Goal: Task Accomplishment & Management: Manage account settings

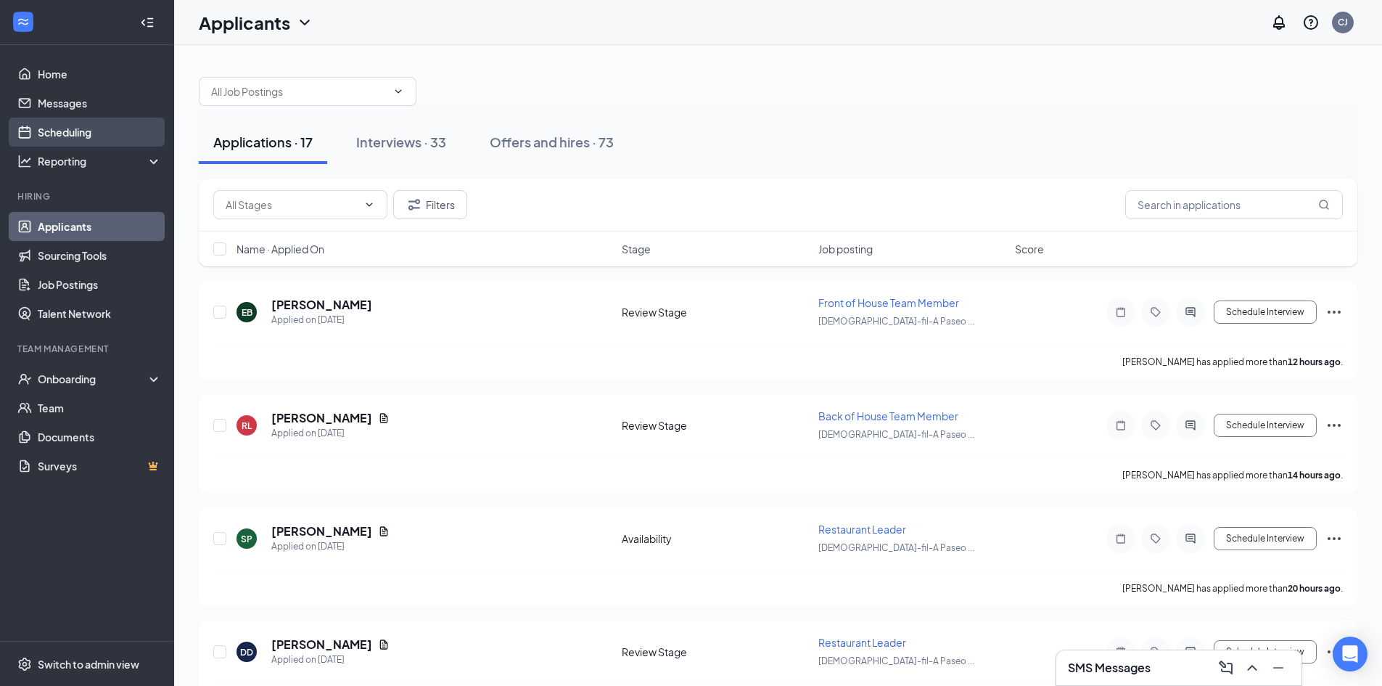
click at [65, 139] on link "Scheduling" at bounding box center [100, 132] width 124 height 29
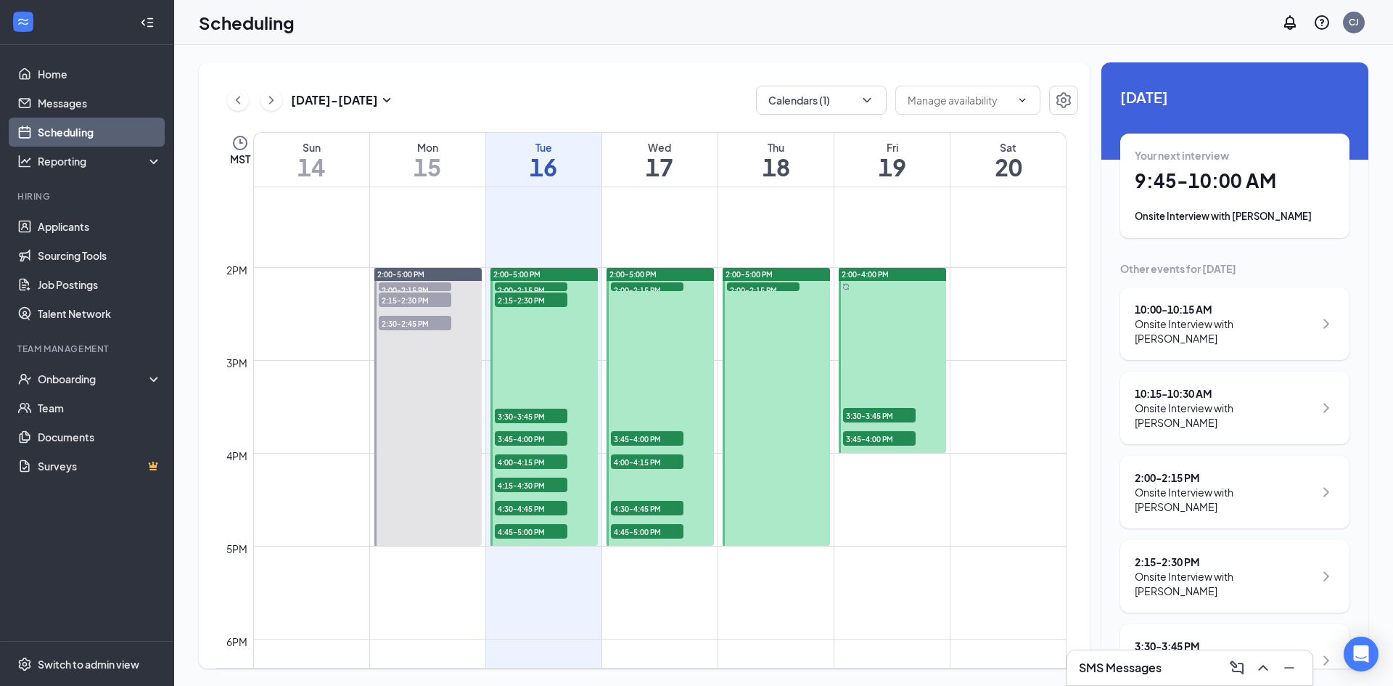
scroll to position [1220, 0]
click at [781, 486] on div at bounding box center [776, 407] width 107 height 278
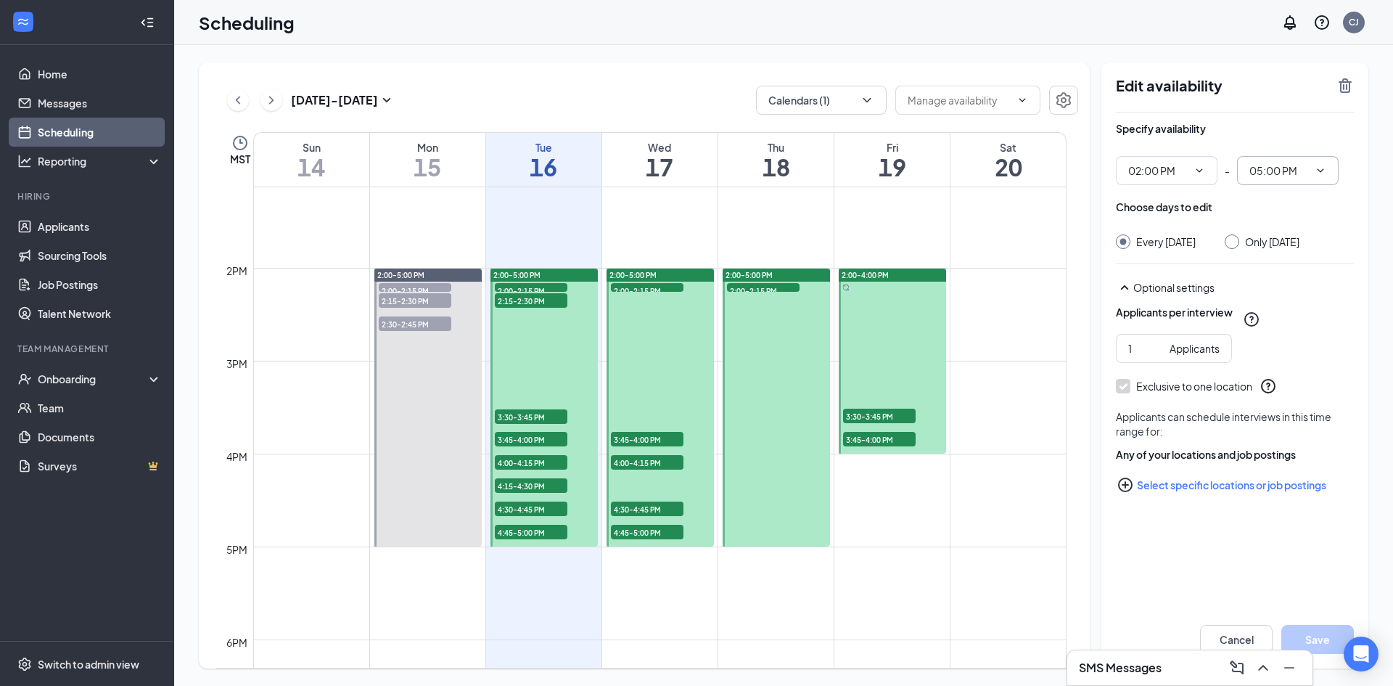
click at [1256, 172] on input "05:00 PM" at bounding box center [1278, 171] width 59 height 16
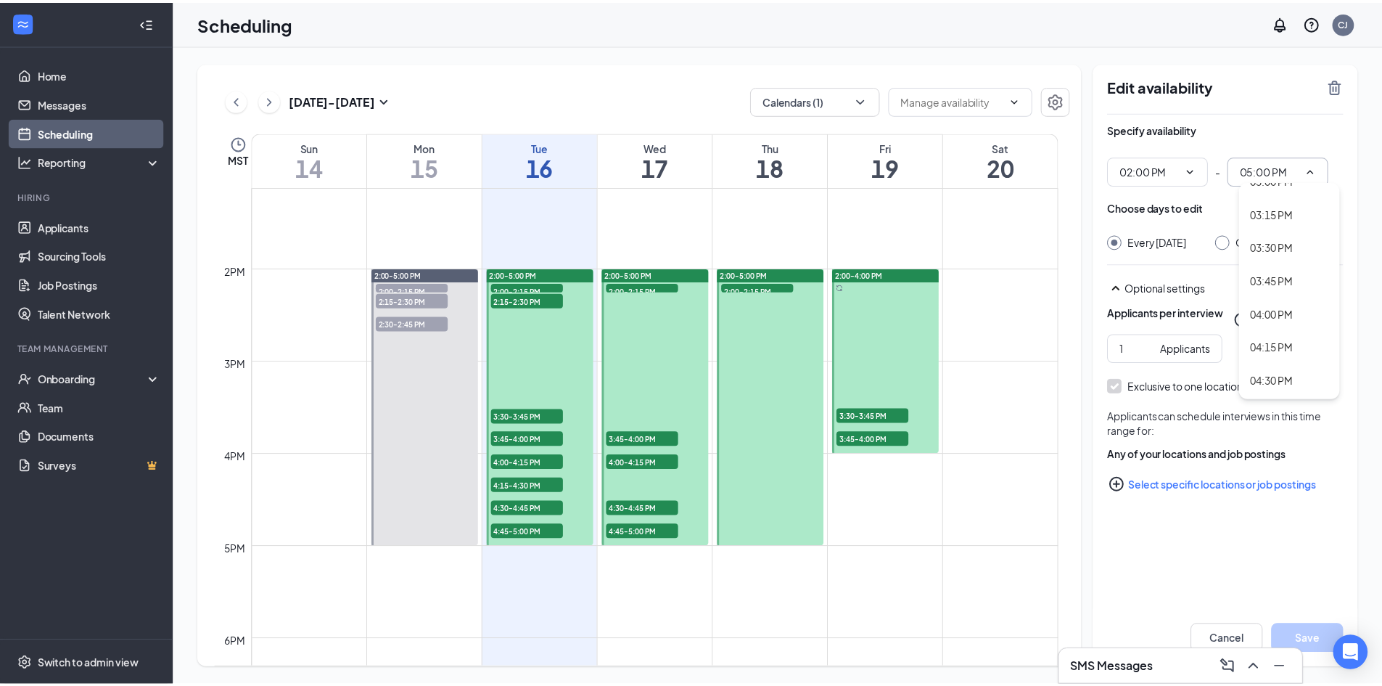
scroll to position [1988, 0]
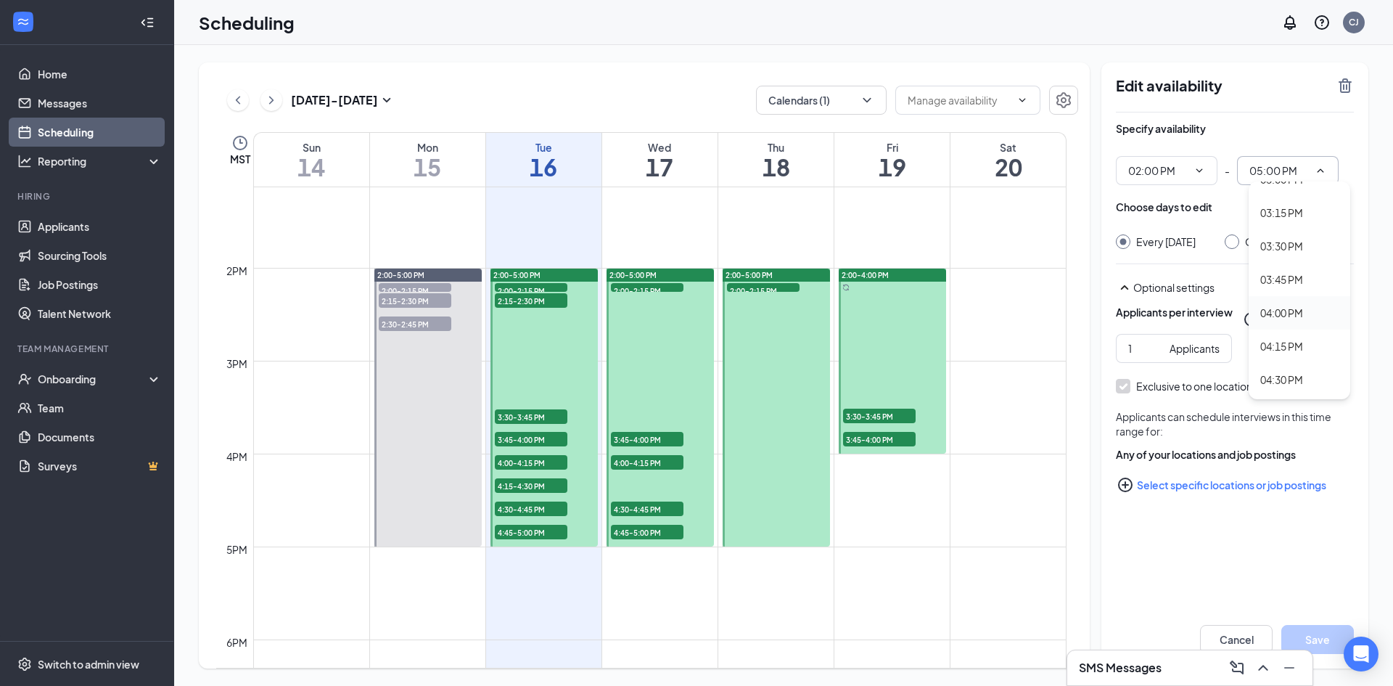
click at [1281, 309] on div "04:00 PM" at bounding box center [1281, 313] width 43 height 16
type input "04:00 PM"
click at [1235, 243] on input "Only [DATE]" at bounding box center [1230, 239] width 10 height 10
radio input "true"
radio input "false"
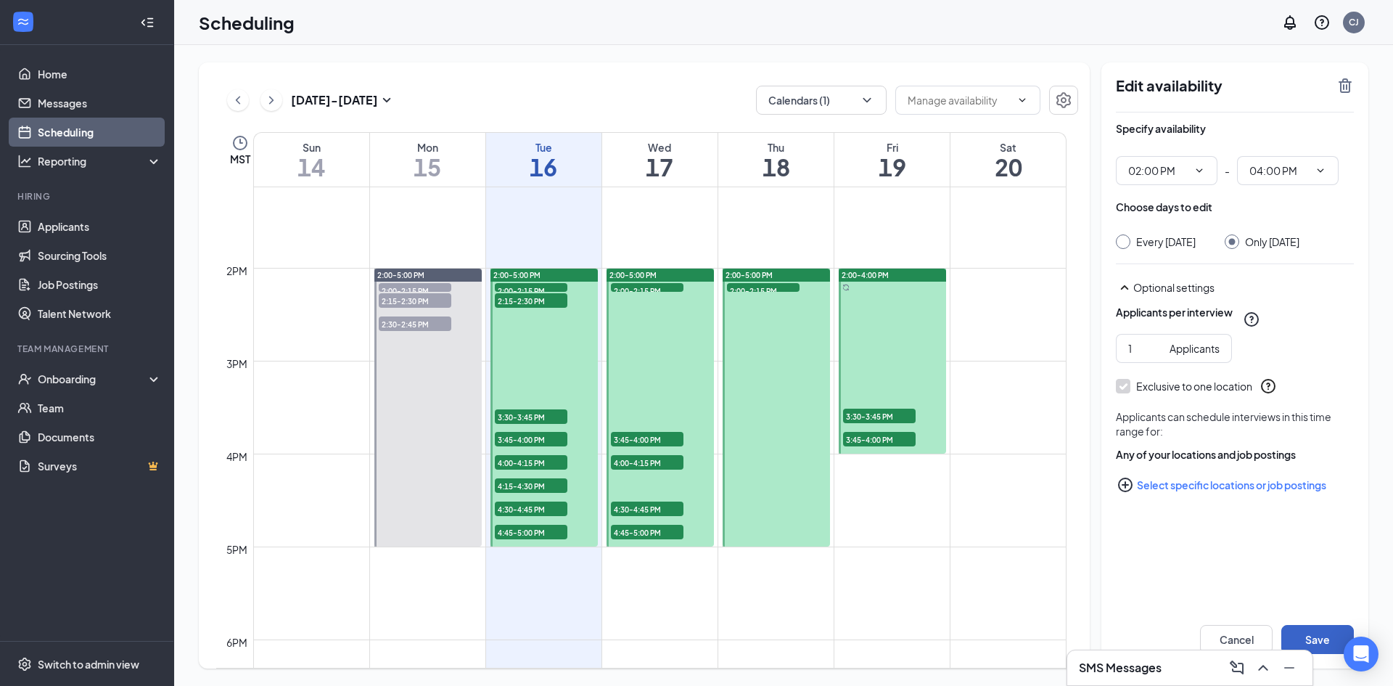
click at [1326, 634] on button "Save" at bounding box center [1317, 639] width 73 height 29
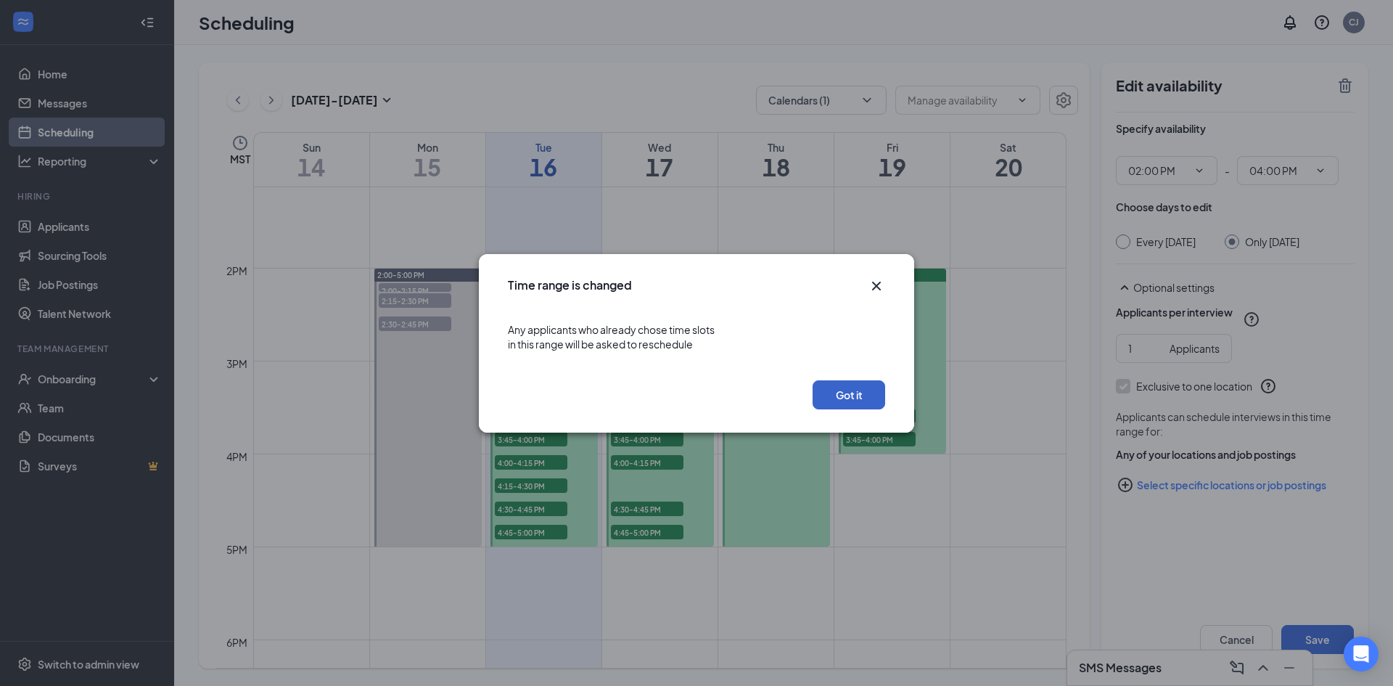
click at [855, 398] on button "Got it" at bounding box center [849, 394] width 73 height 29
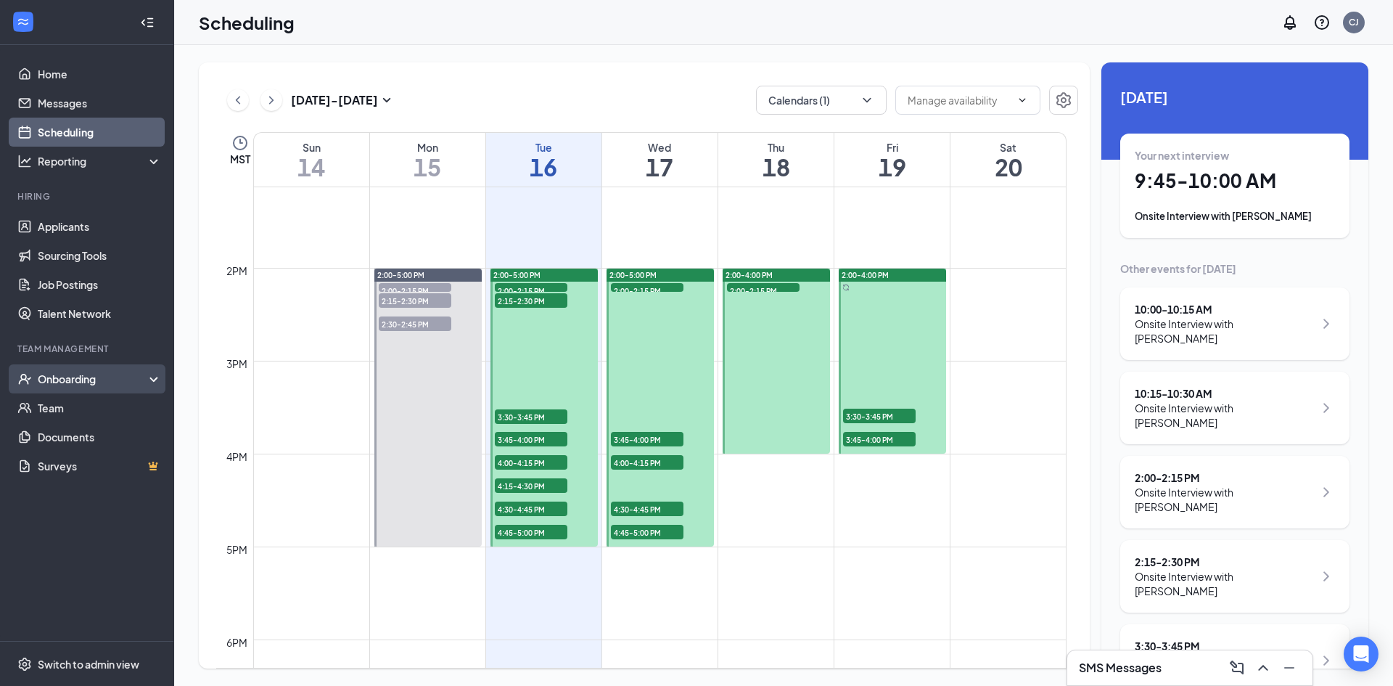
click at [88, 379] on div "Onboarding" at bounding box center [94, 378] width 112 height 15
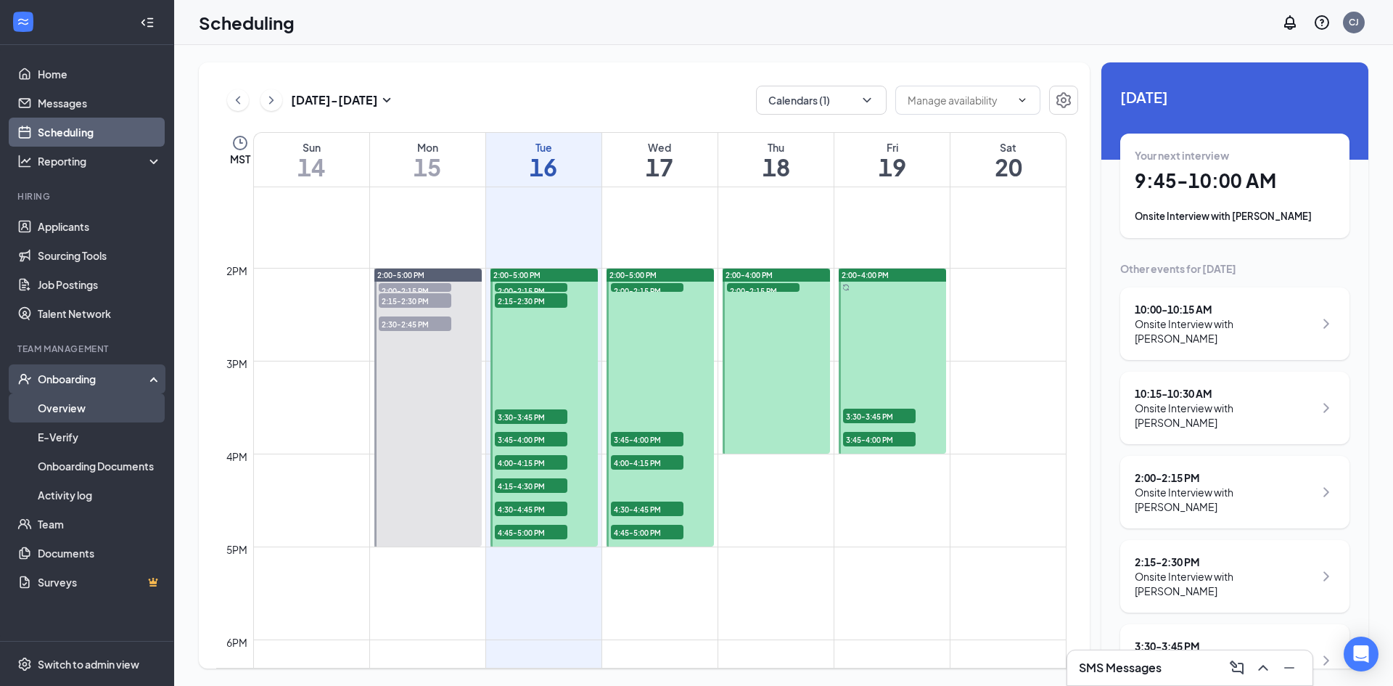
click at [72, 406] on link "Overview" at bounding box center [100, 407] width 124 height 29
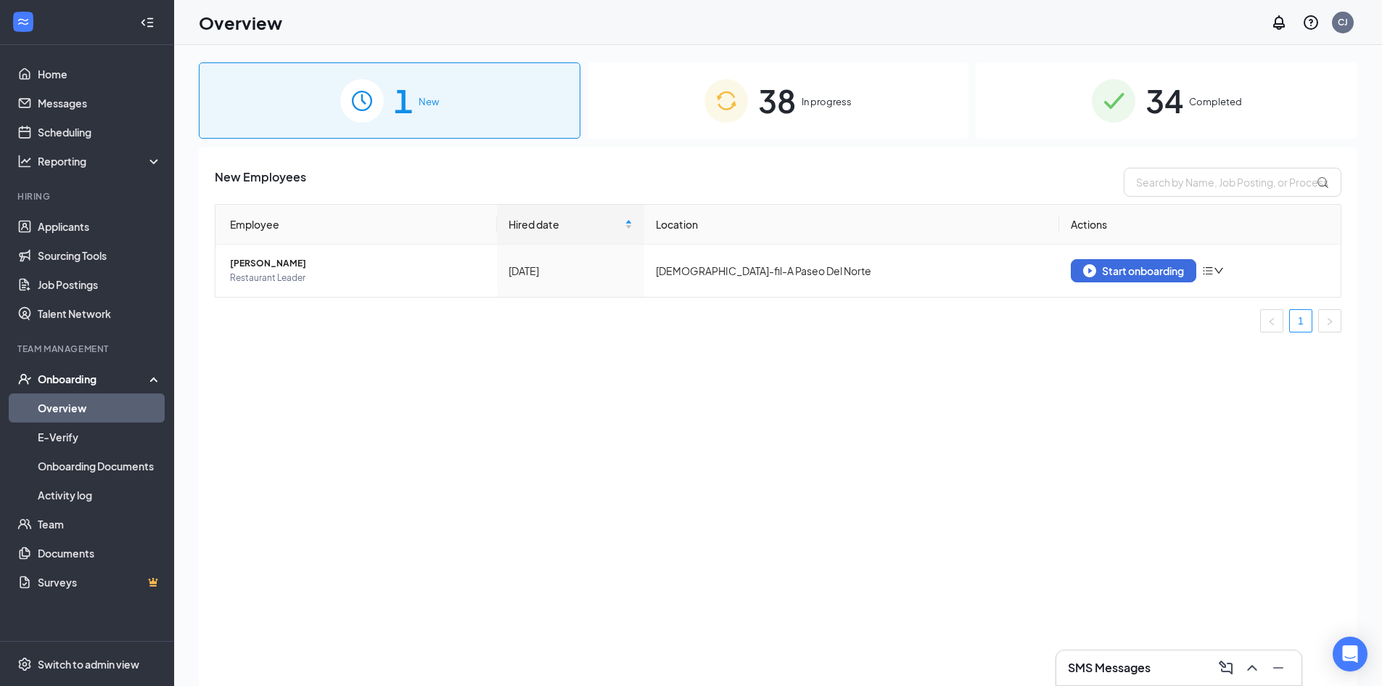
click at [1162, 96] on span "34" at bounding box center [1165, 100] width 38 height 50
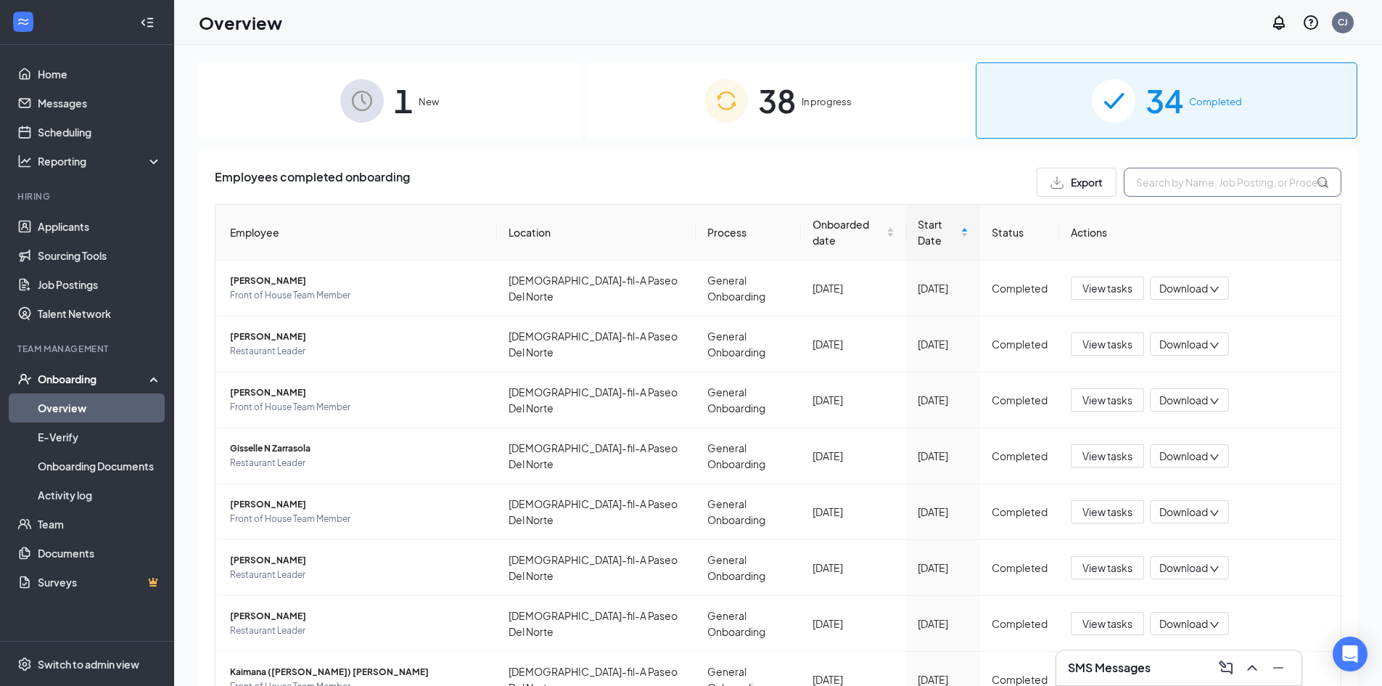
click at [1183, 181] on input "text" at bounding box center [1233, 182] width 218 height 29
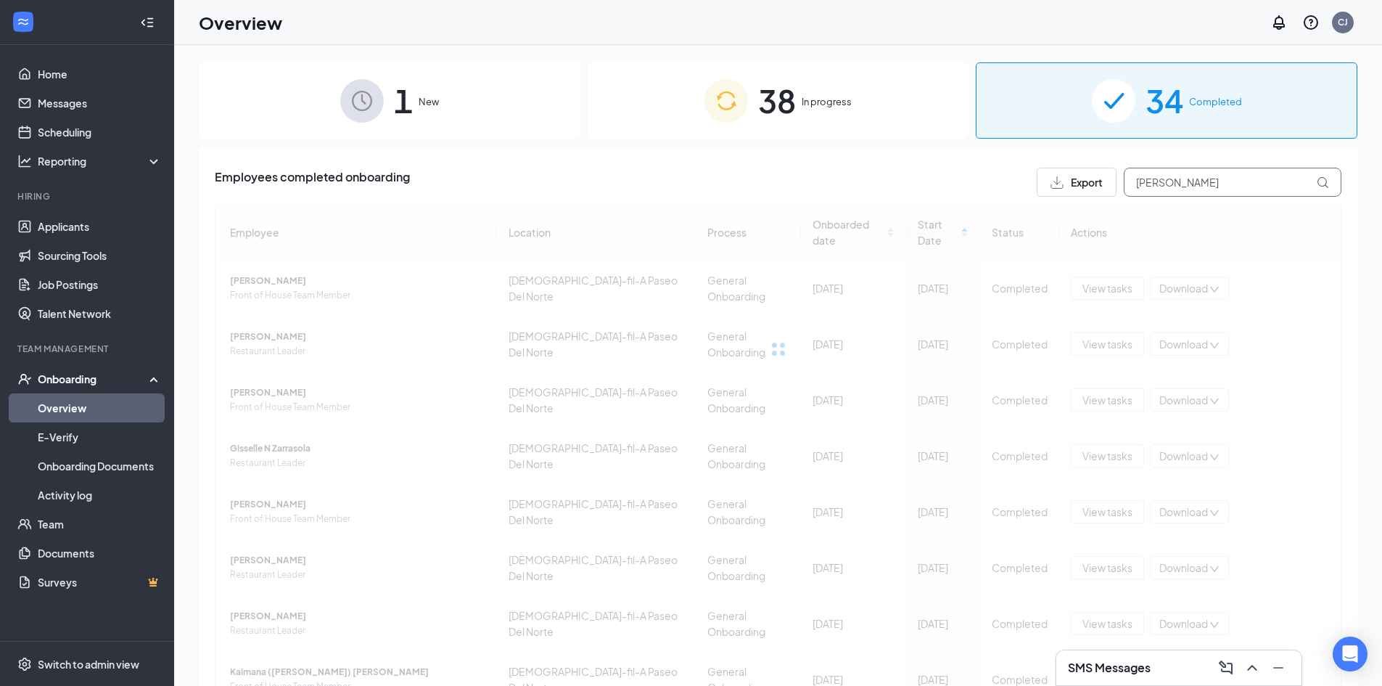
type input "[PERSON_NAME]"
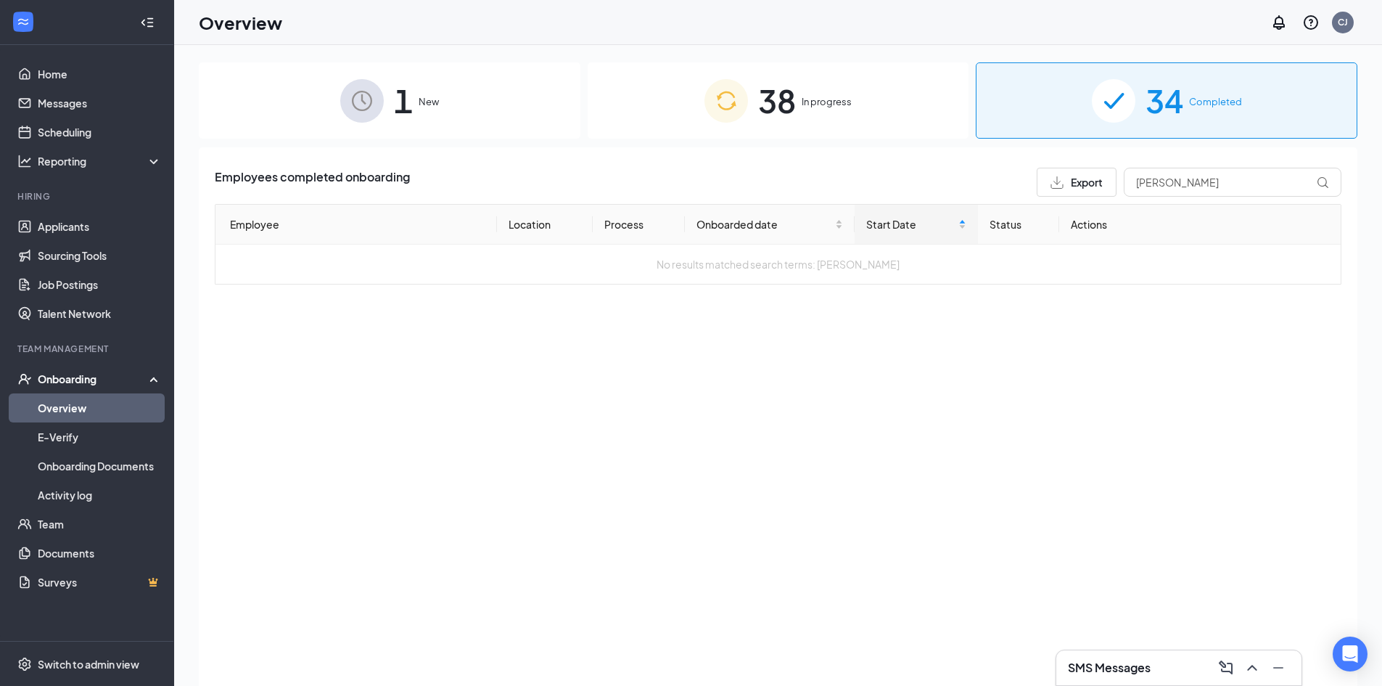
click at [783, 97] on span "38" at bounding box center [777, 100] width 38 height 50
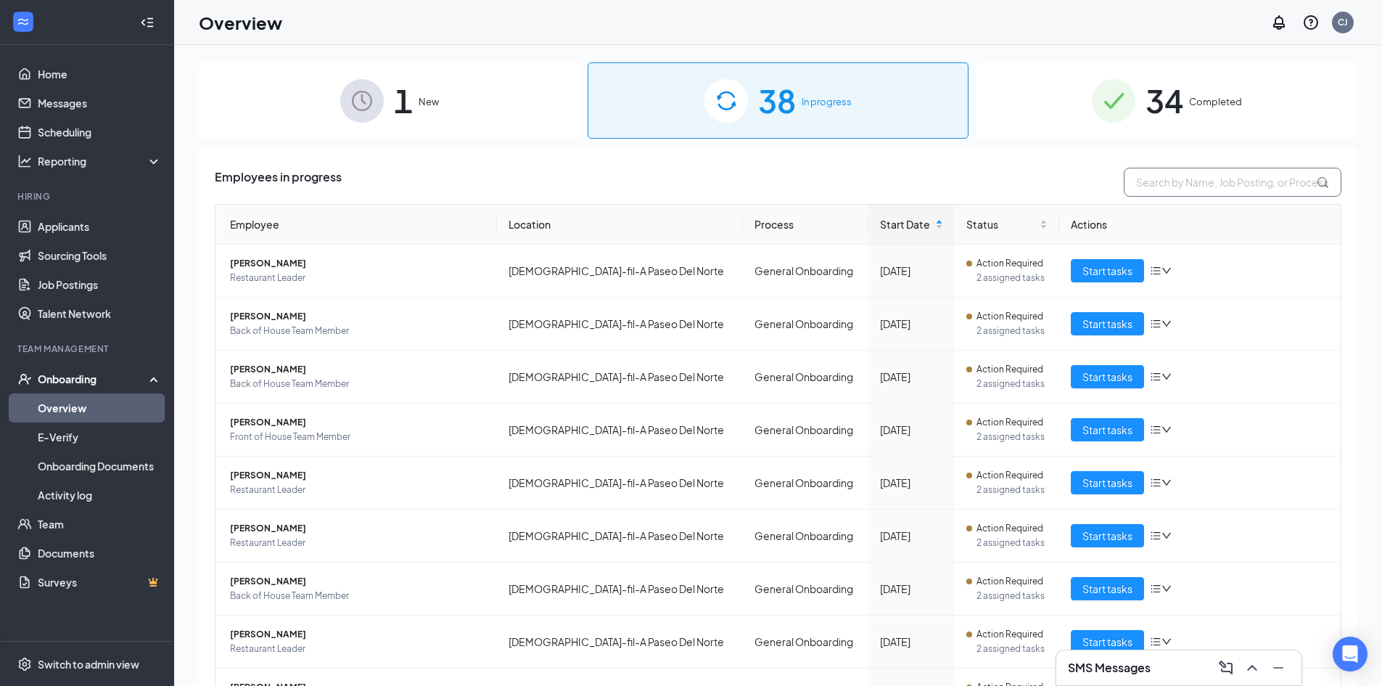
click at [1175, 181] on input "text" at bounding box center [1233, 182] width 218 height 29
type input "[PERSON_NAME]"
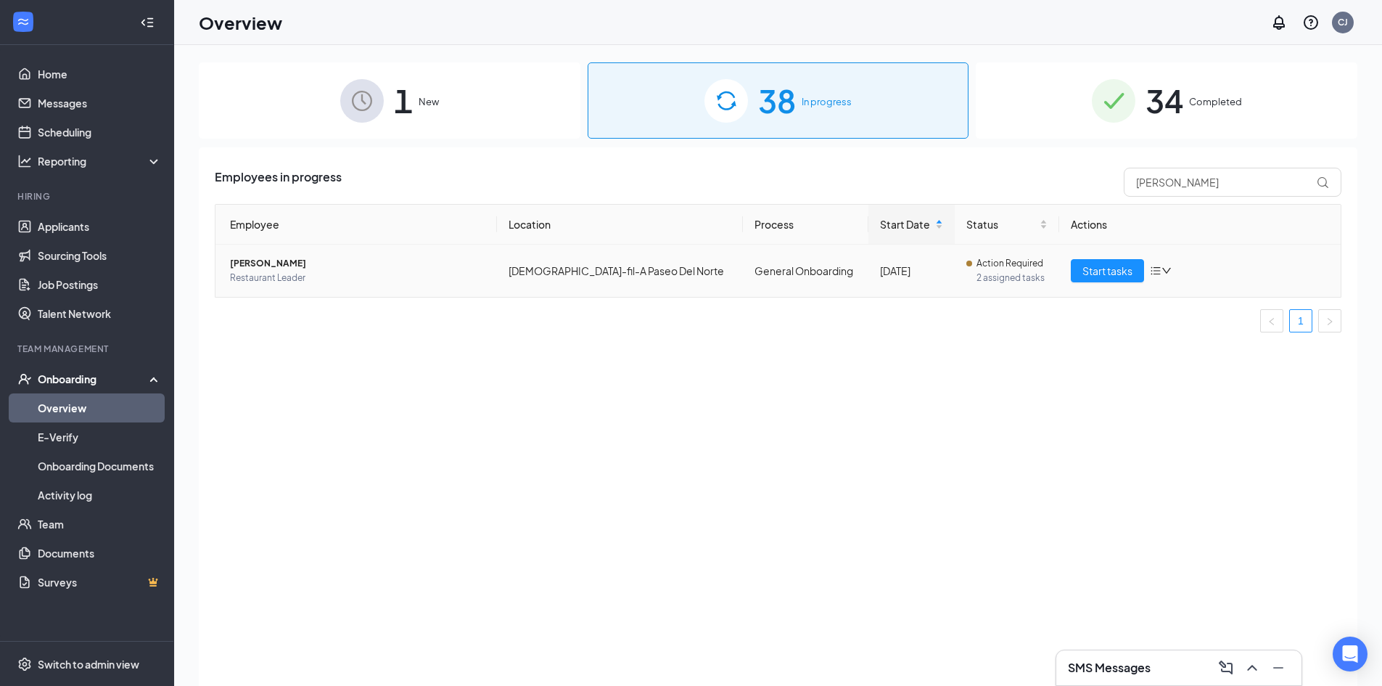
click at [255, 264] on span "[PERSON_NAME]" at bounding box center [357, 263] width 255 height 15
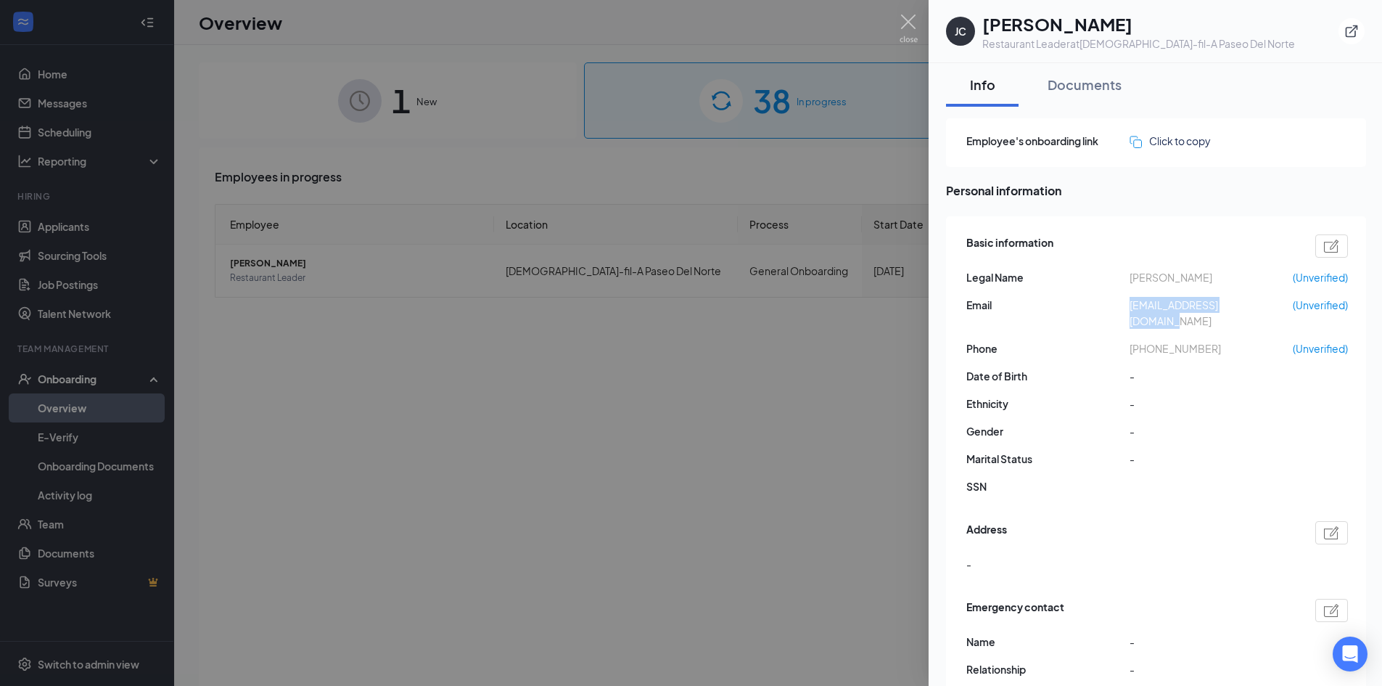
drag, startPoint x: 1118, startPoint y: 304, endPoint x: 1262, endPoint y: 309, distance: 143.8
click at [1262, 309] on div "Email [EMAIL_ADDRESS][DOMAIN_NAME] (Unverified)" at bounding box center [1157, 313] width 382 height 32
copy div "[EMAIL_ADDRESS][DOMAIN_NAME]"
click at [911, 27] on img at bounding box center [909, 29] width 18 height 28
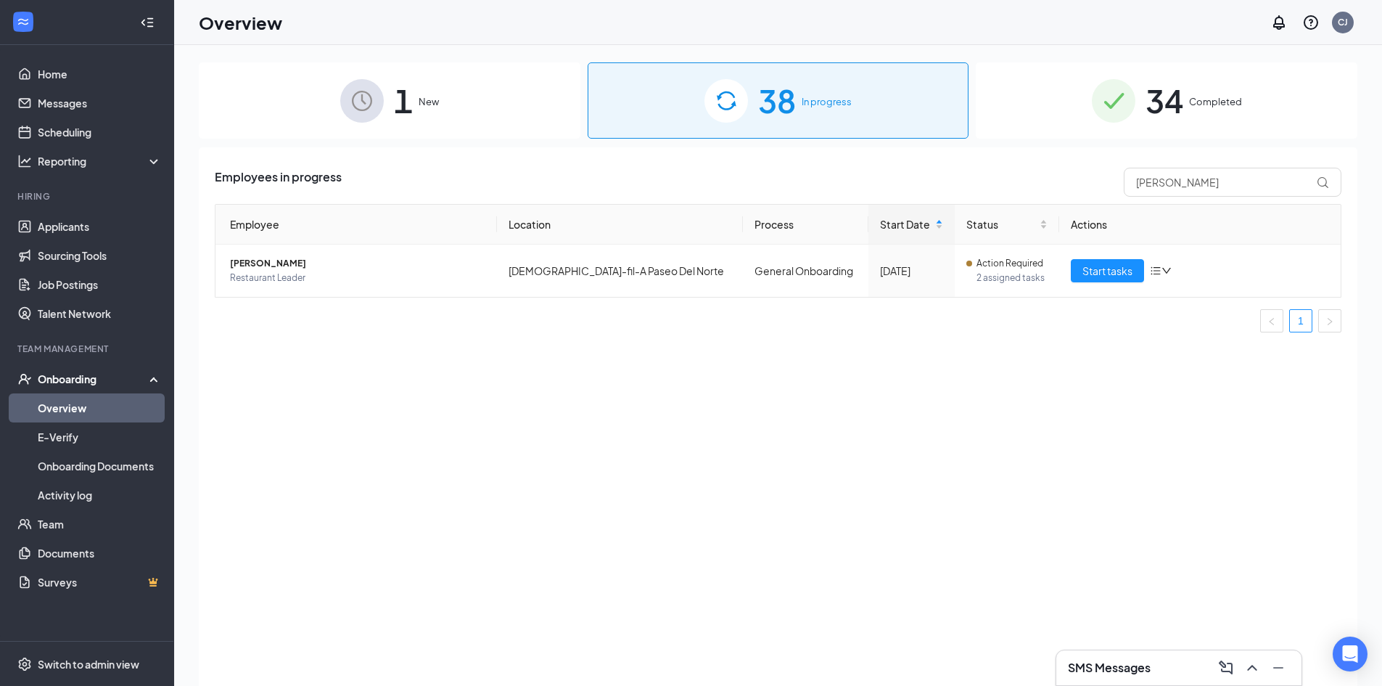
click at [1168, 104] on span "34" at bounding box center [1165, 100] width 38 height 50
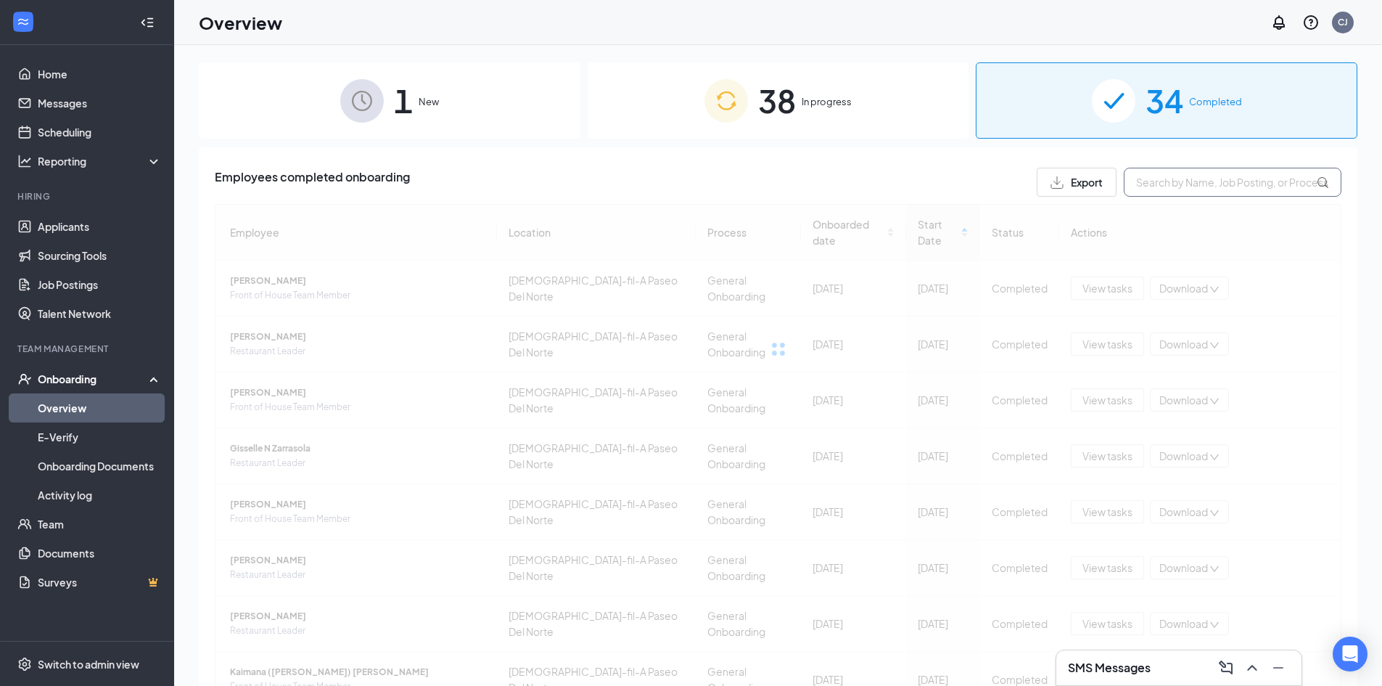
click at [1188, 181] on input "text" at bounding box center [1233, 182] width 218 height 29
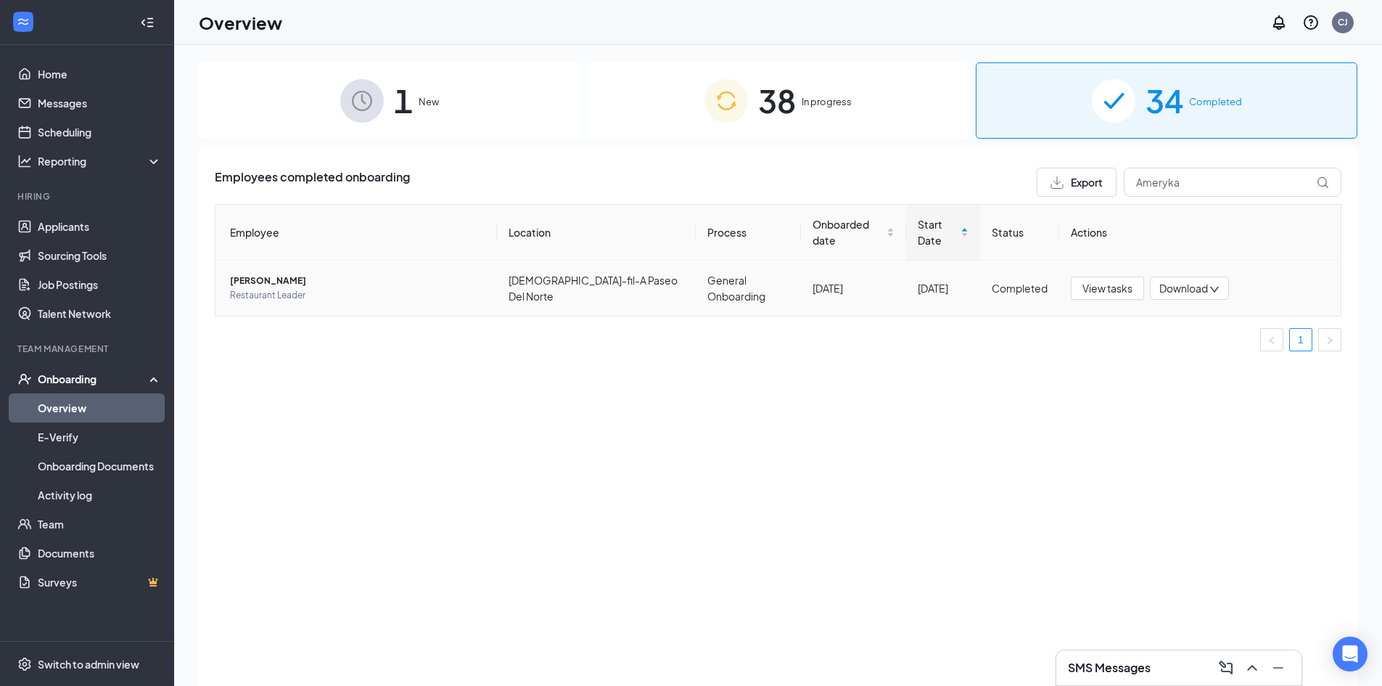
click at [257, 274] on span "[PERSON_NAME]" at bounding box center [357, 281] width 255 height 15
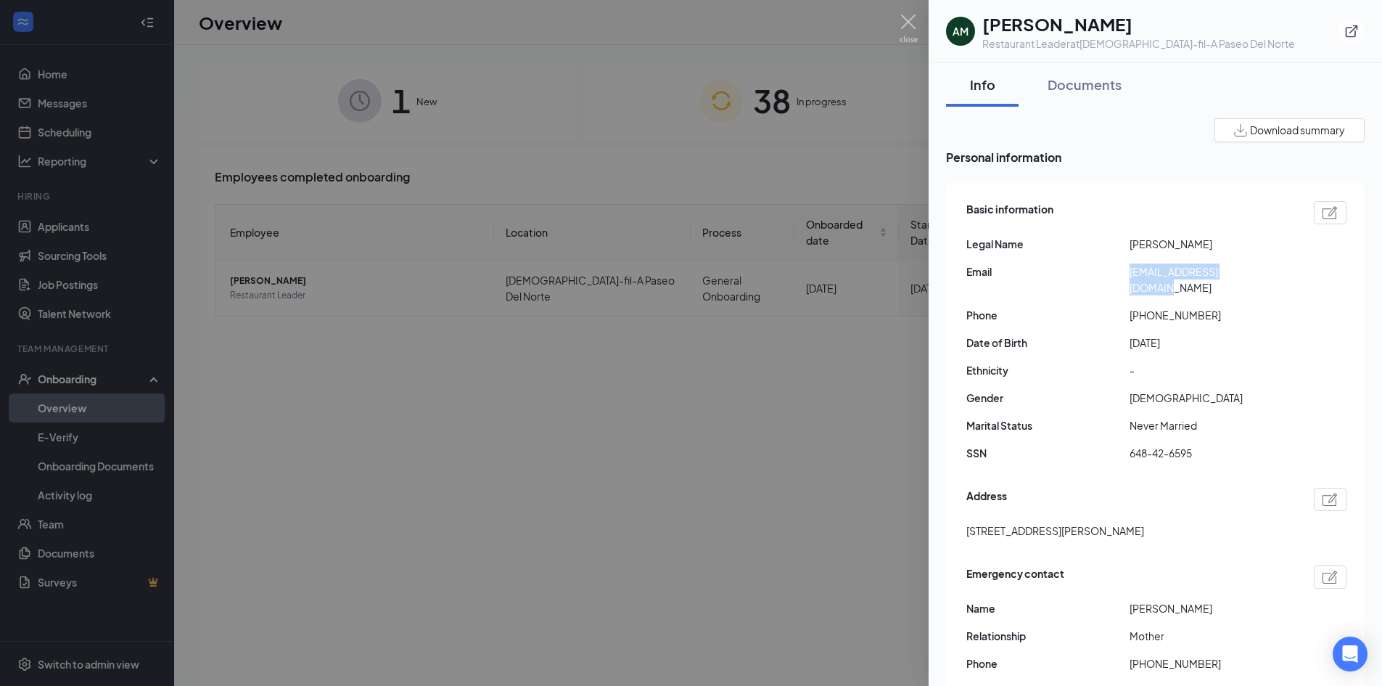
drag, startPoint x: 1266, startPoint y: 274, endPoint x: 1128, endPoint y: 278, distance: 138.7
click at [1128, 278] on div "Email [EMAIL_ADDRESS][DOMAIN_NAME]" at bounding box center [1156, 279] width 380 height 32
copy div "[EMAIL_ADDRESS][DOMAIN_NAME]"
click at [907, 16] on img at bounding box center [909, 29] width 18 height 28
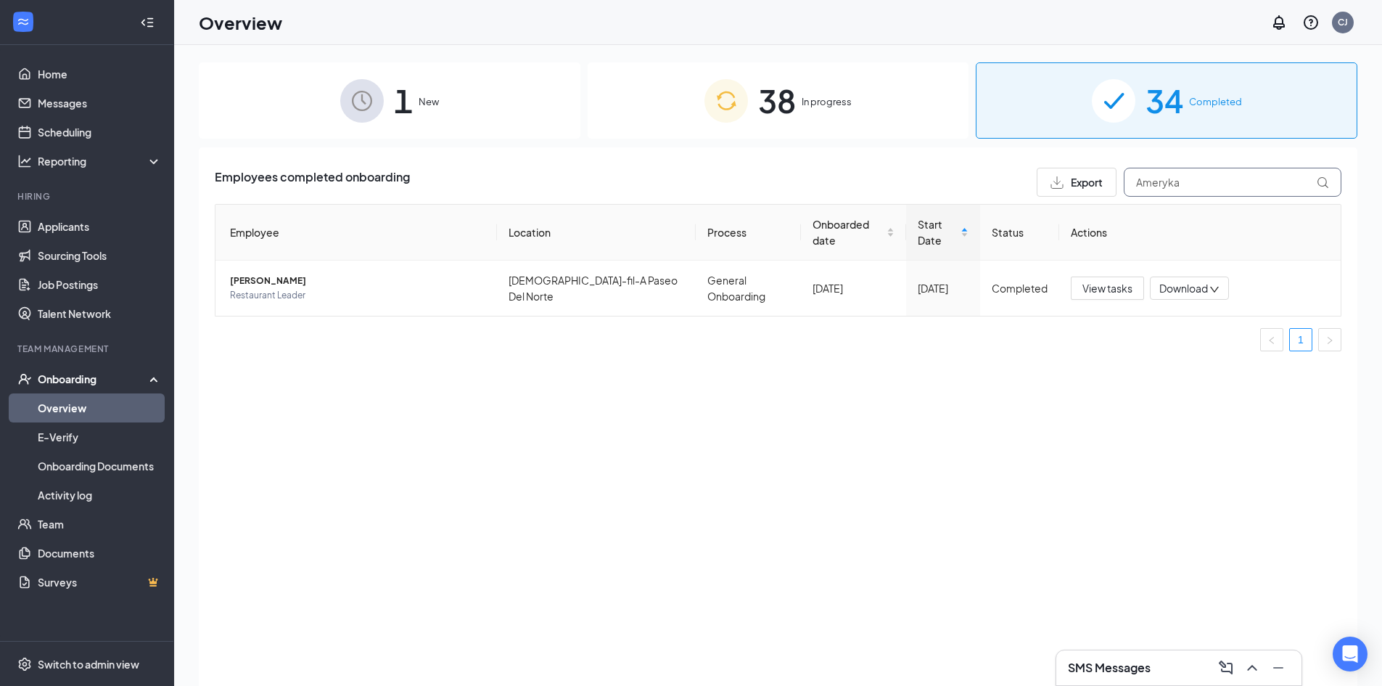
click at [1178, 181] on input "Ameryka" at bounding box center [1233, 182] width 218 height 29
type input "A"
type input "Gisselle"
click at [292, 274] on span "Gisselle N Zarrasola" at bounding box center [357, 281] width 255 height 15
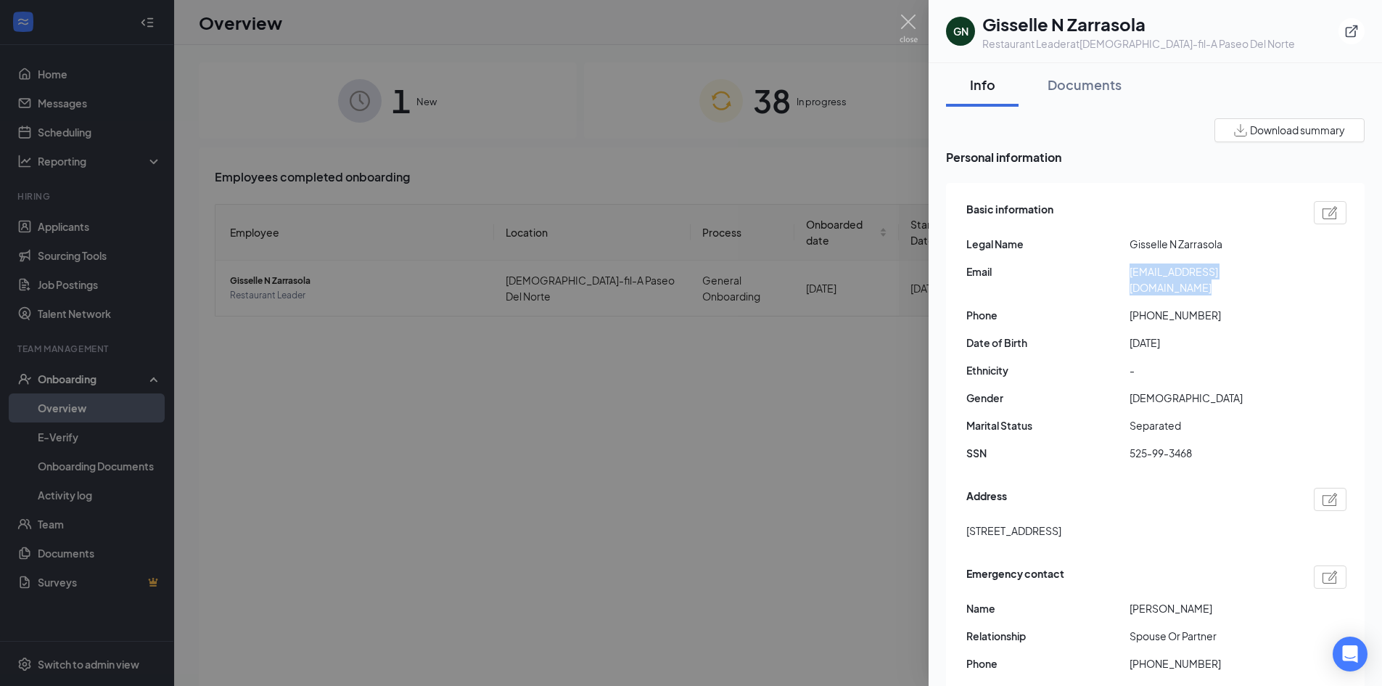
drag, startPoint x: 1272, startPoint y: 271, endPoint x: 1131, endPoint y: 274, distance: 140.8
click at [1131, 274] on span "[EMAIL_ADDRESS][DOMAIN_NAME]" at bounding box center [1211, 279] width 163 height 32
copy span "[EMAIL_ADDRESS][DOMAIN_NAME]"
click at [1323, 206] on img at bounding box center [1330, 212] width 15 height 13
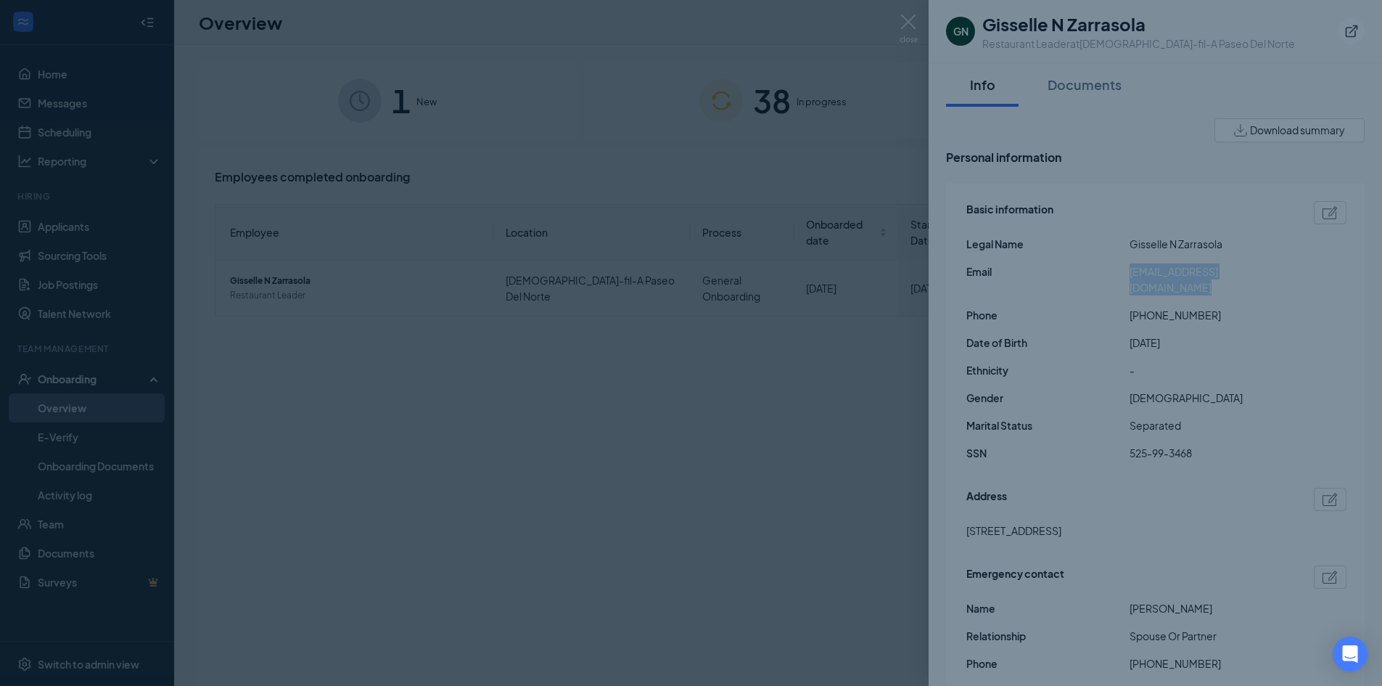
type input "[PHONE_NUMBER]"
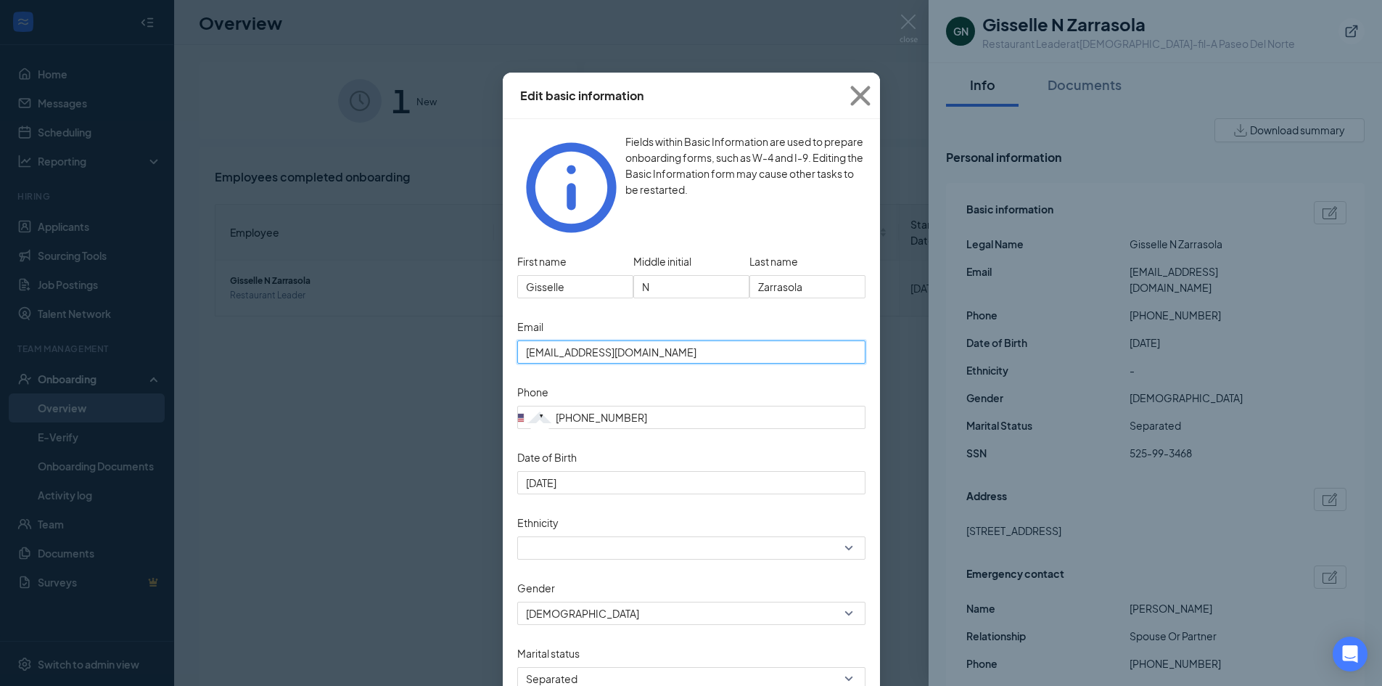
click at [635, 340] on input "[EMAIL_ADDRESS][DOMAIN_NAME]" at bounding box center [691, 351] width 348 height 23
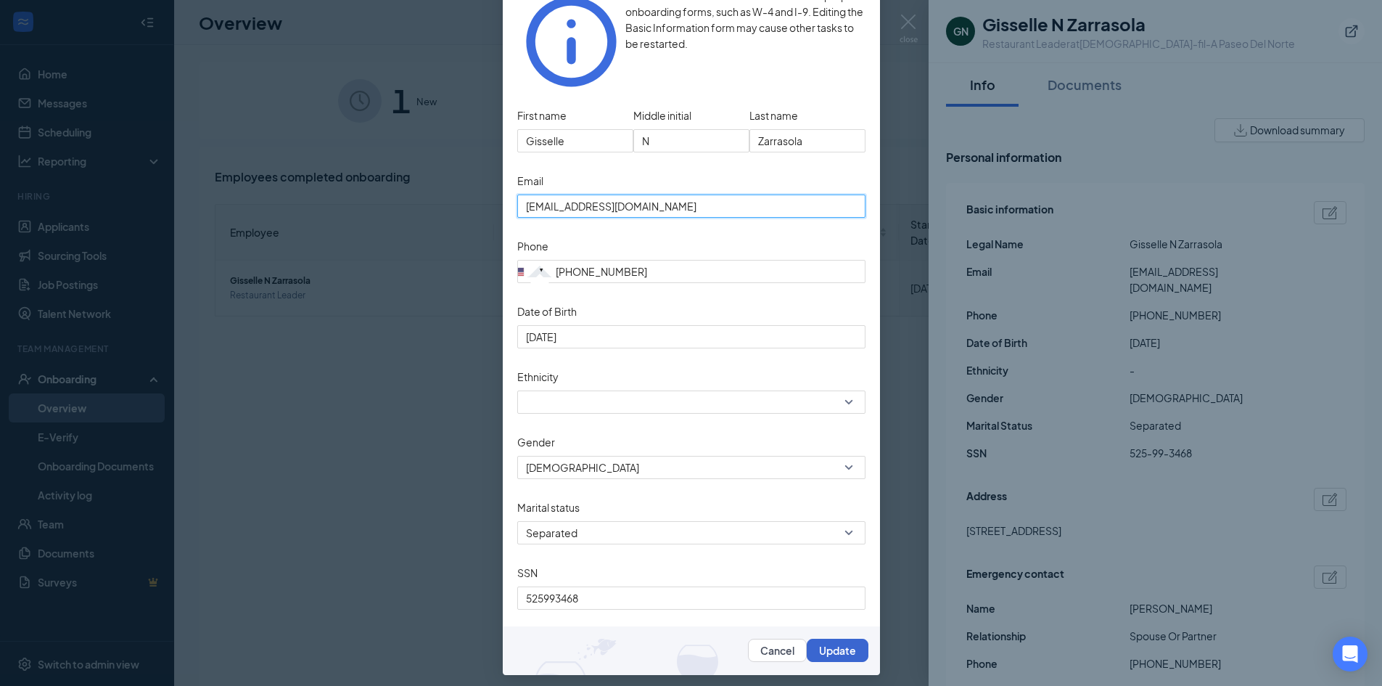
type input "[EMAIL_ADDRESS][DOMAIN_NAME]"
click at [841, 641] on button "Update" at bounding box center [838, 650] width 62 height 23
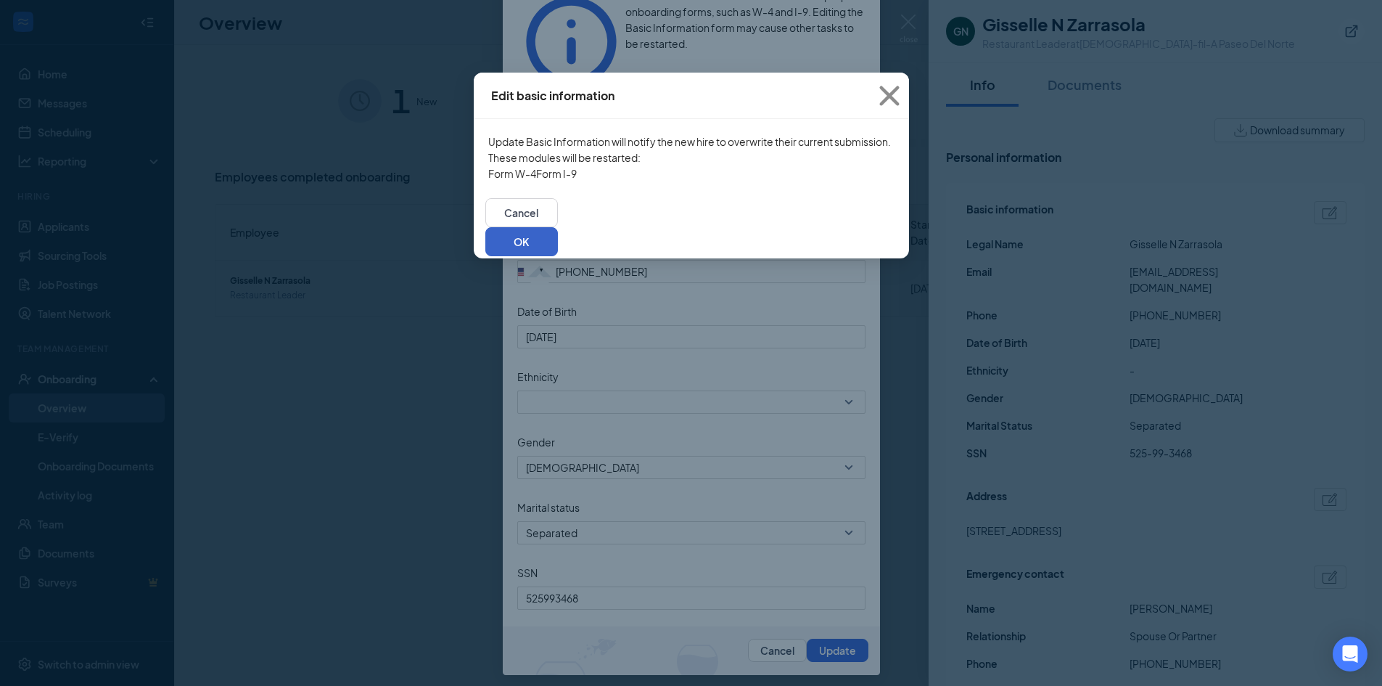
click at [558, 256] on button "OK" at bounding box center [521, 241] width 73 height 29
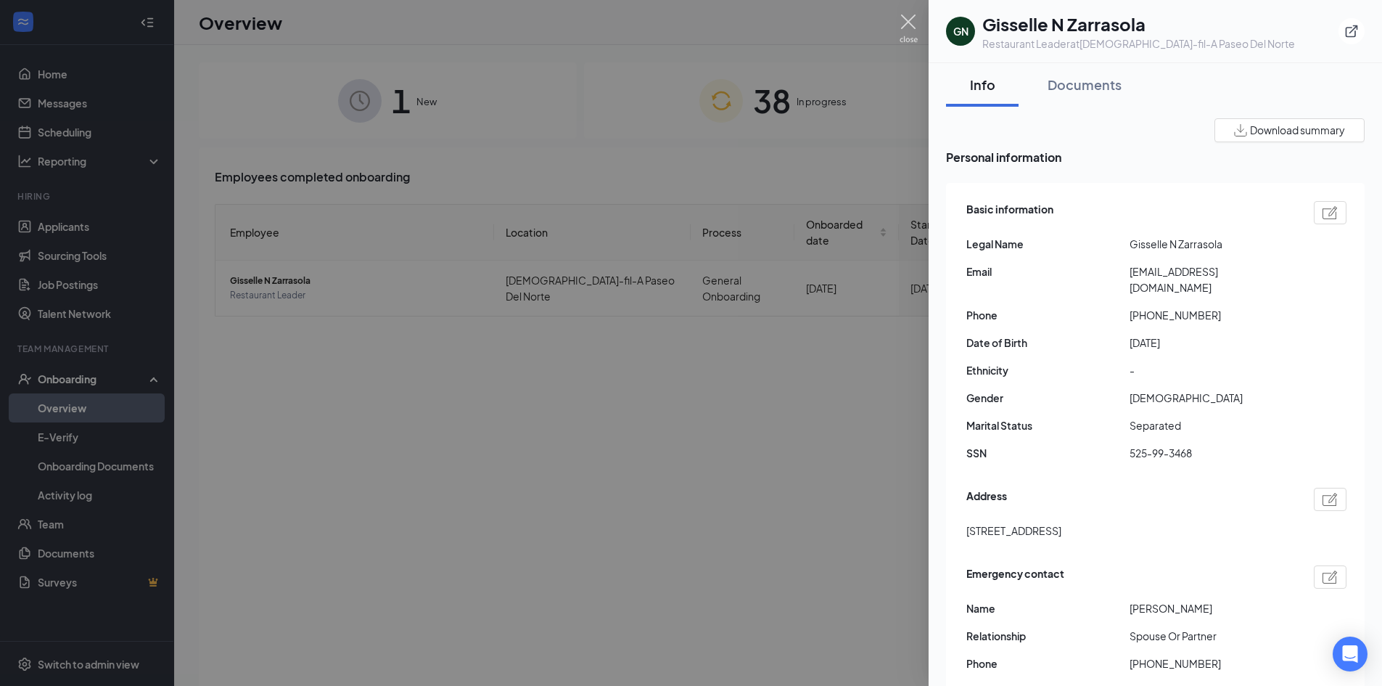
click at [904, 22] on img at bounding box center [909, 29] width 18 height 28
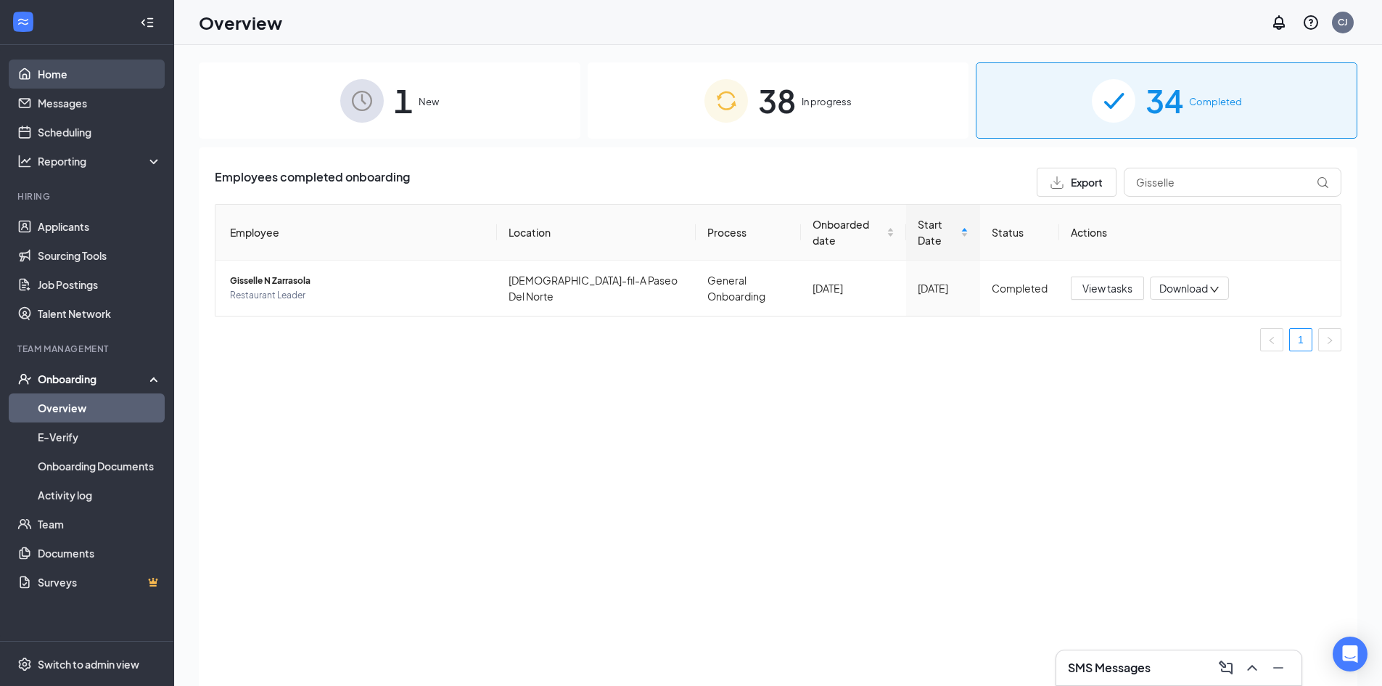
click at [59, 70] on link "Home" at bounding box center [100, 73] width 124 height 29
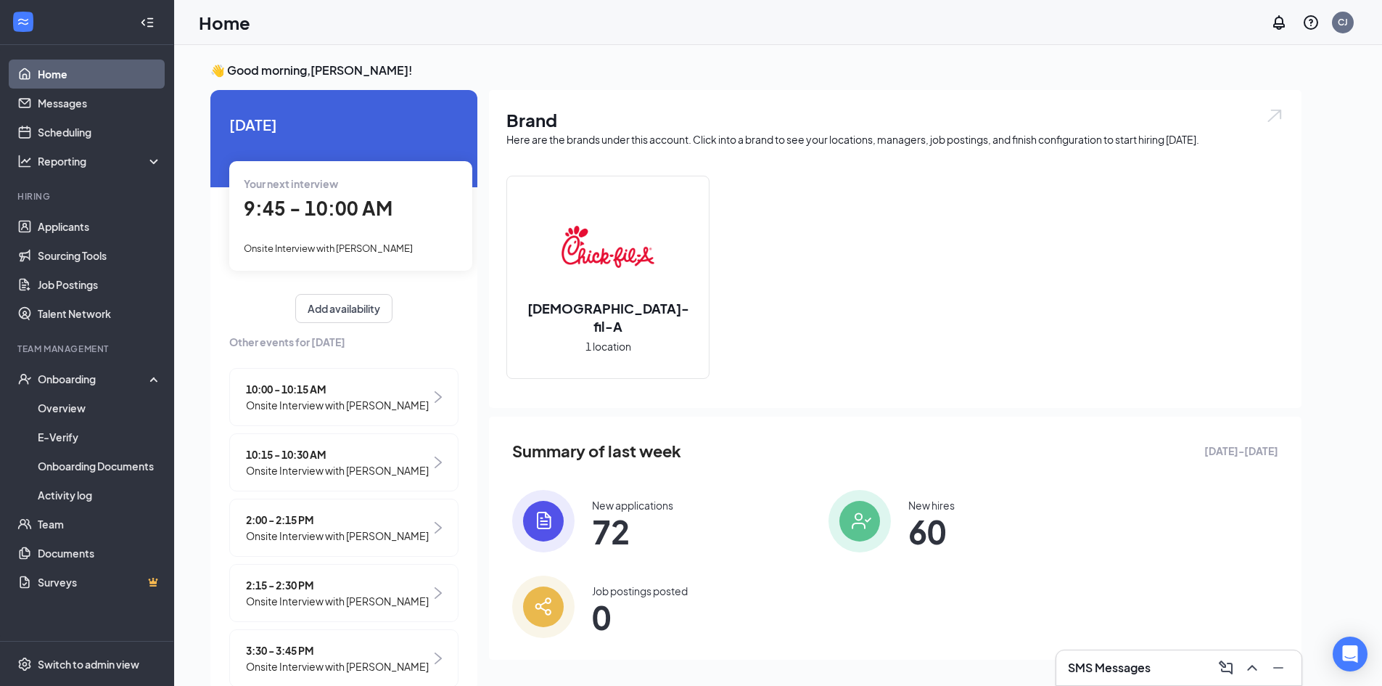
click at [293, 211] on span "9:45 - 10:00 AM" at bounding box center [318, 208] width 149 height 24
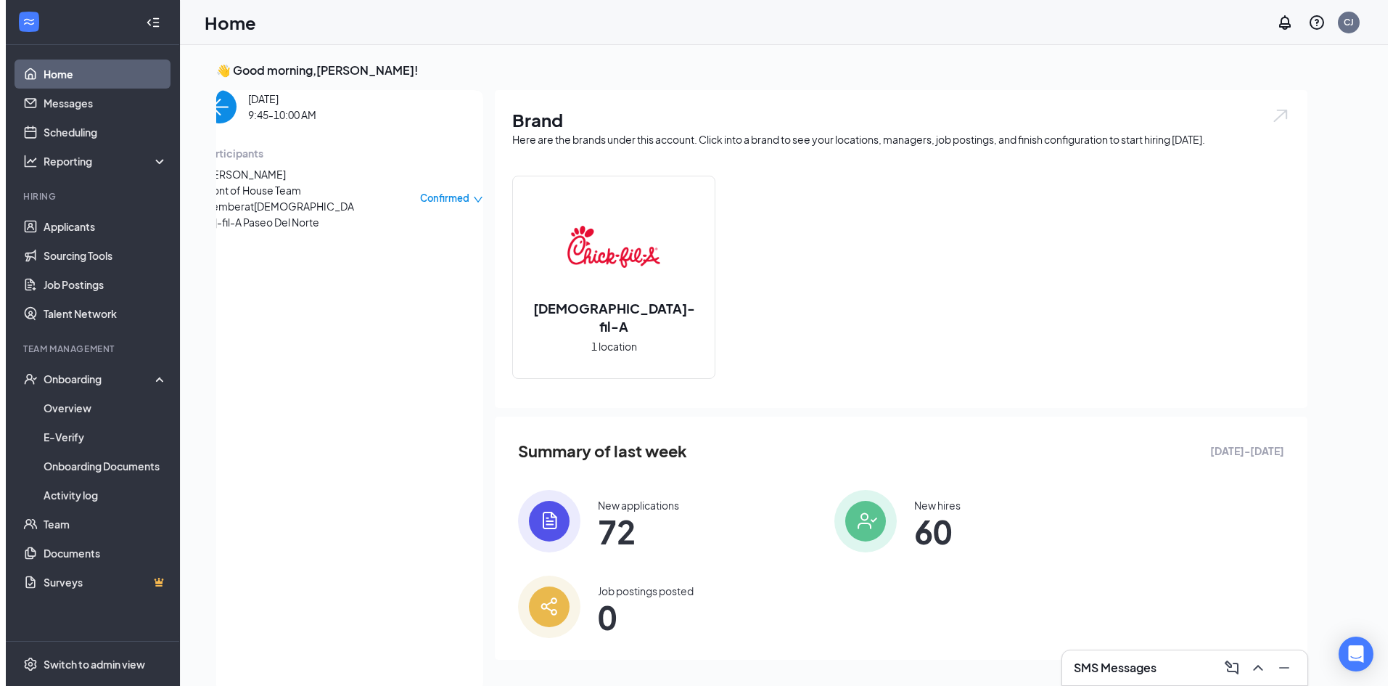
scroll to position [6, 0]
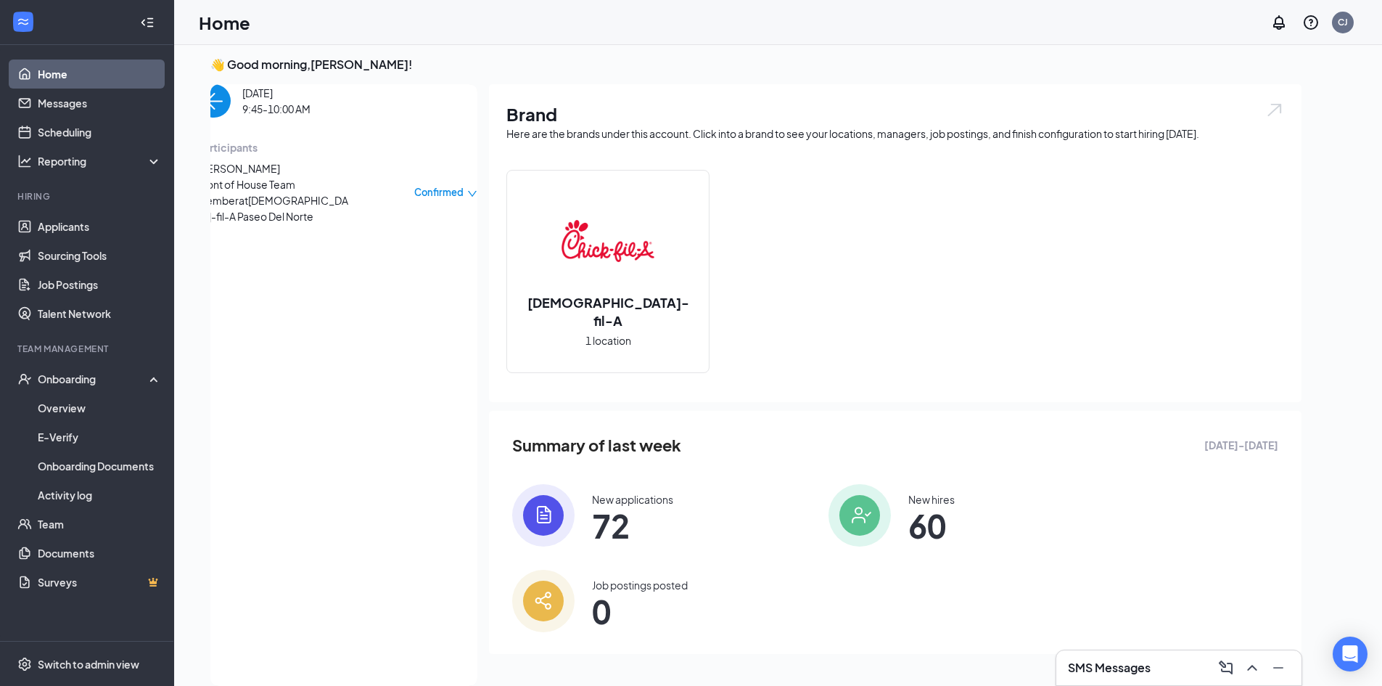
click at [277, 176] on span "[PERSON_NAME]" at bounding box center [273, 168] width 152 height 16
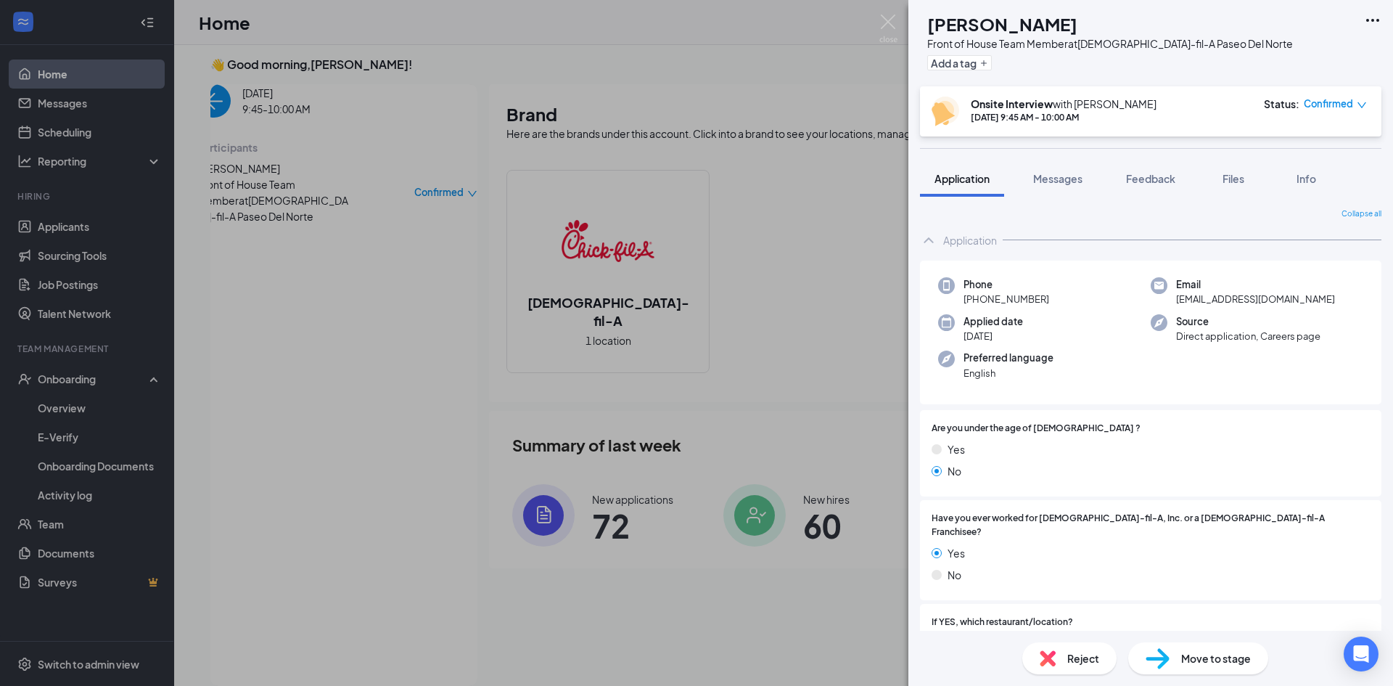
click at [65, 126] on div "LG [PERSON_NAME] Front of House Team Member at [DEMOGRAPHIC_DATA]-fil-A Paseo D…" at bounding box center [696, 343] width 1393 height 686
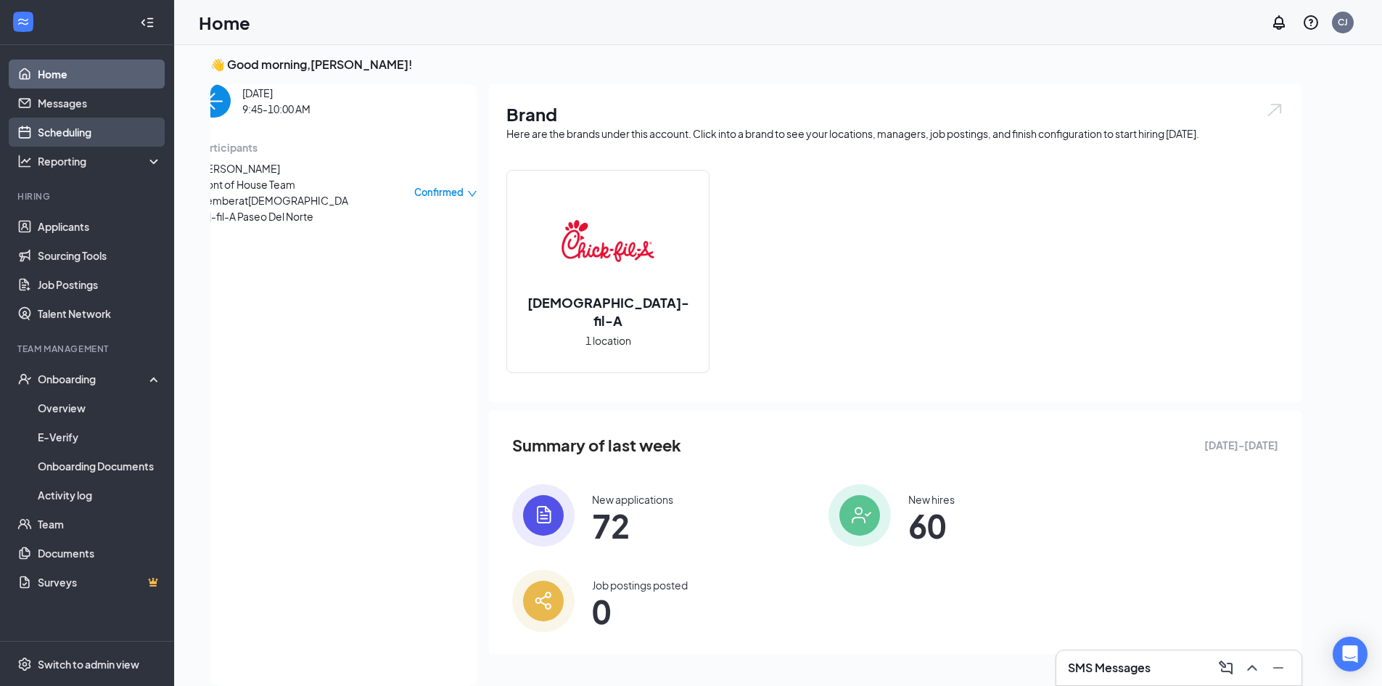
click at [74, 135] on link "Scheduling" at bounding box center [100, 132] width 124 height 29
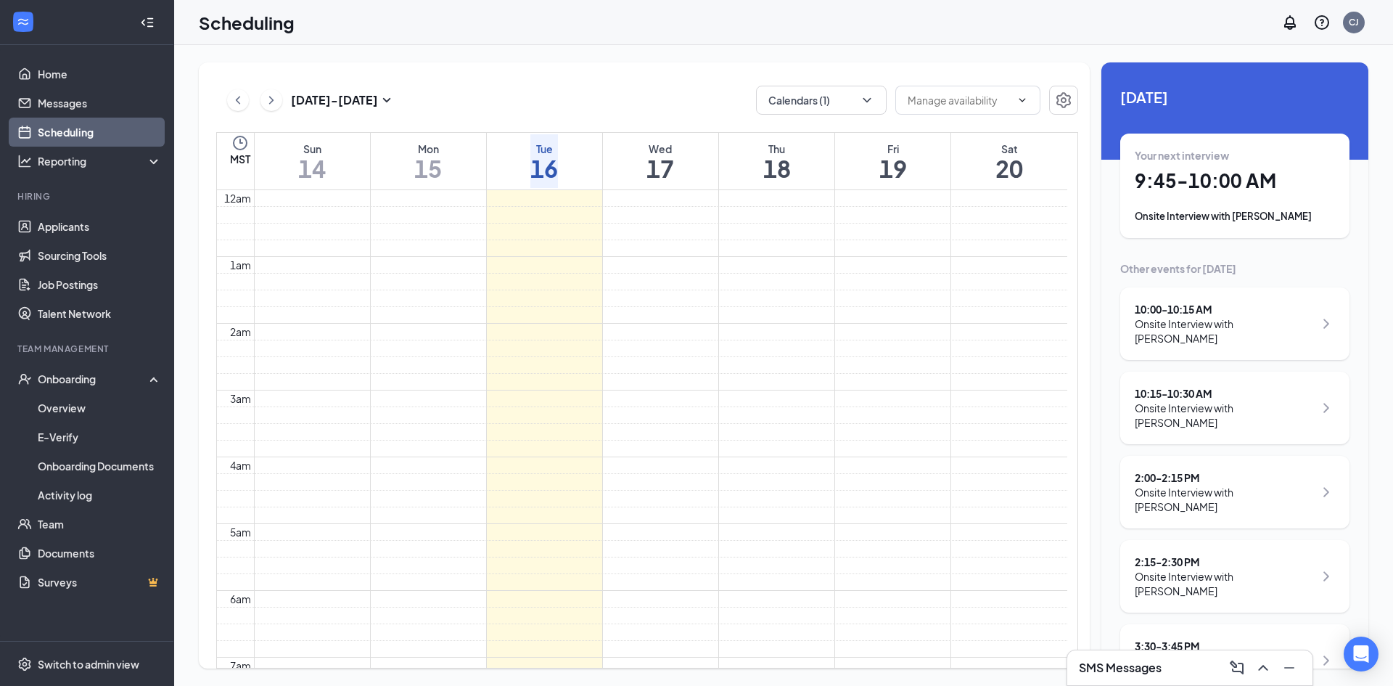
scroll to position [713, 0]
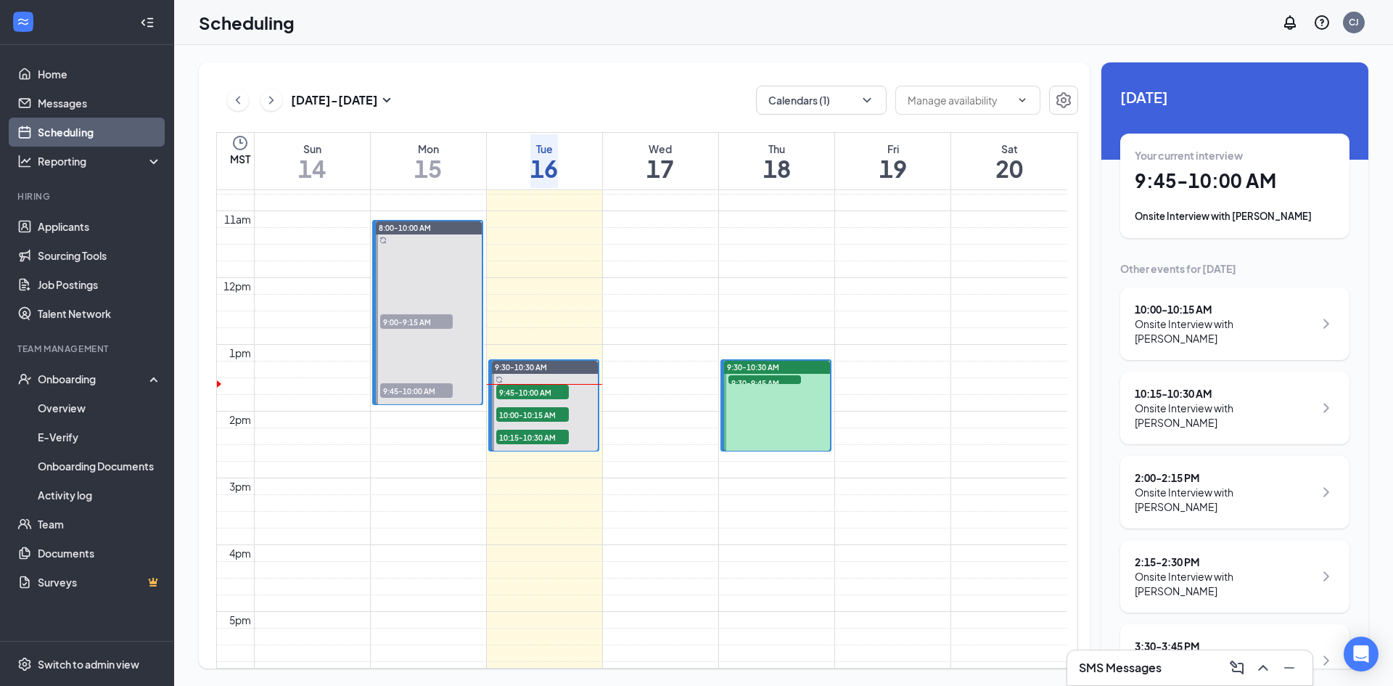
click at [1210, 191] on h1 "9:45 - 10:00 AM" at bounding box center [1235, 180] width 200 height 25
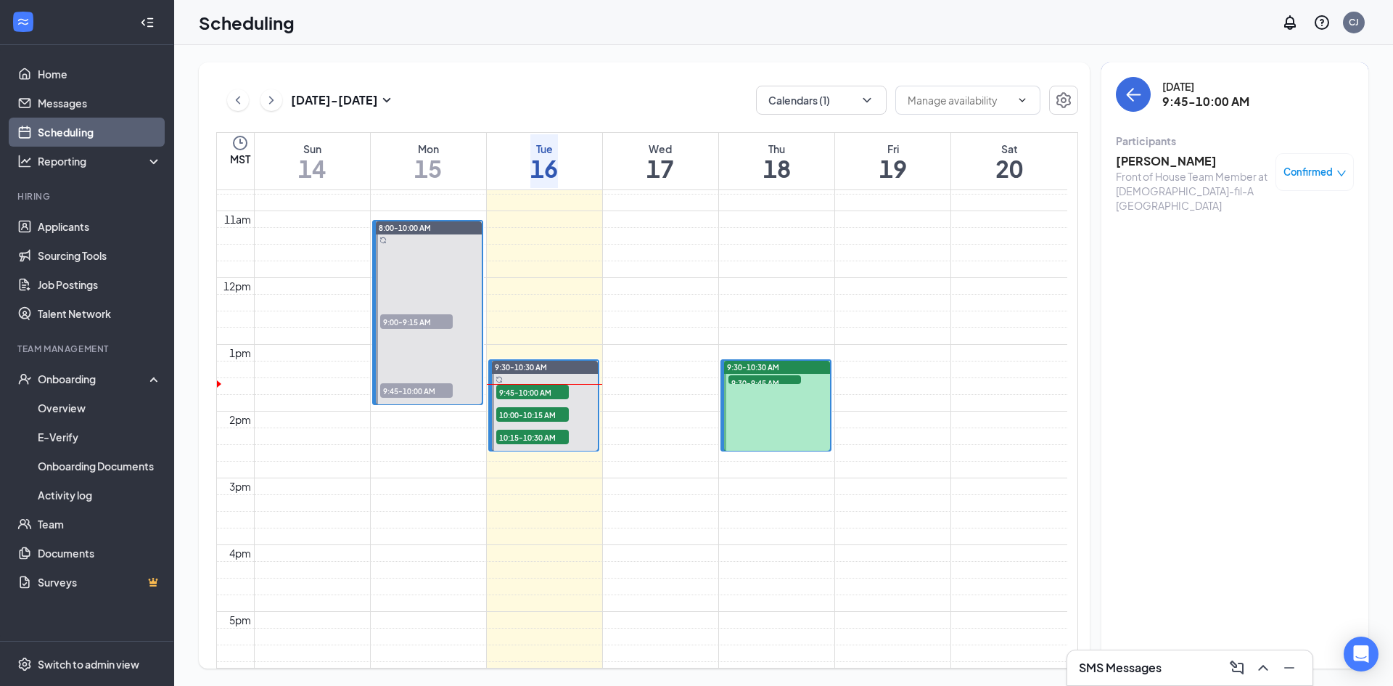
click at [1167, 168] on h3 "[PERSON_NAME]" at bounding box center [1192, 161] width 152 height 16
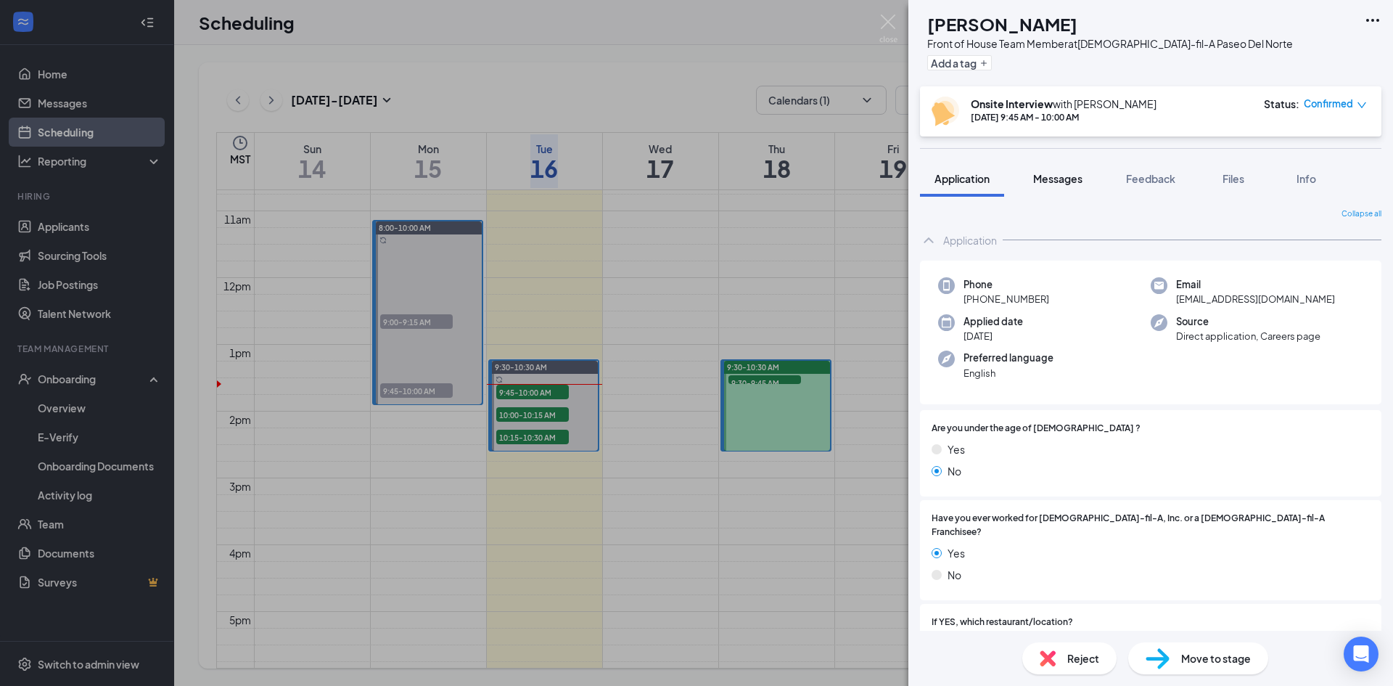
click at [1059, 177] on span "Messages" at bounding box center [1057, 178] width 49 height 13
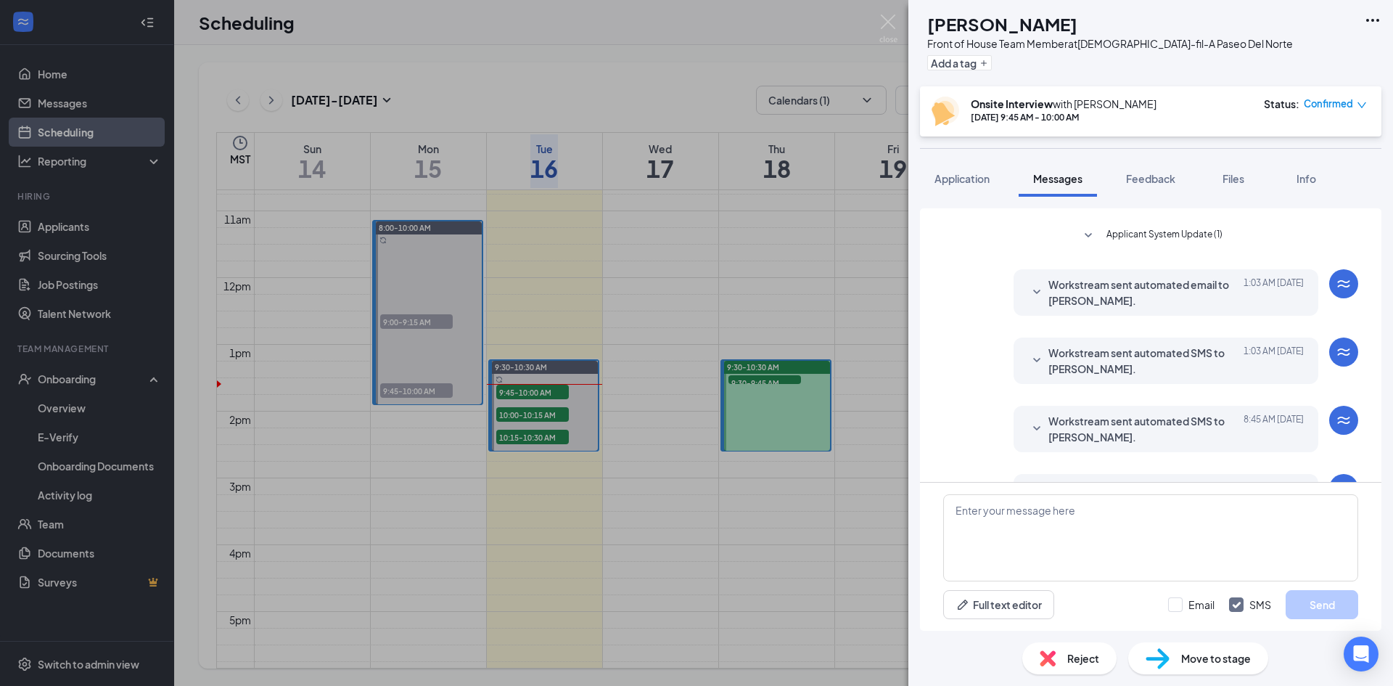
scroll to position [403, 0]
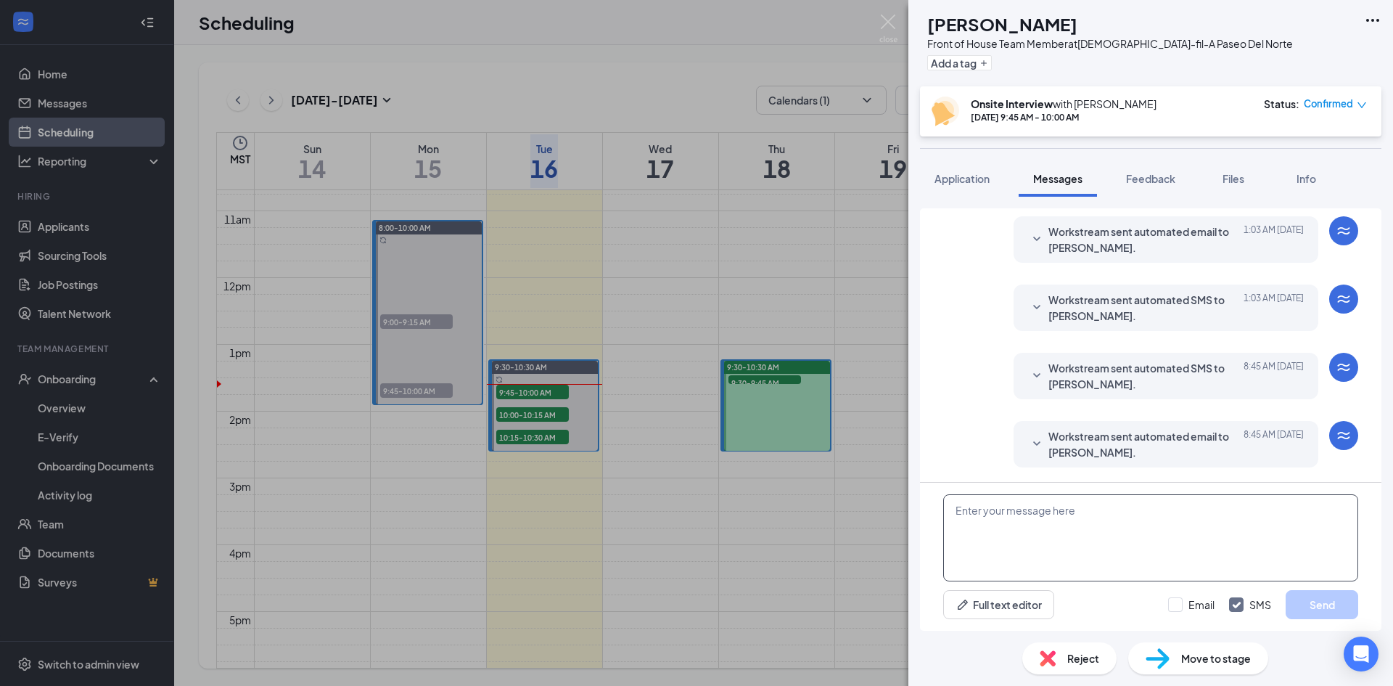
click at [1017, 527] on textarea at bounding box center [1150, 537] width 415 height 87
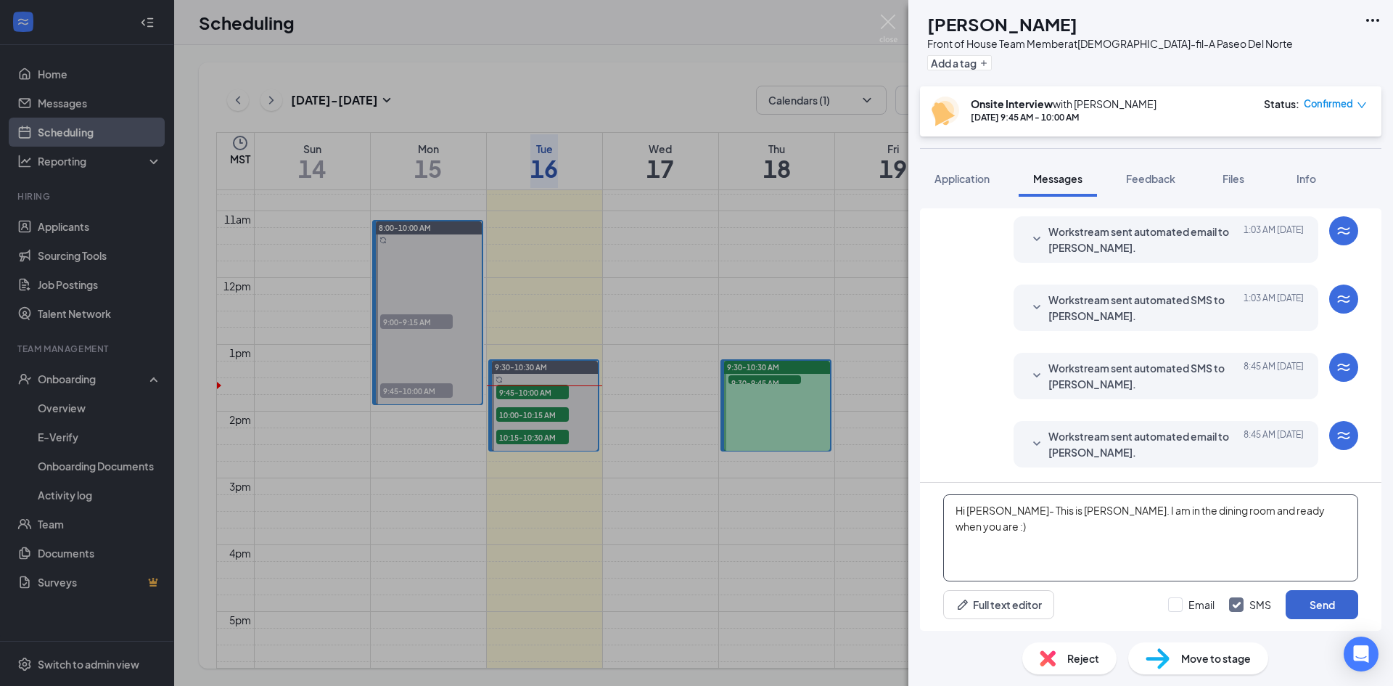
type textarea "Hi [PERSON_NAME]- This is [PERSON_NAME]. I am in the dining room and ready when…"
click at [1328, 601] on button "Send" at bounding box center [1322, 604] width 73 height 29
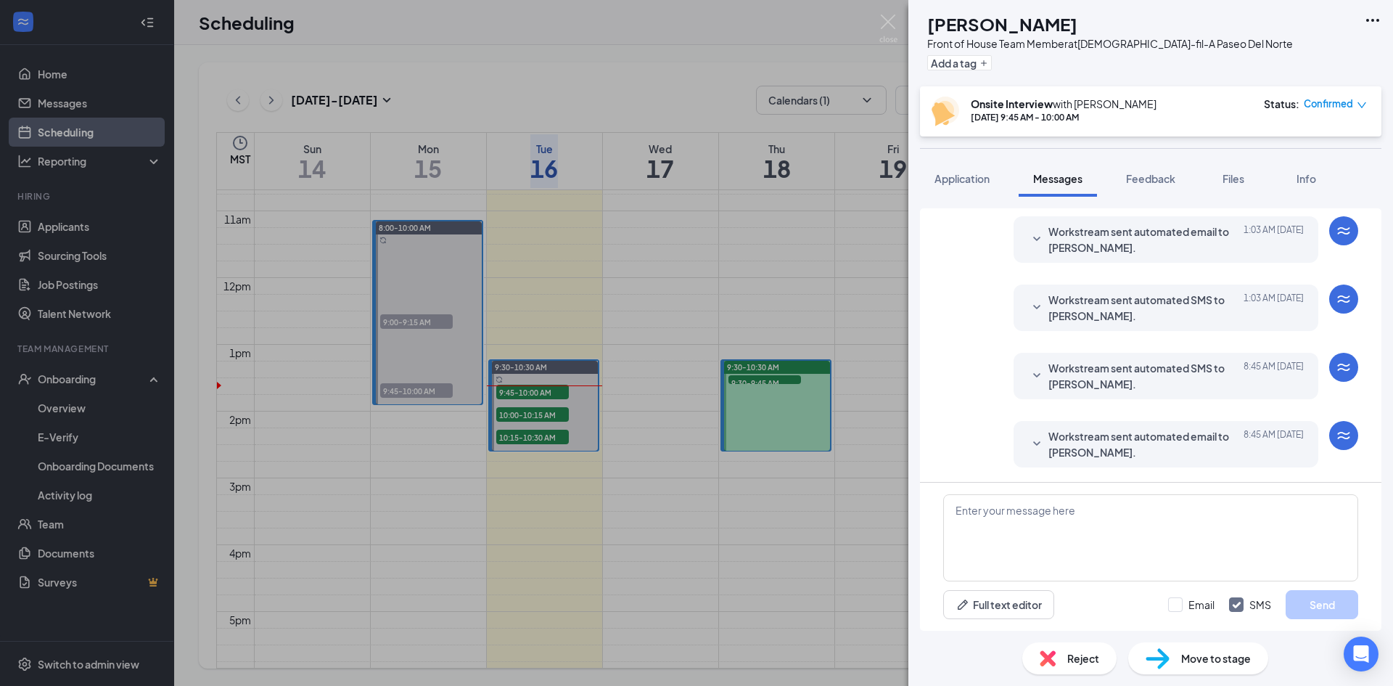
scroll to position [512, 0]
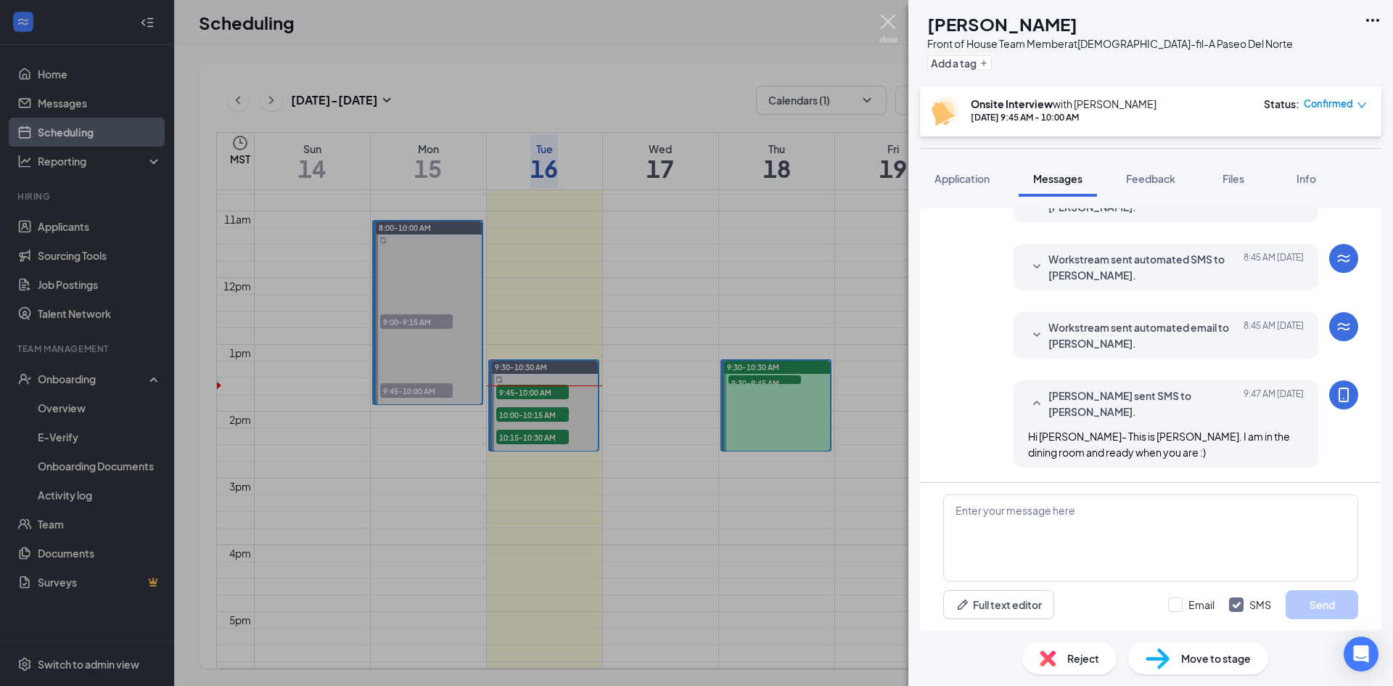
click at [887, 16] on img at bounding box center [888, 29] width 18 height 28
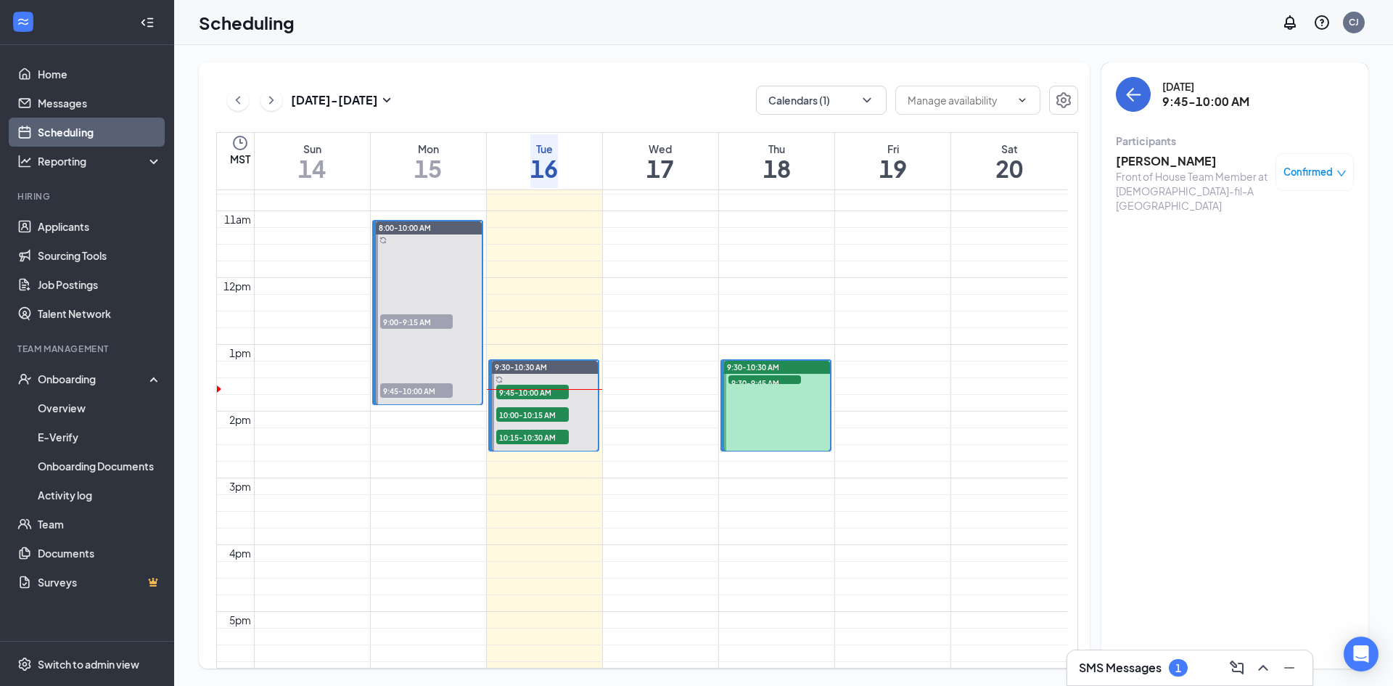
click at [1136, 670] on h3 "SMS Messages" at bounding box center [1120, 668] width 83 height 16
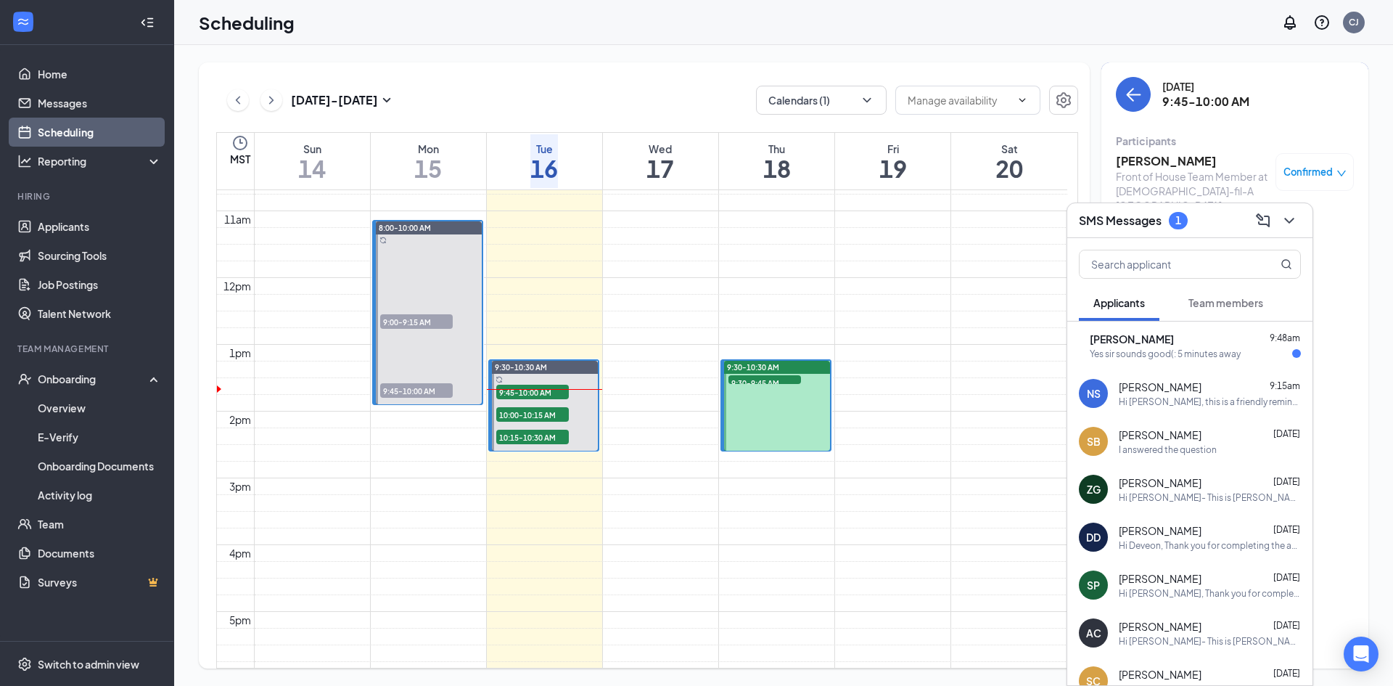
click at [1171, 338] on span "[PERSON_NAME]" at bounding box center [1132, 339] width 84 height 15
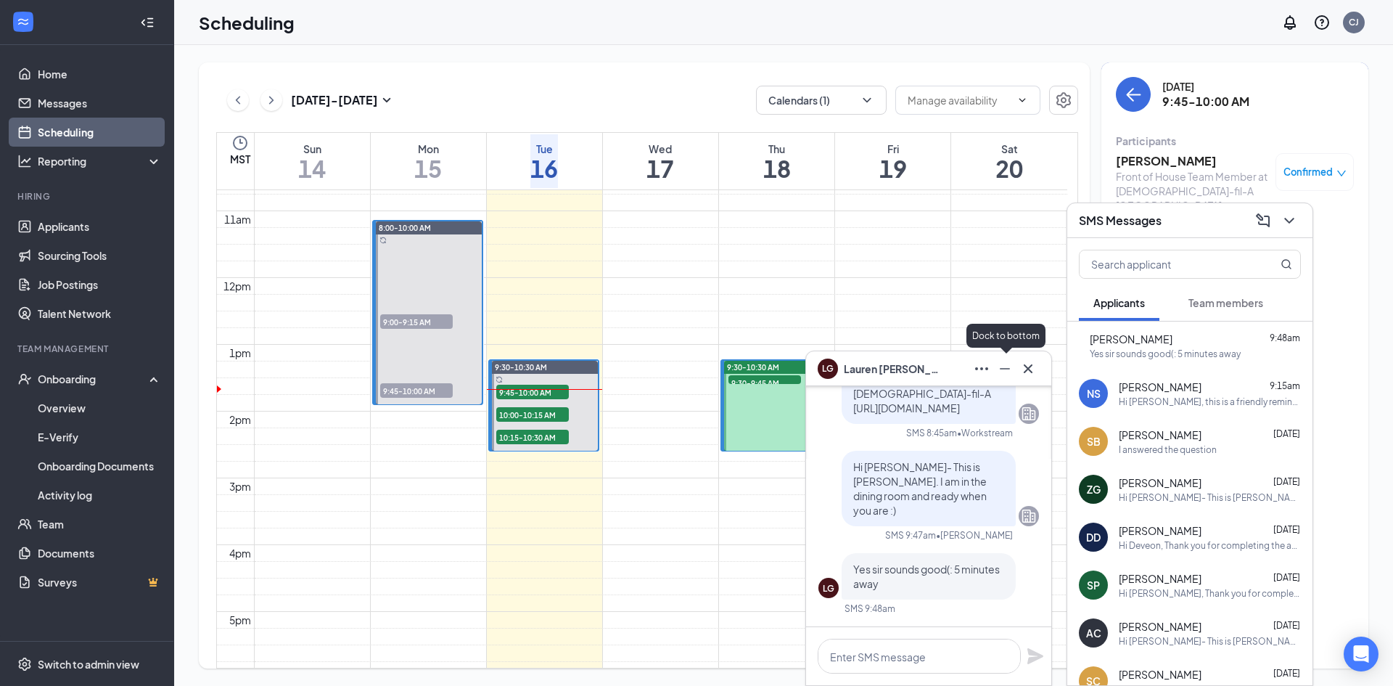
click at [1009, 369] on icon "Minimize" at bounding box center [1005, 368] width 10 height 1
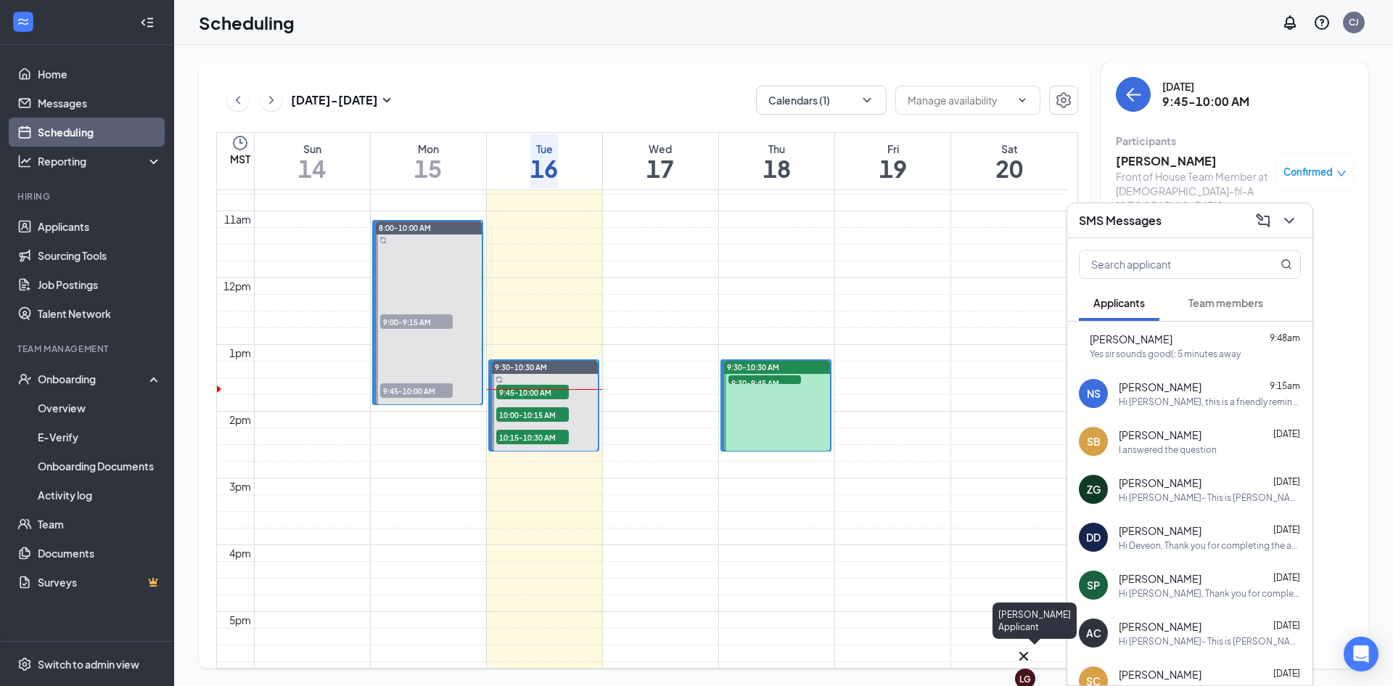
click at [1035, 668] on div "LG" at bounding box center [1025, 678] width 20 height 20
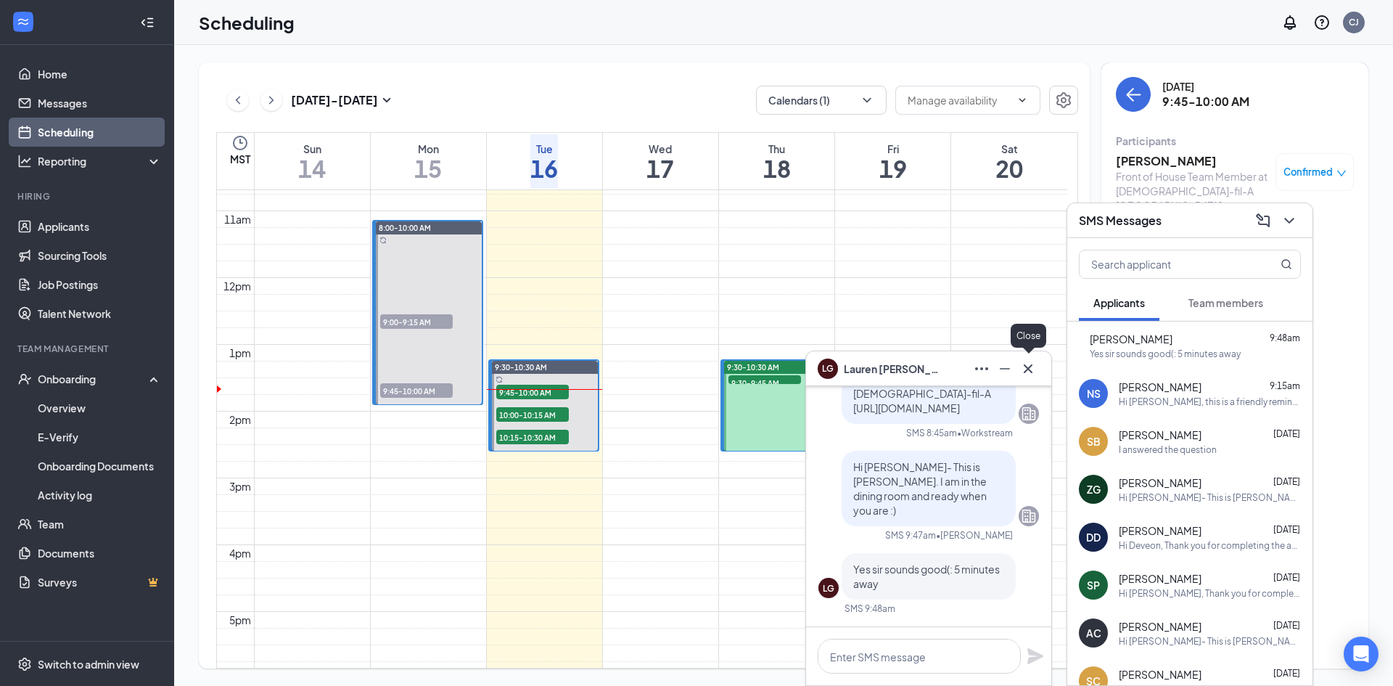
click at [1032, 363] on icon "Cross" at bounding box center [1027, 368] width 17 height 17
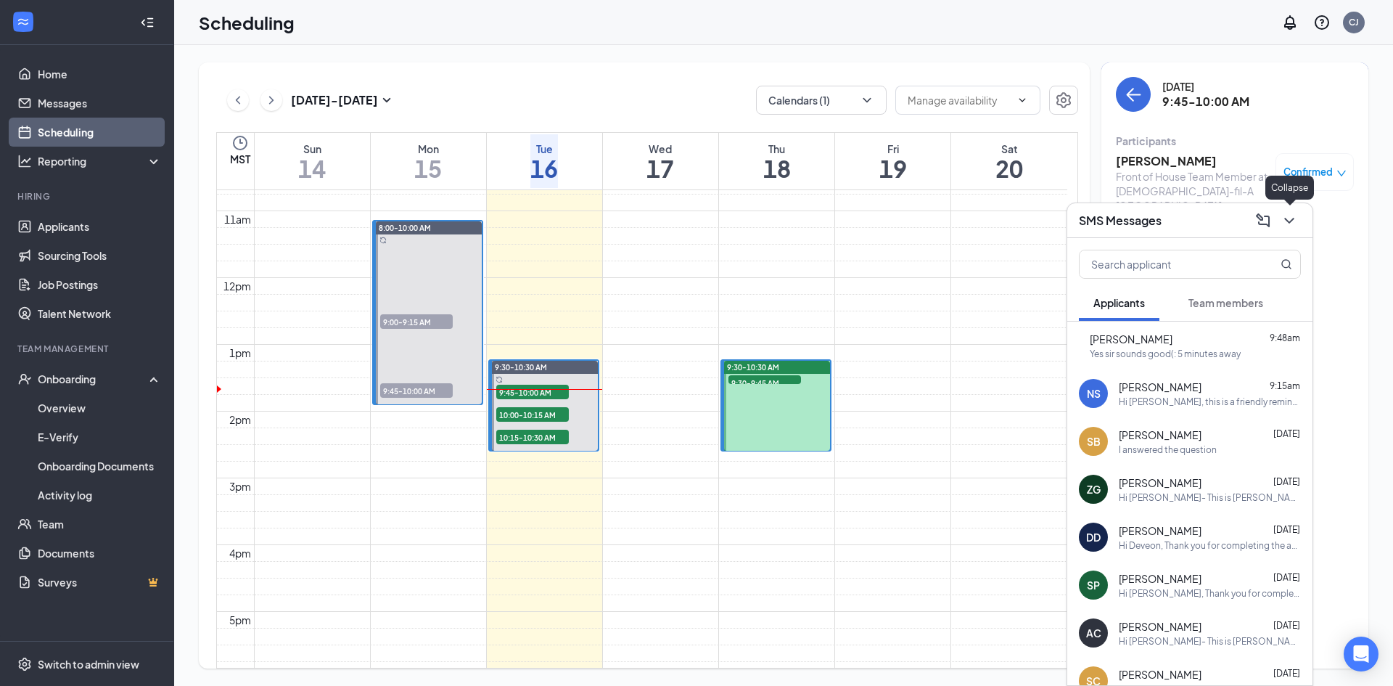
click at [1295, 223] on icon "ChevronDown" at bounding box center [1289, 220] width 17 height 17
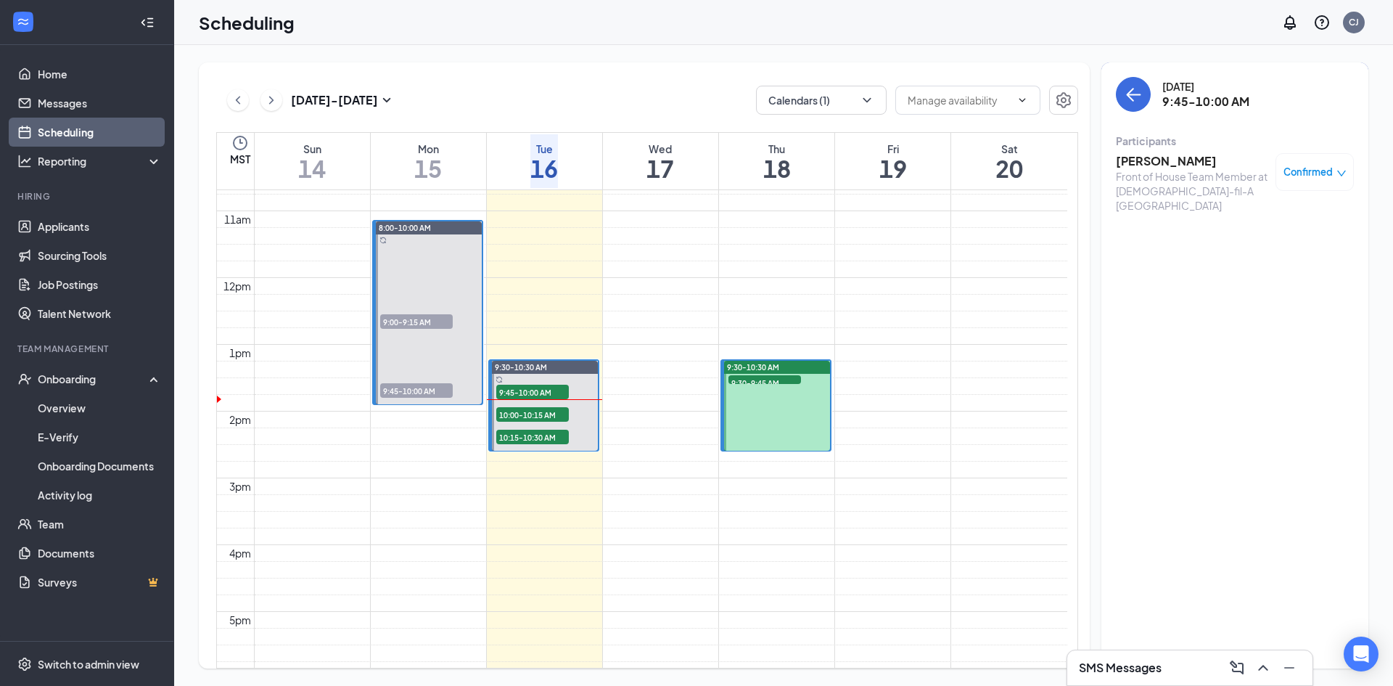
click at [1149, 161] on h3 "[PERSON_NAME]" at bounding box center [1192, 161] width 152 height 16
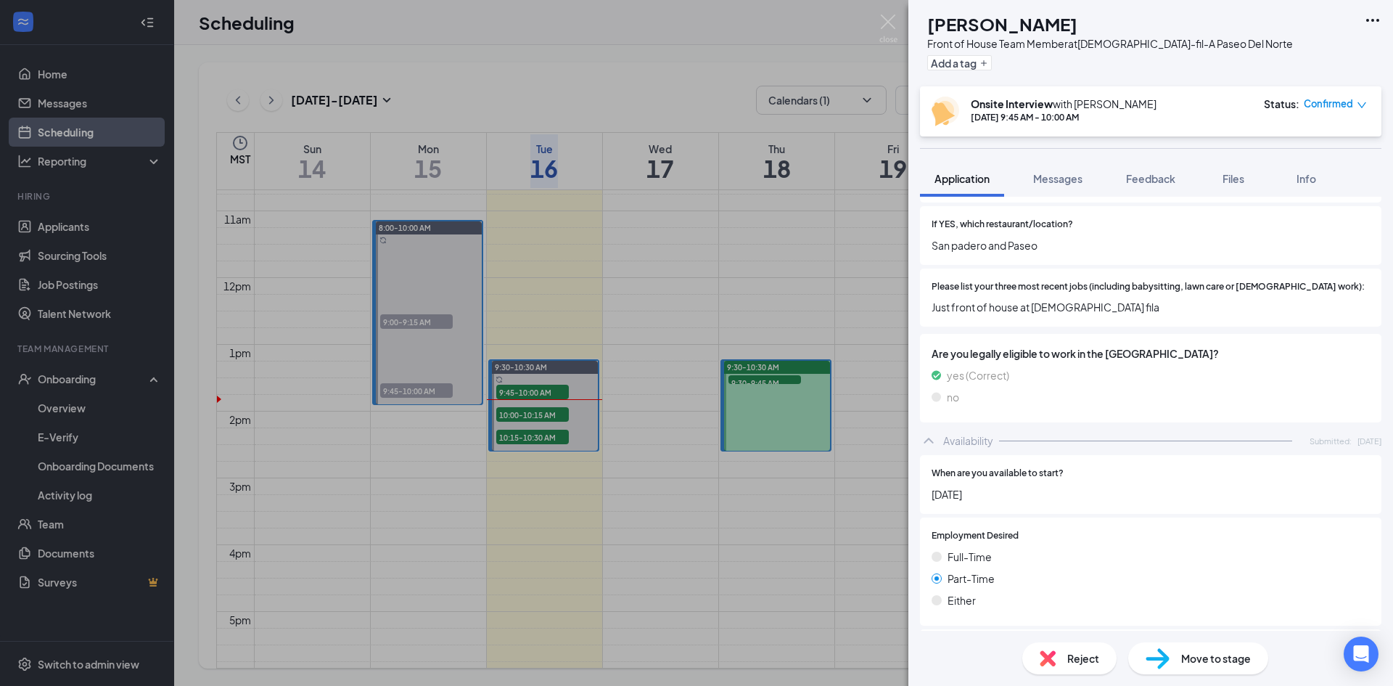
scroll to position [401, 0]
click at [888, 17] on img at bounding box center [888, 29] width 18 height 28
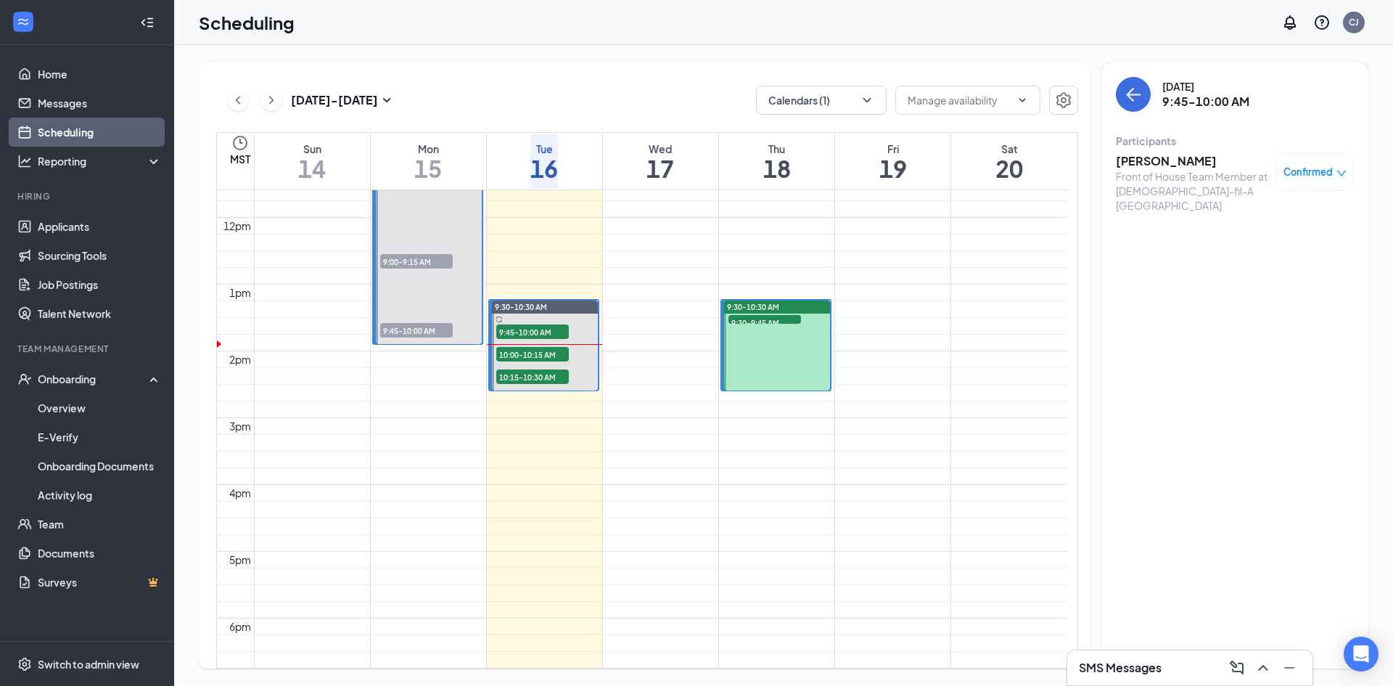
scroll to position [869, 0]
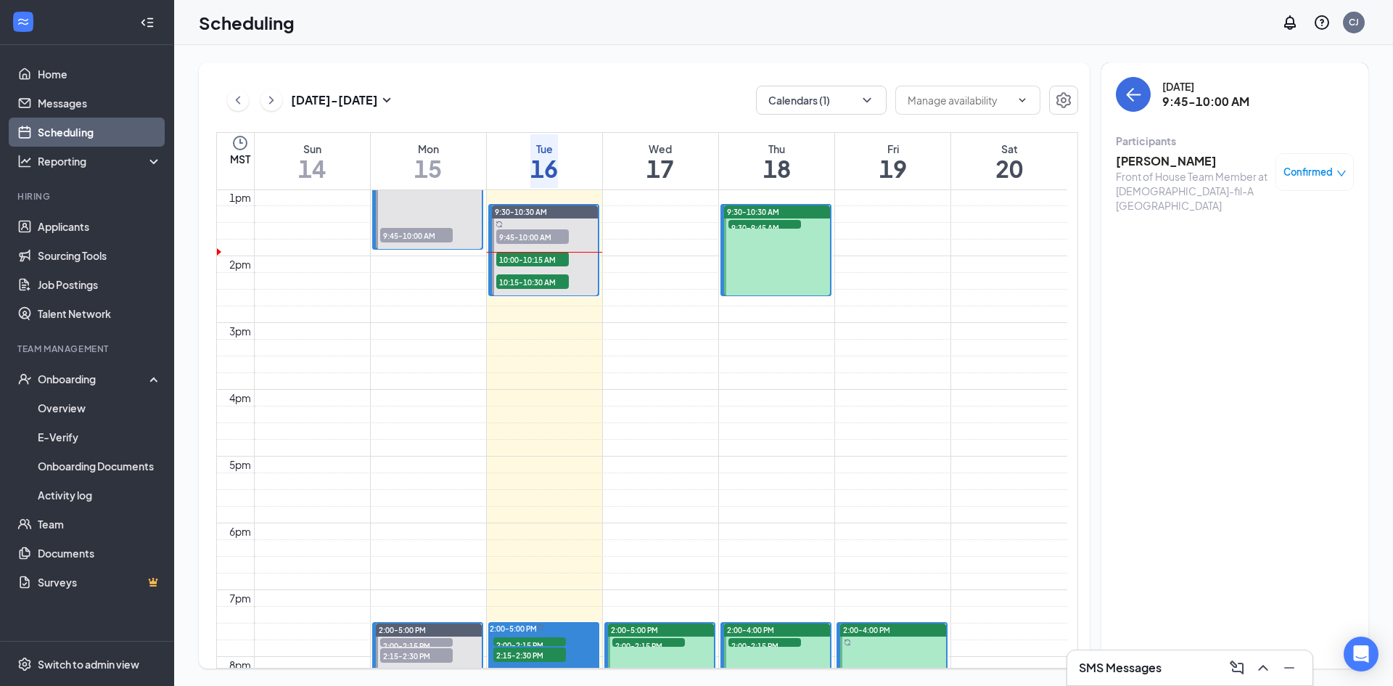
click at [1162, 161] on h3 "[PERSON_NAME]" at bounding box center [1192, 161] width 152 height 16
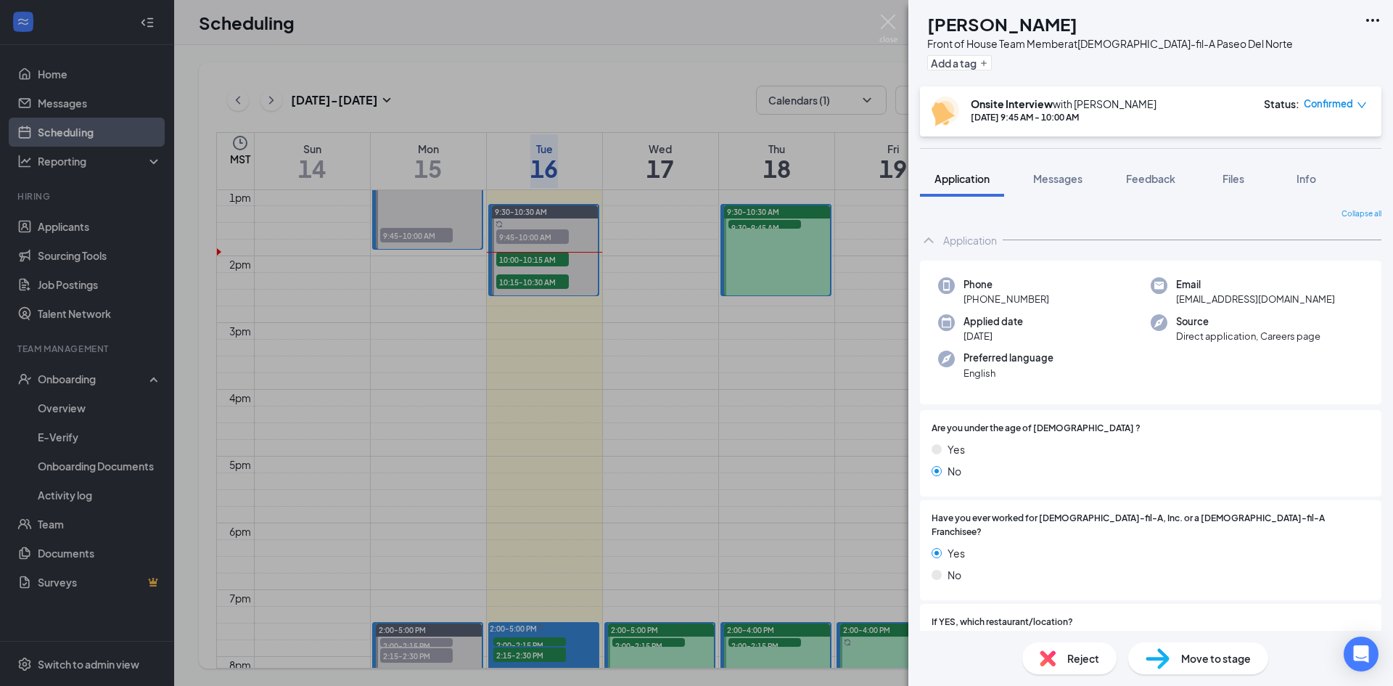
click at [1200, 659] on span "Move to stage" at bounding box center [1216, 658] width 70 height 16
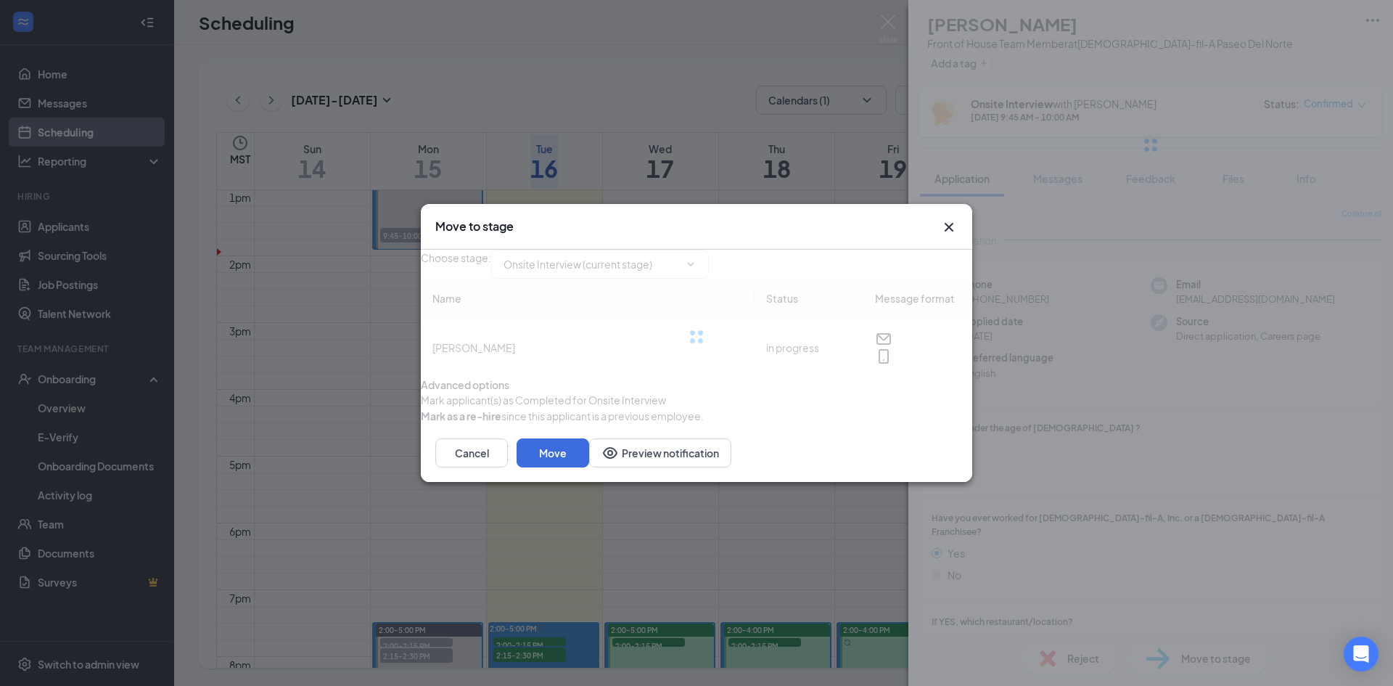
type input "Hiring Complete (final stage)"
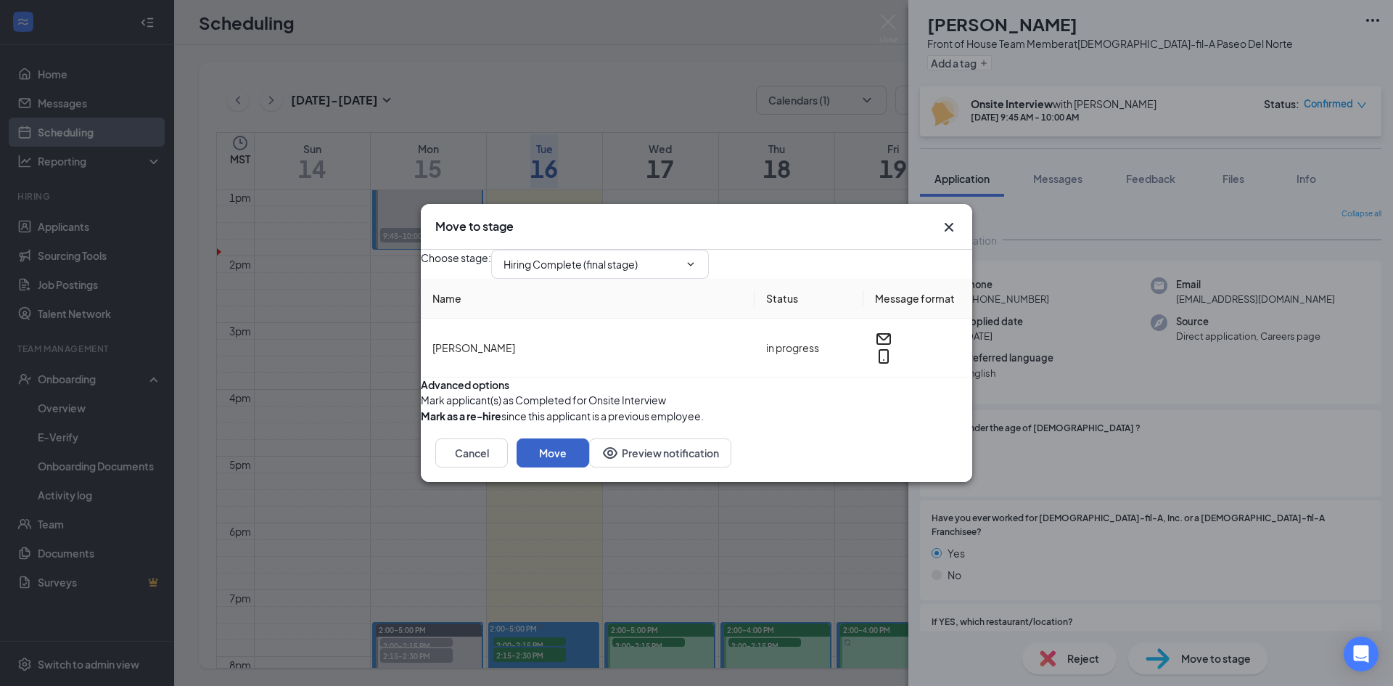
click at [589, 467] on button "Move" at bounding box center [553, 452] width 73 height 29
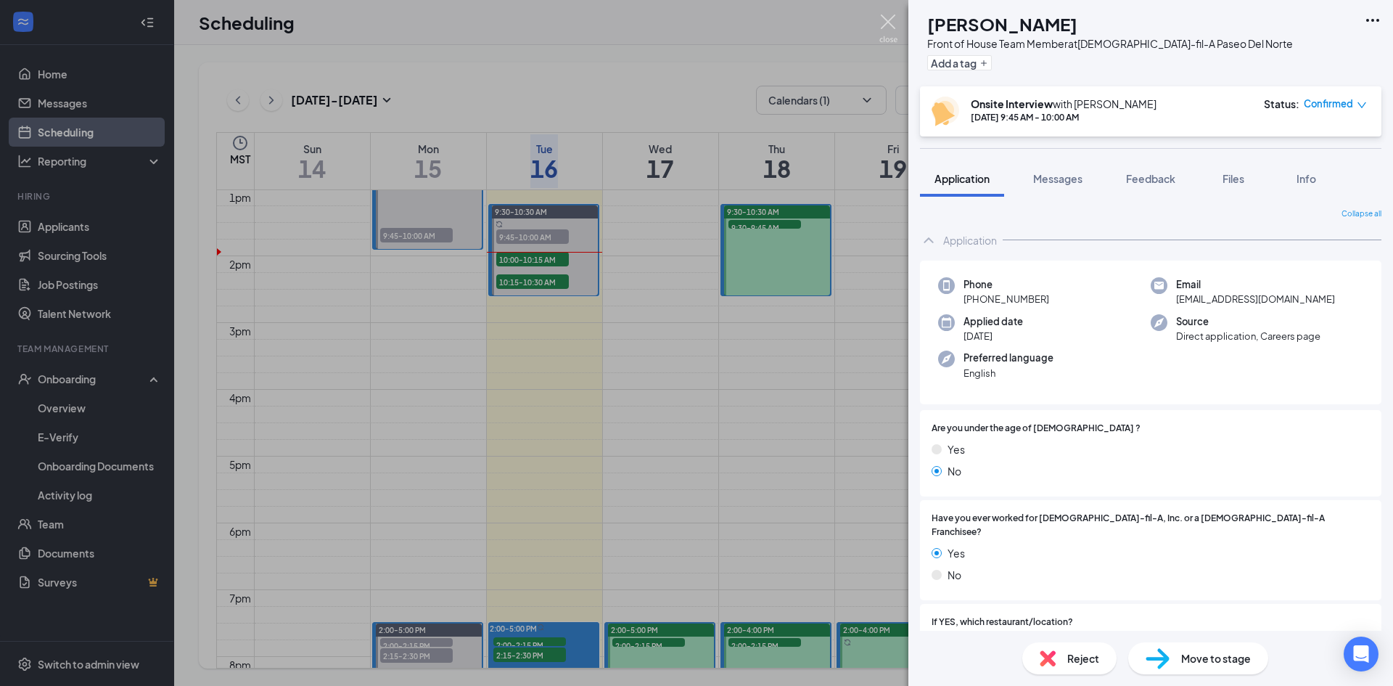
click at [892, 18] on img at bounding box center [888, 29] width 18 height 28
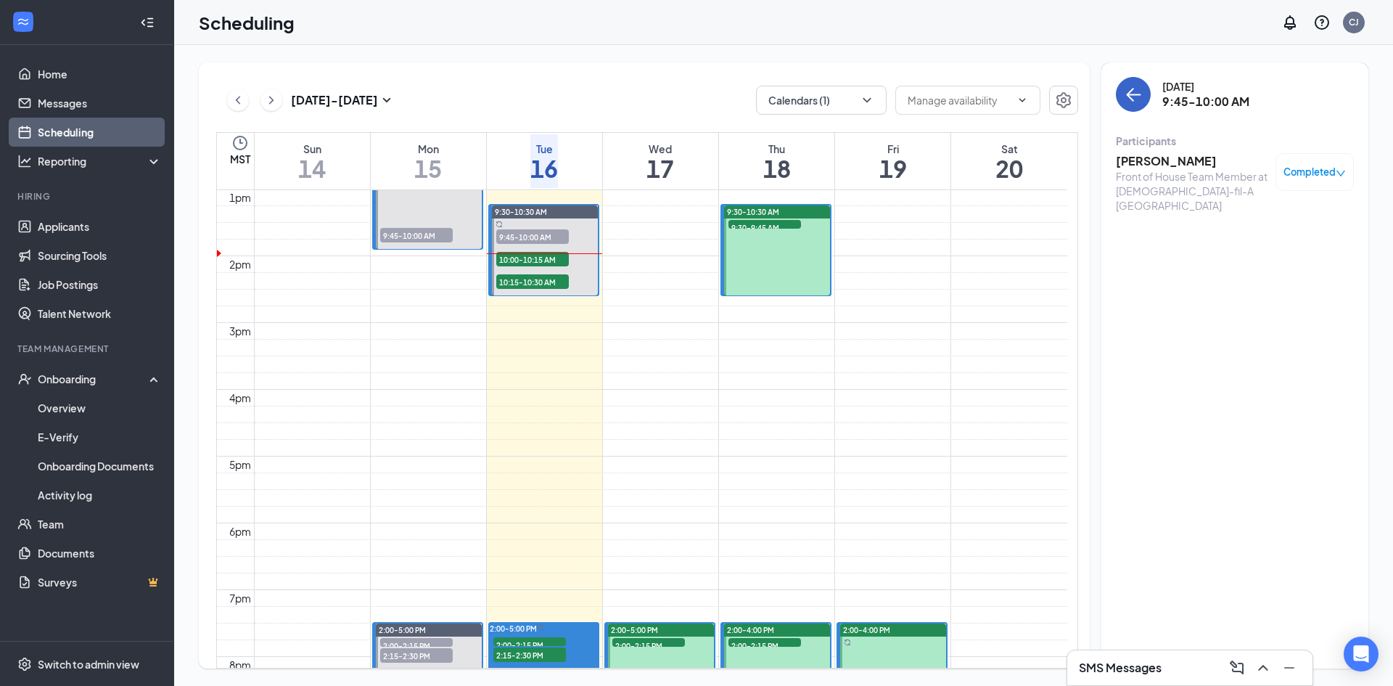
click at [1142, 98] on button "back-button" at bounding box center [1133, 94] width 35 height 35
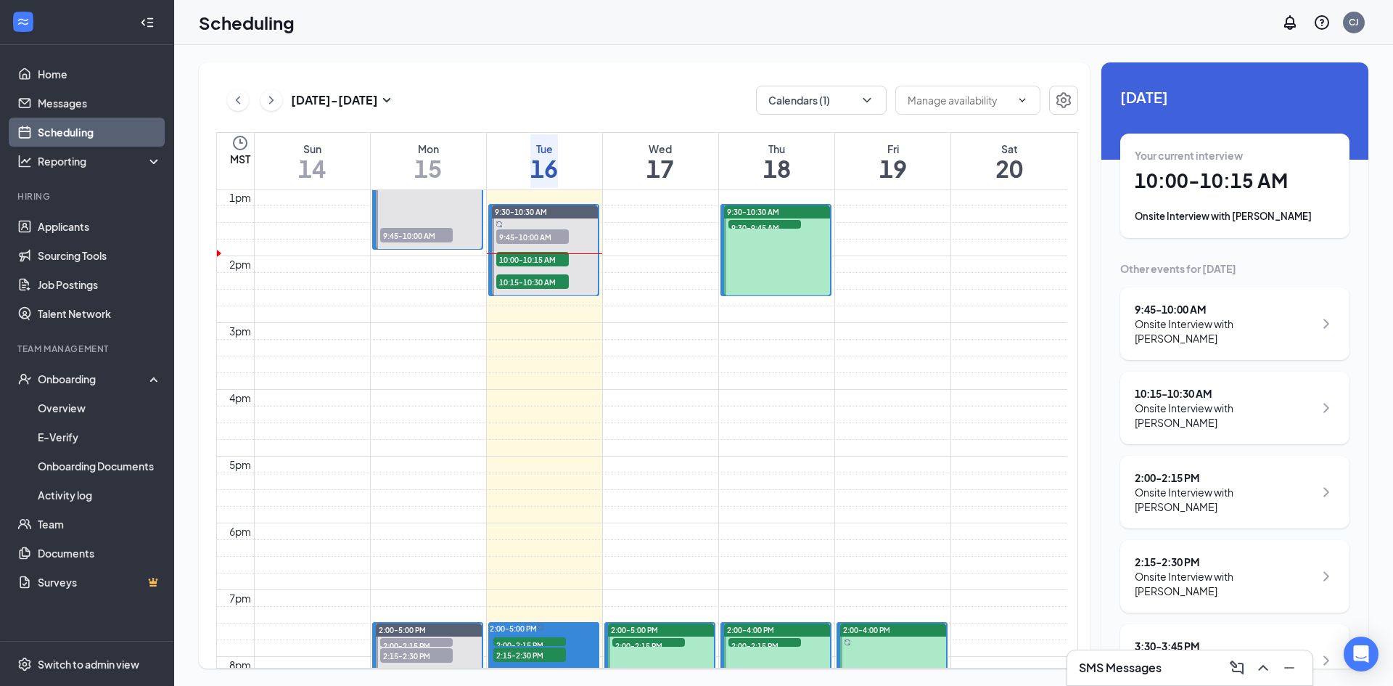
click at [1220, 192] on h1 "10:00 - 10:15 AM" at bounding box center [1235, 180] width 200 height 25
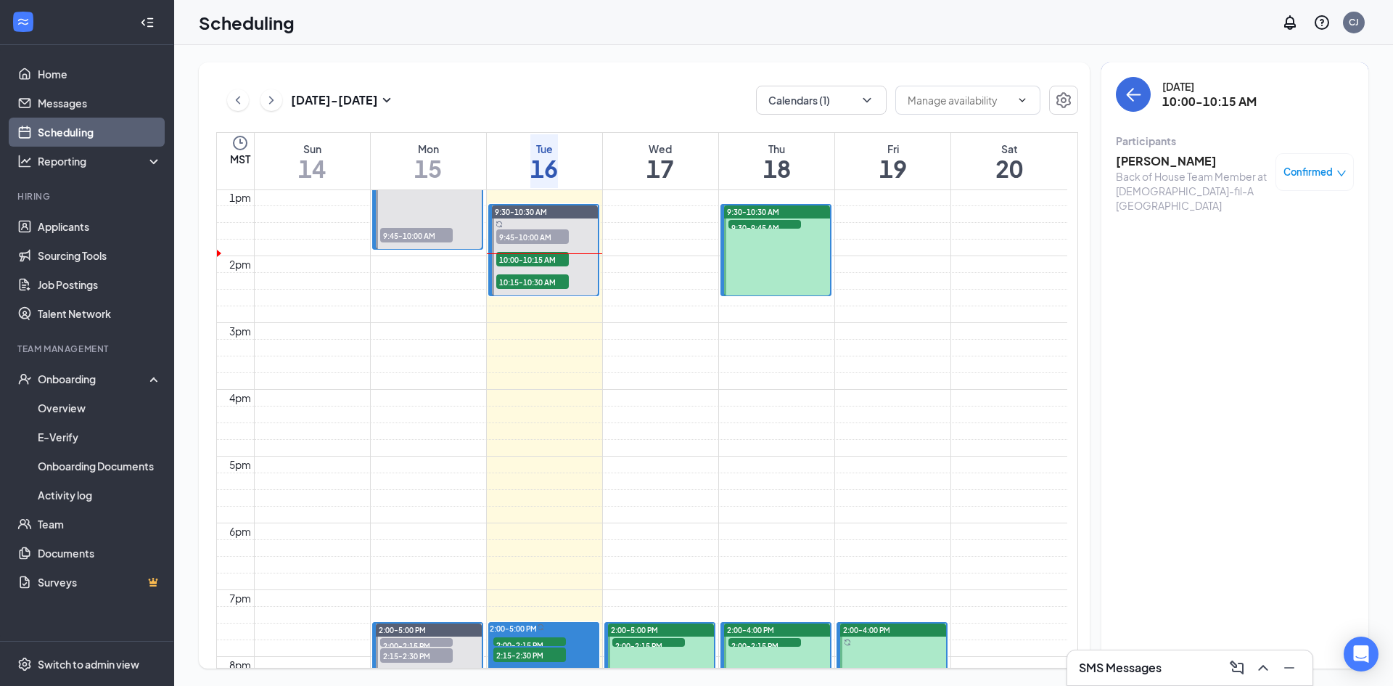
click at [1170, 160] on h3 "[PERSON_NAME]" at bounding box center [1192, 161] width 152 height 16
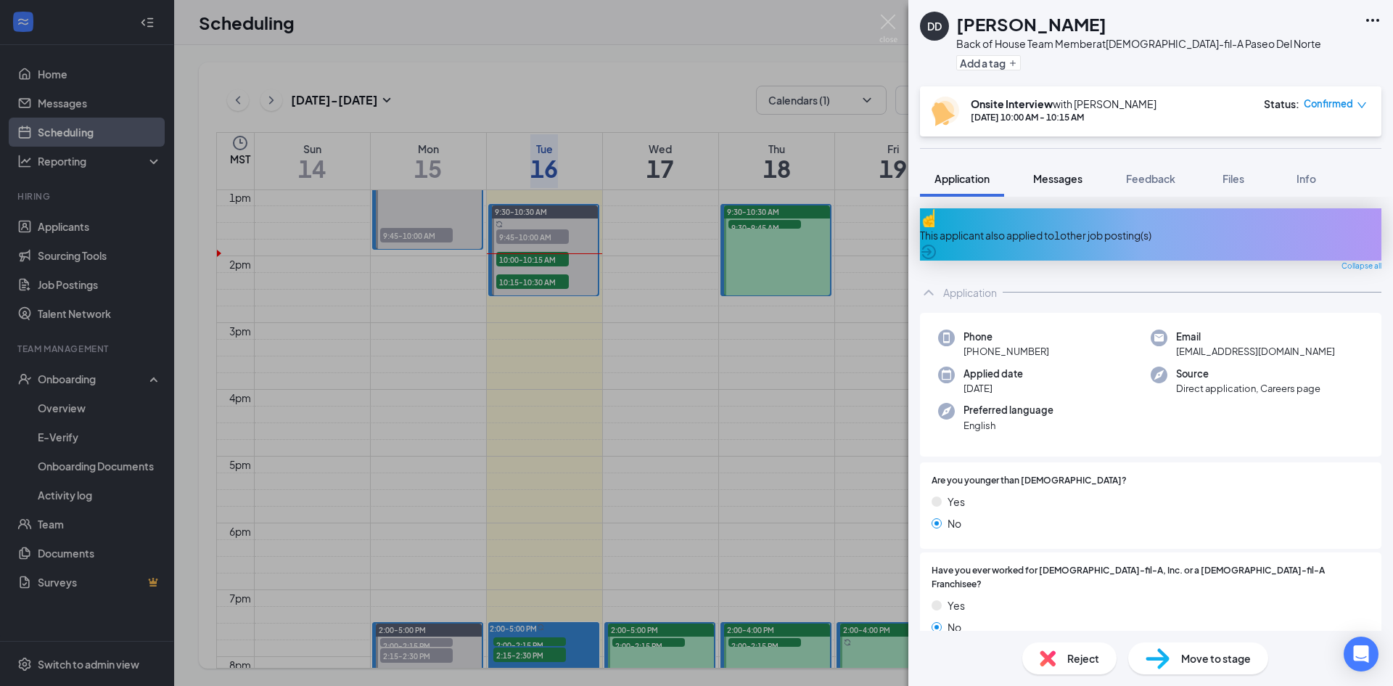
click at [1061, 178] on span "Messages" at bounding box center [1057, 178] width 49 height 13
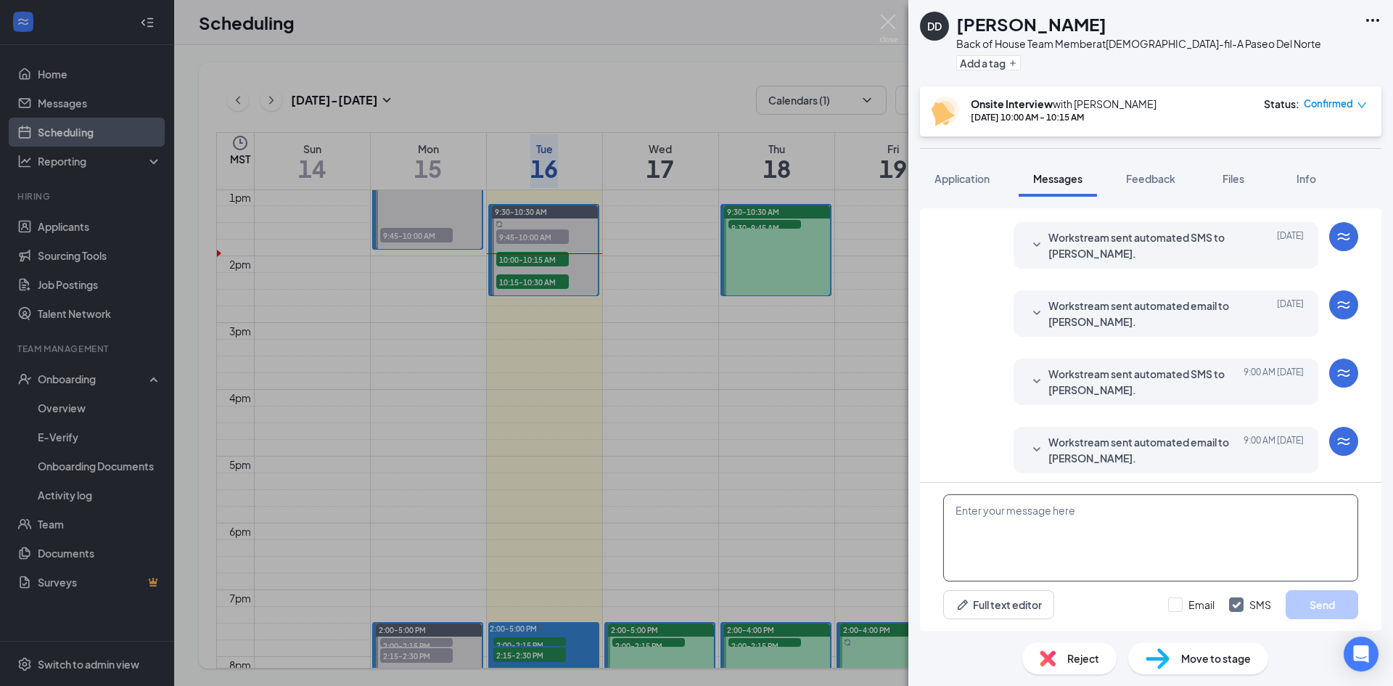
click at [1021, 523] on textarea at bounding box center [1150, 537] width 415 height 87
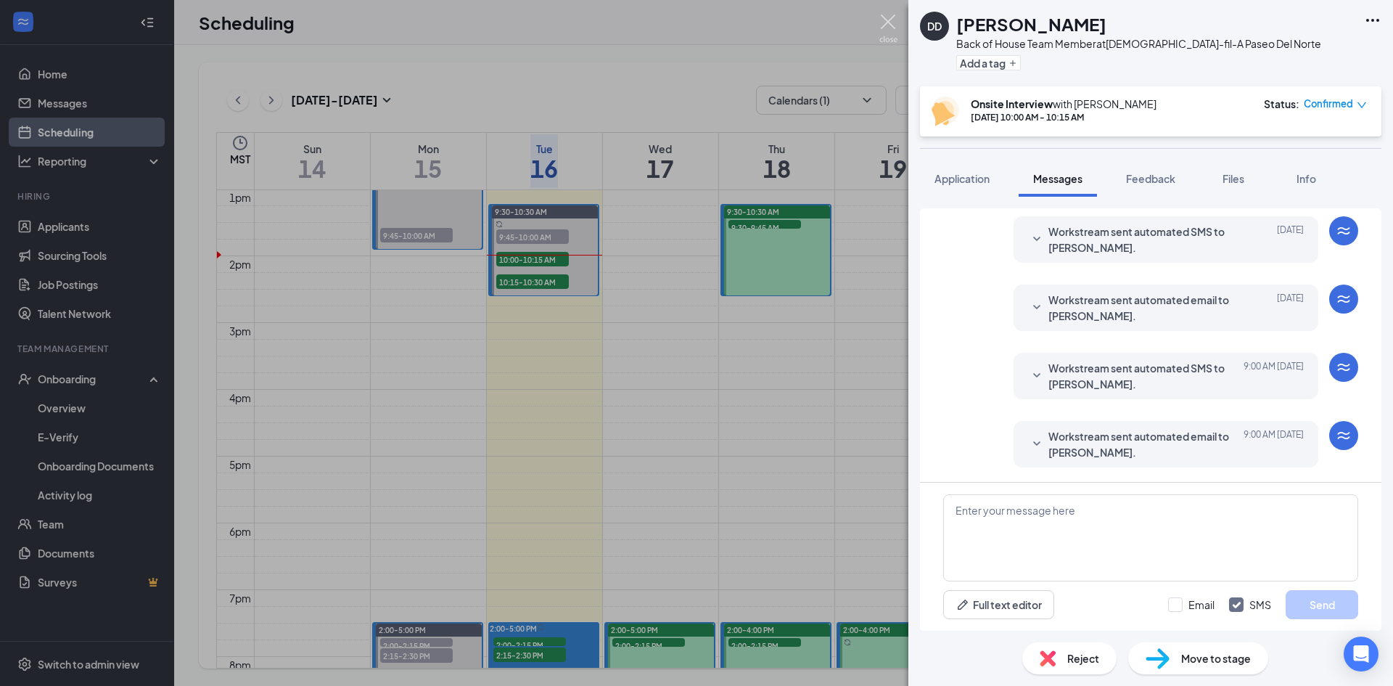
click at [883, 20] on img at bounding box center [888, 29] width 18 height 28
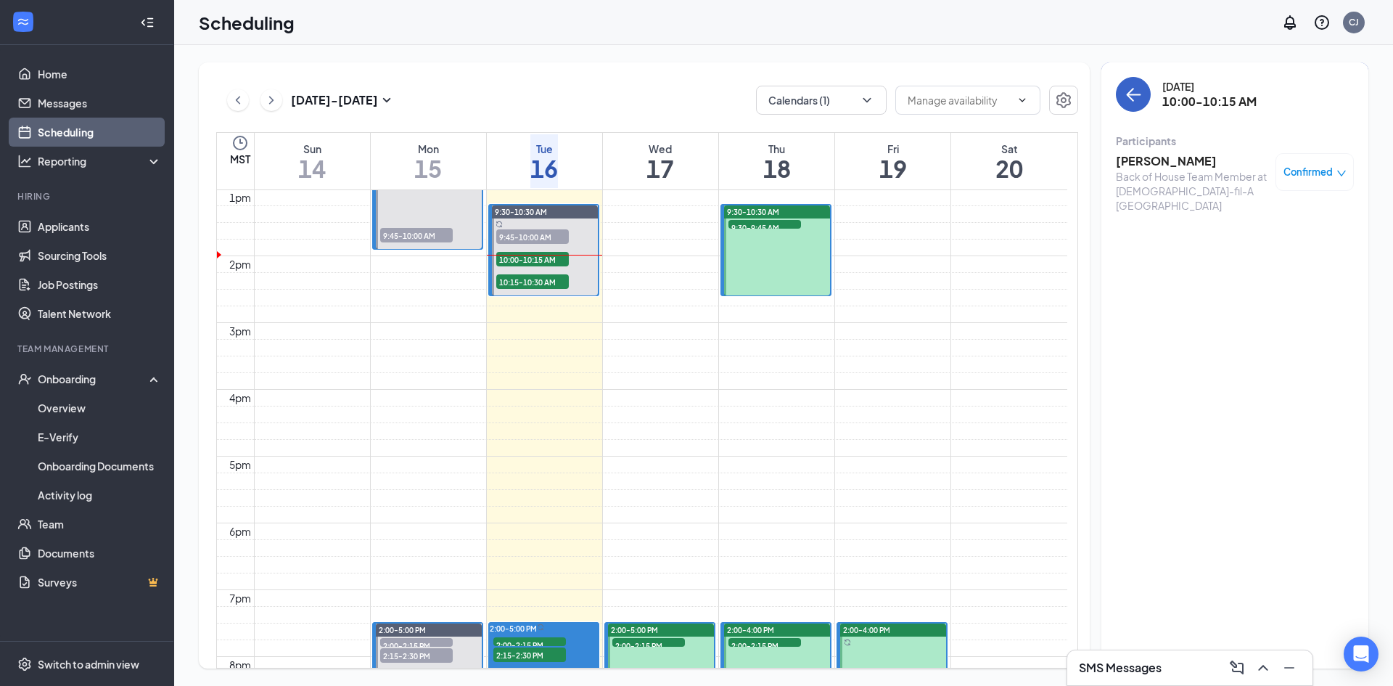
click at [1135, 102] on icon "ArrowLeft" at bounding box center [1133, 94] width 17 height 17
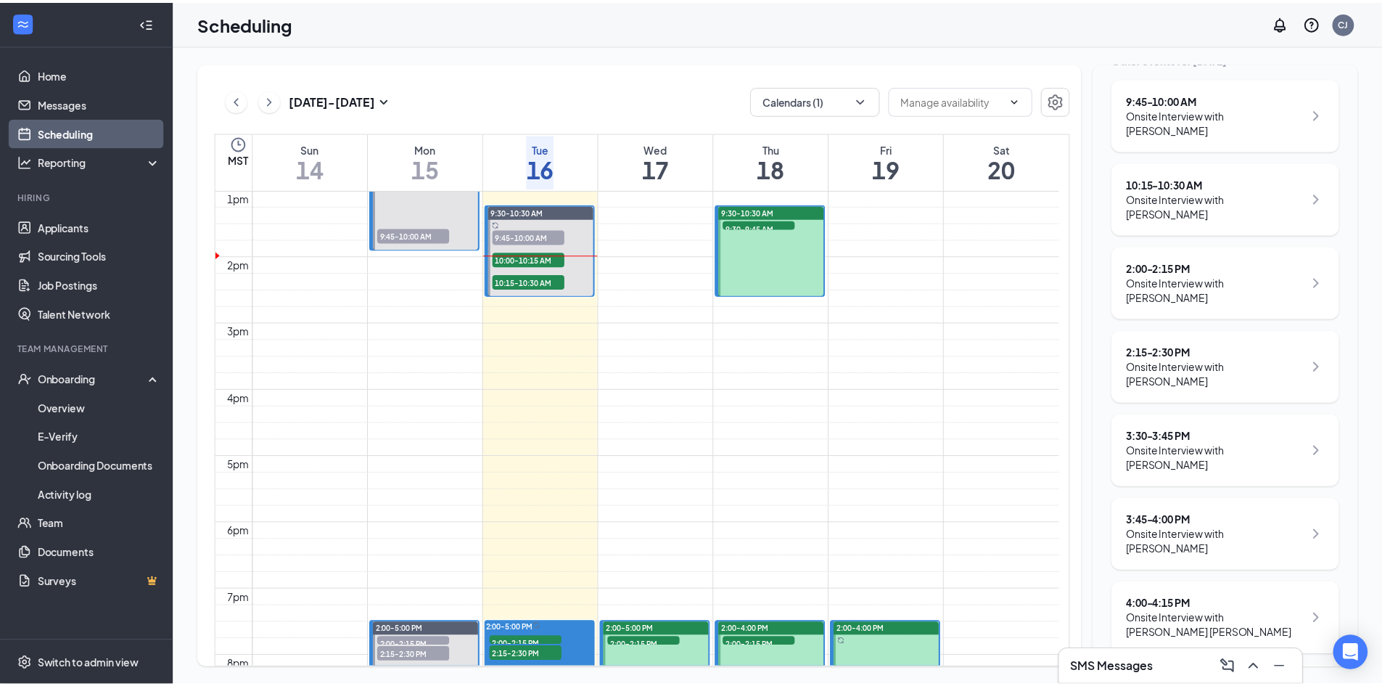
scroll to position [208, 0]
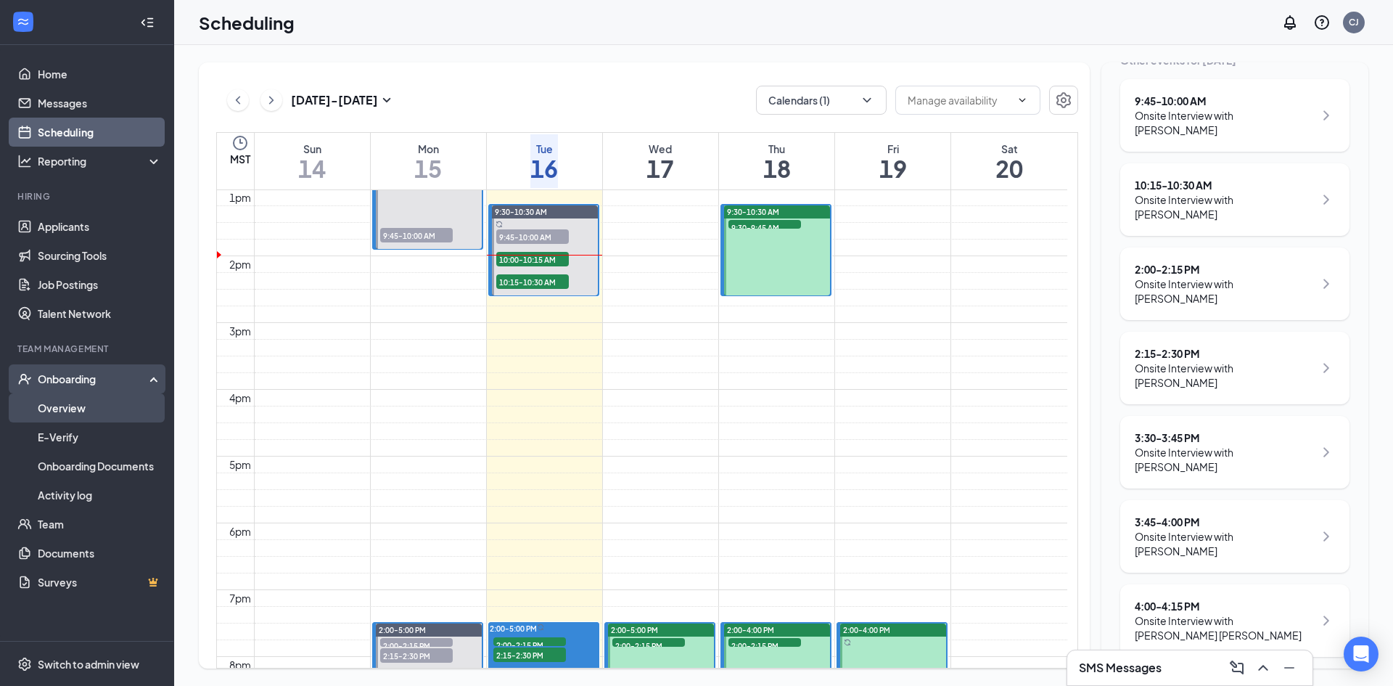
click at [65, 404] on link "Overview" at bounding box center [100, 407] width 124 height 29
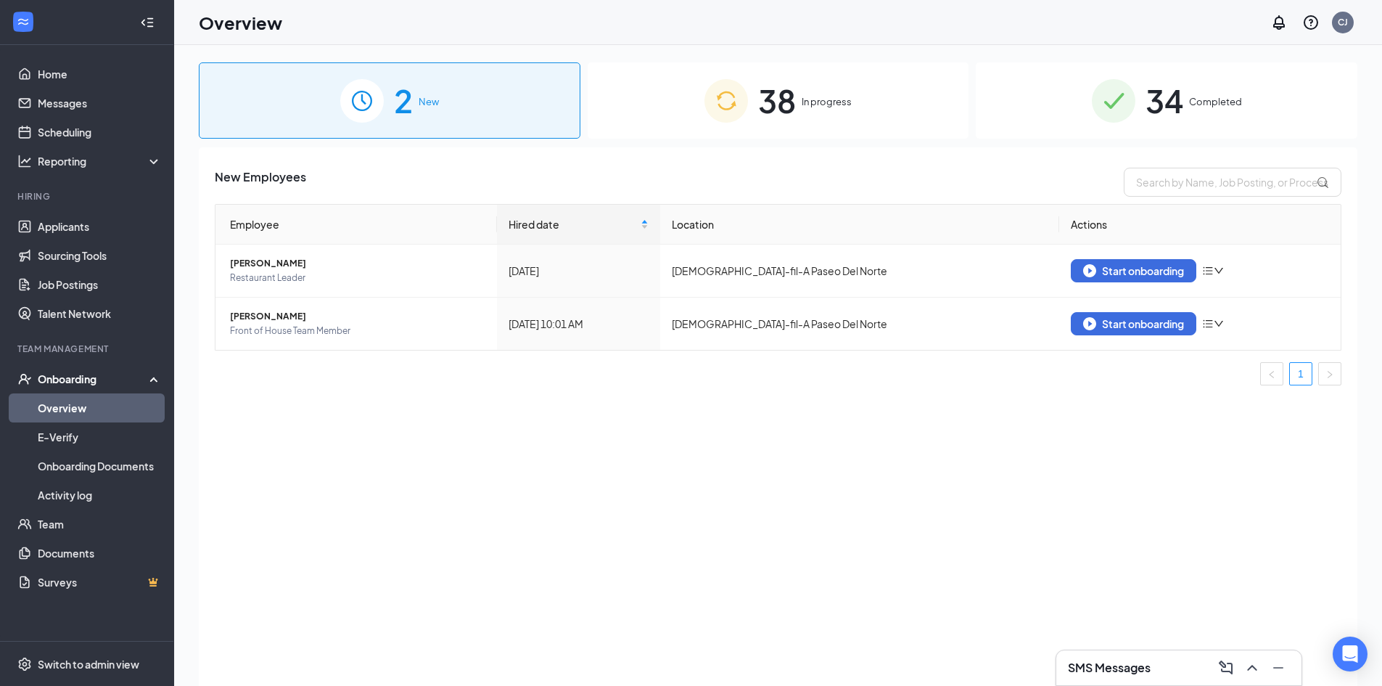
click at [786, 101] on span "38" at bounding box center [777, 100] width 38 height 50
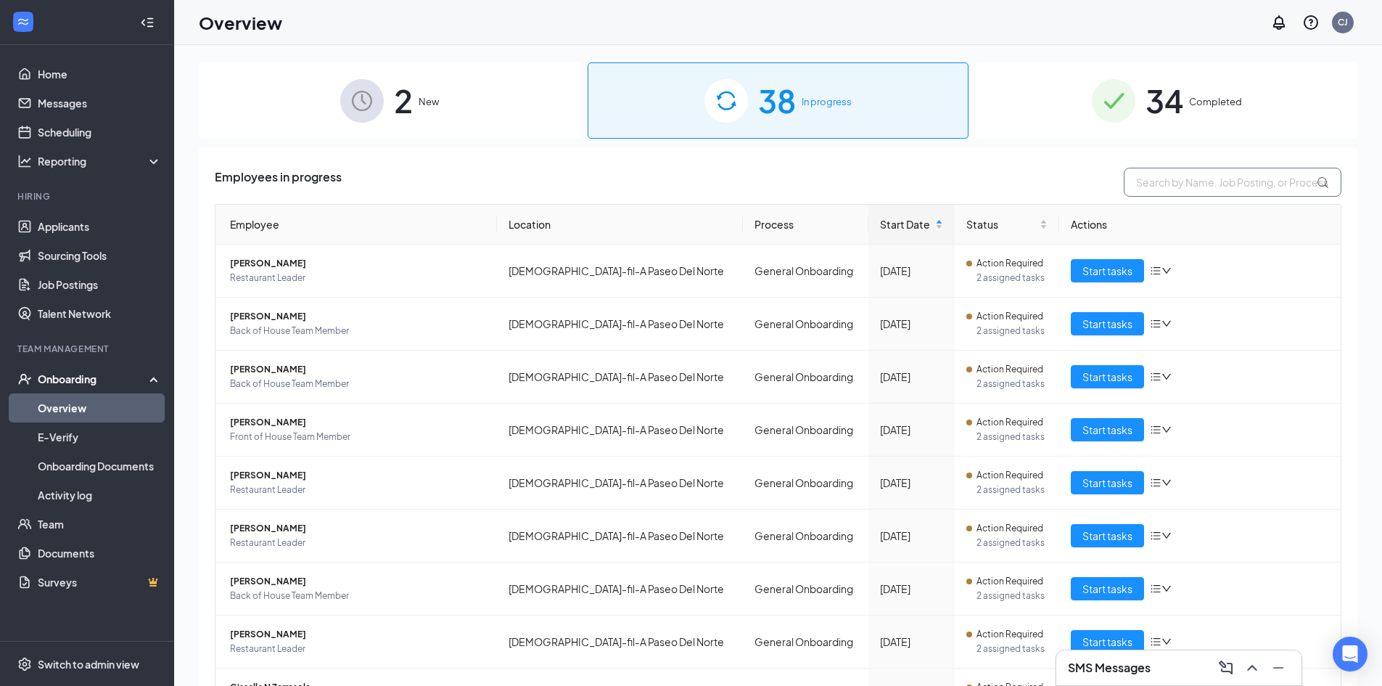
click at [1181, 179] on input "text" at bounding box center [1233, 182] width 218 height 29
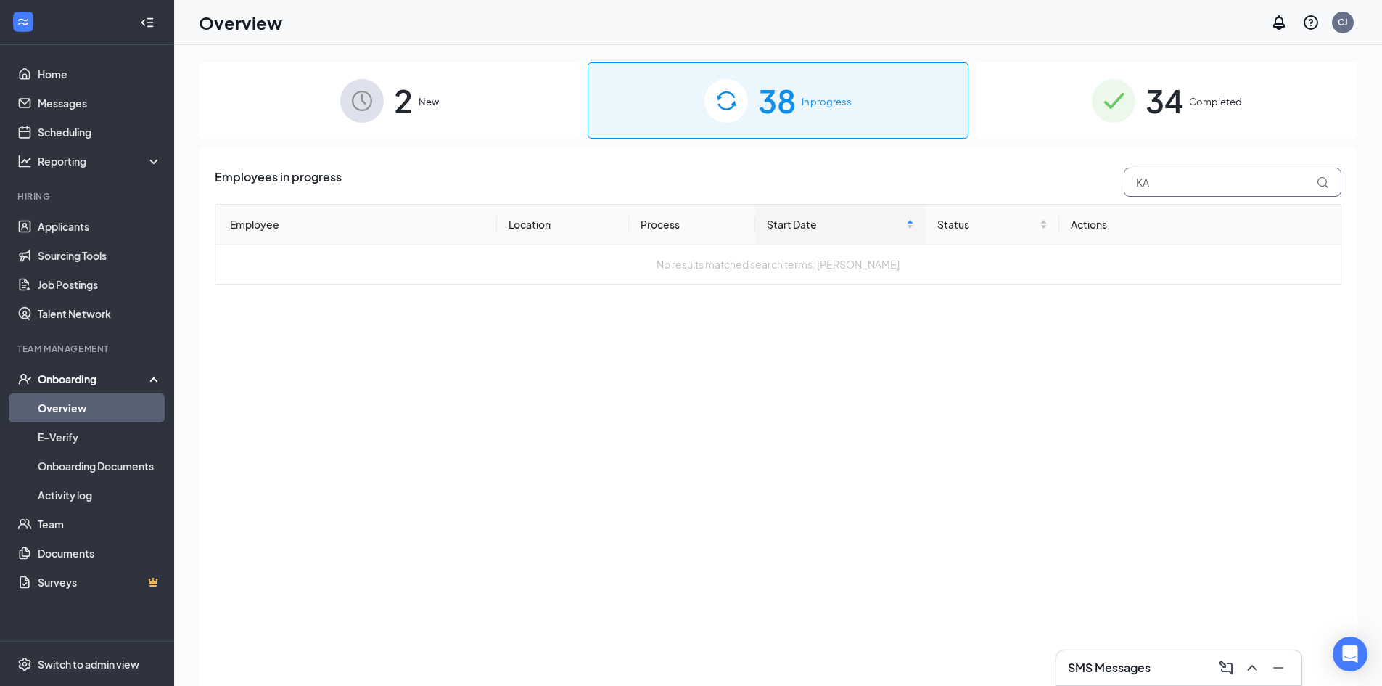
type input "K"
type input "[PERSON_NAME]"
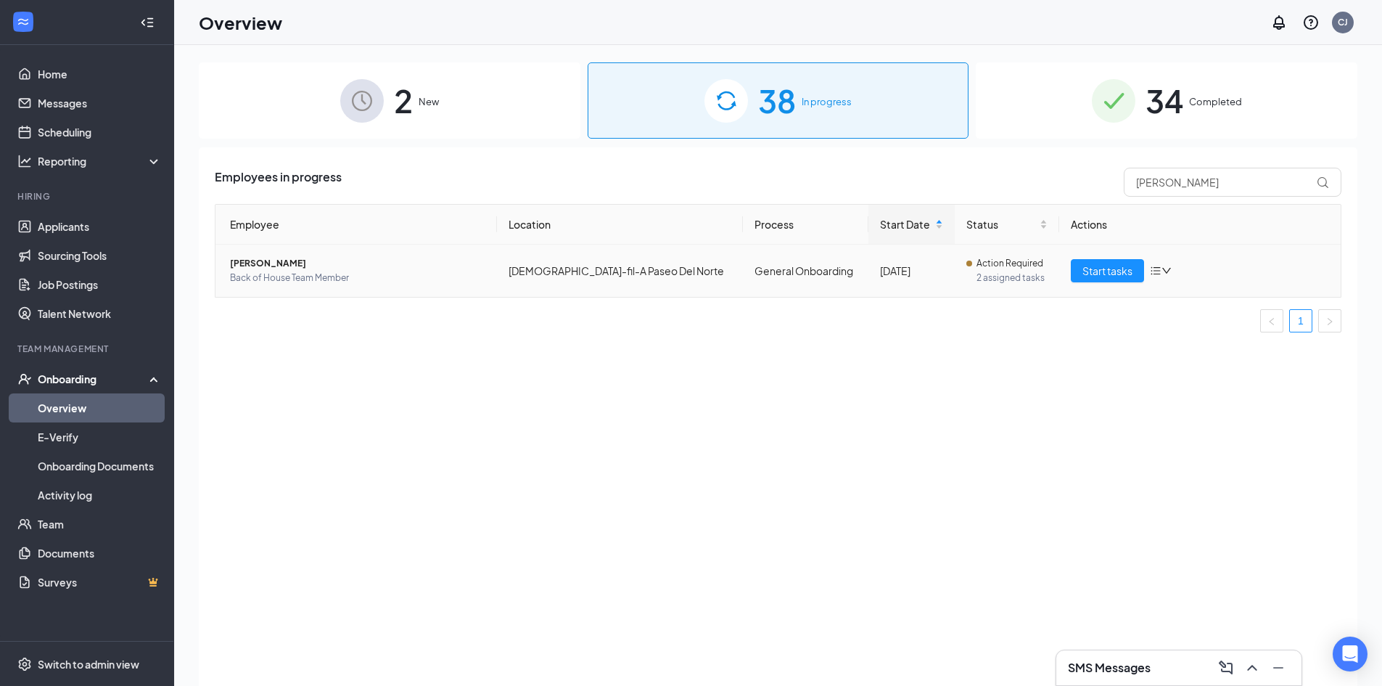
click at [263, 264] on span "[PERSON_NAME]" at bounding box center [357, 263] width 255 height 15
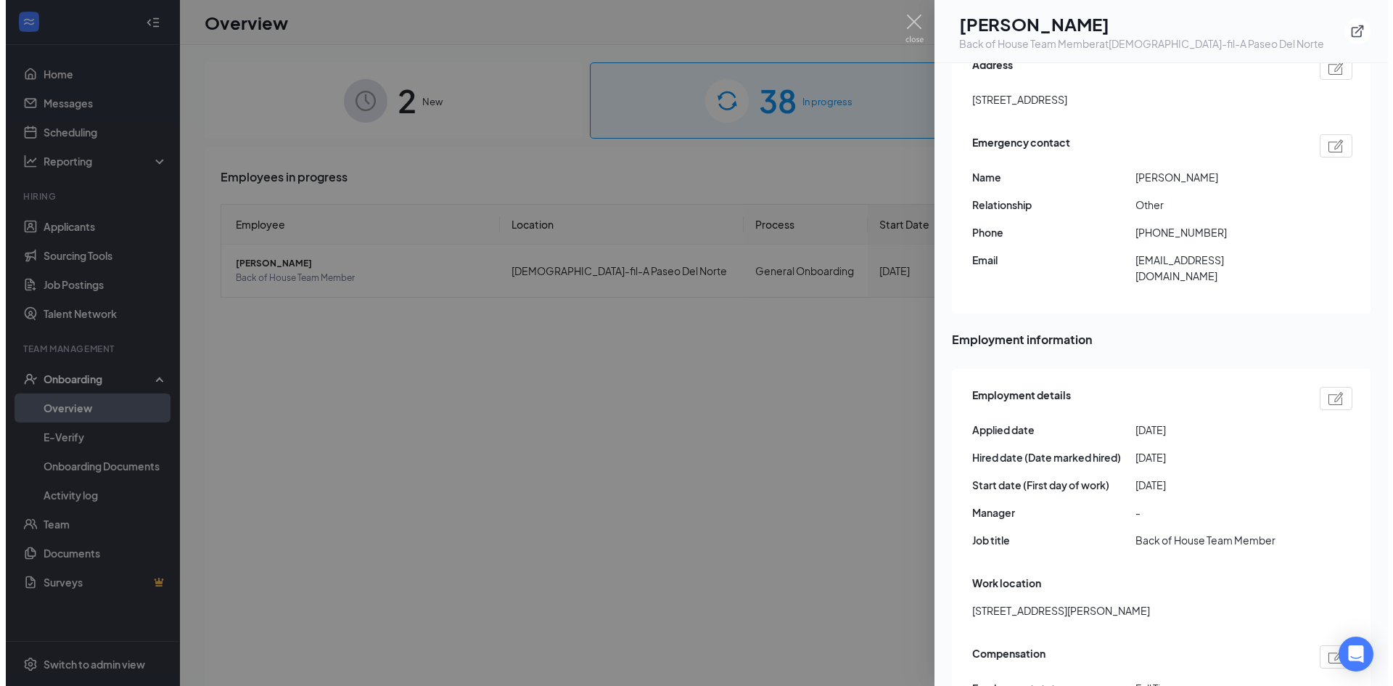
scroll to position [464, 0]
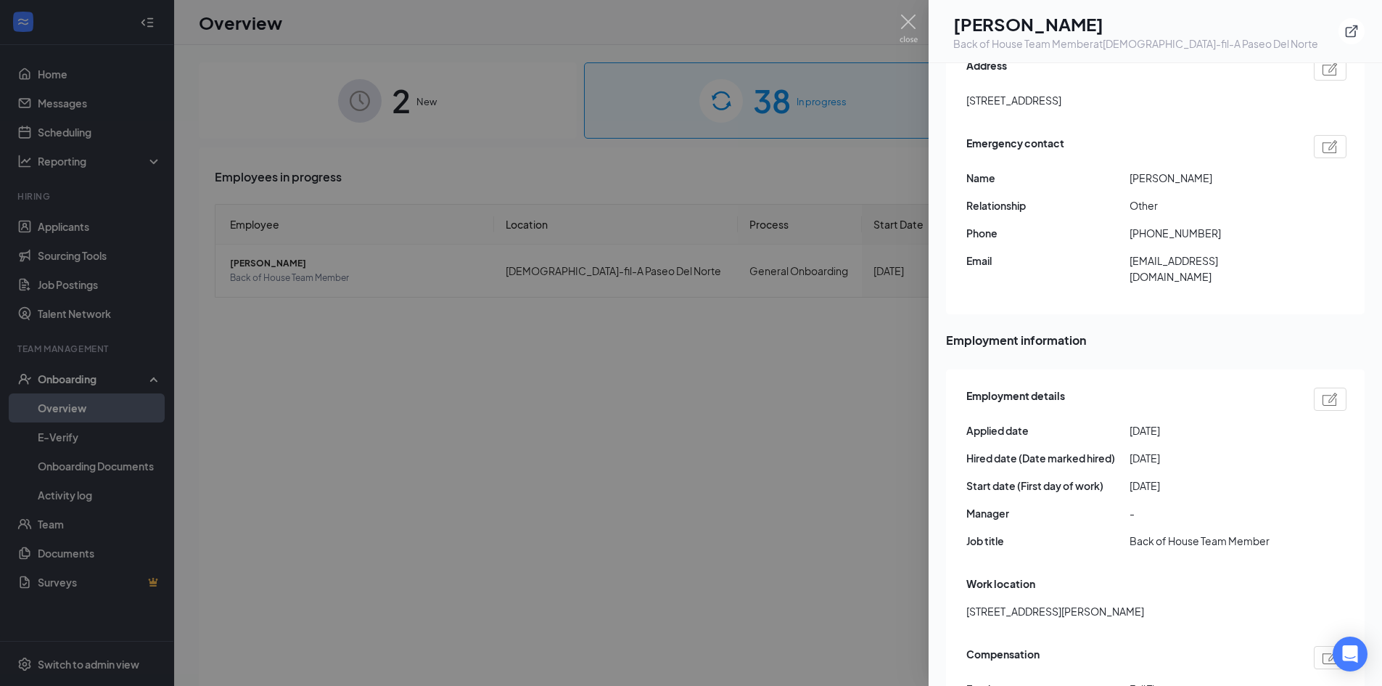
click at [908, 14] on div at bounding box center [691, 343] width 1382 height 686
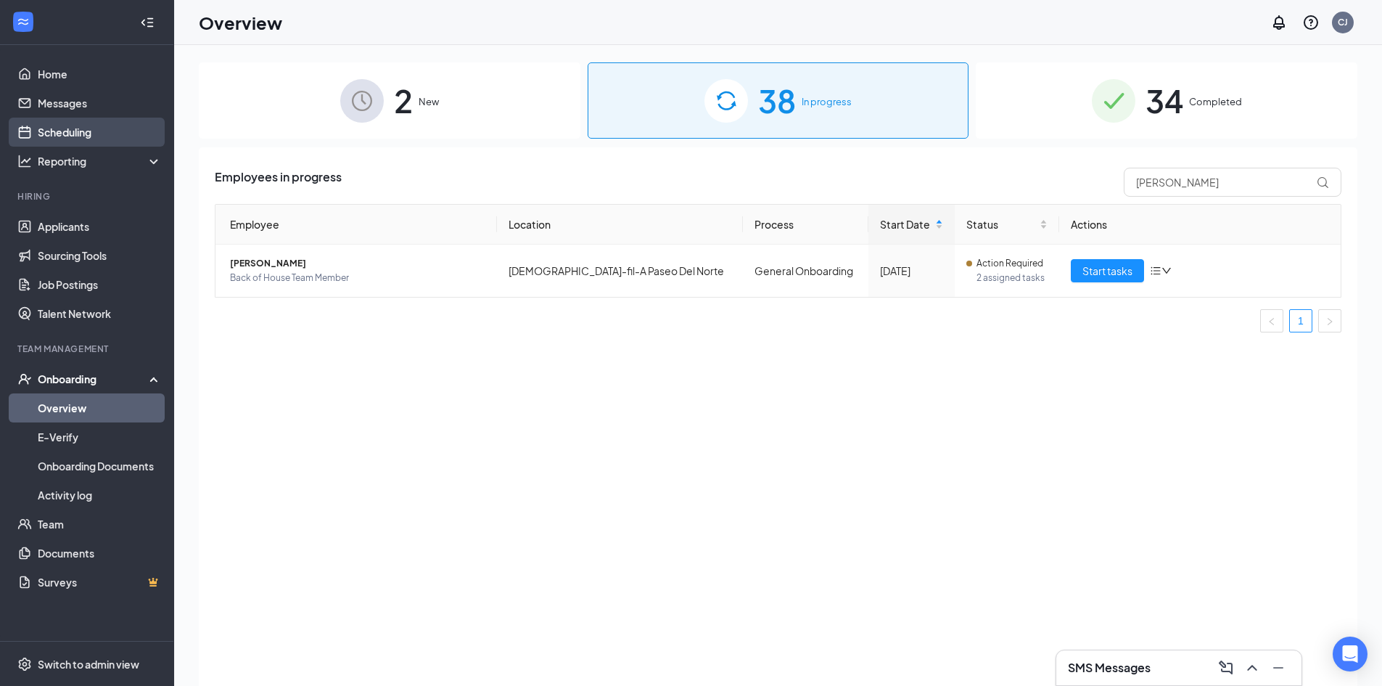
click at [80, 130] on link "Scheduling" at bounding box center [100, 132] width 124 height 29
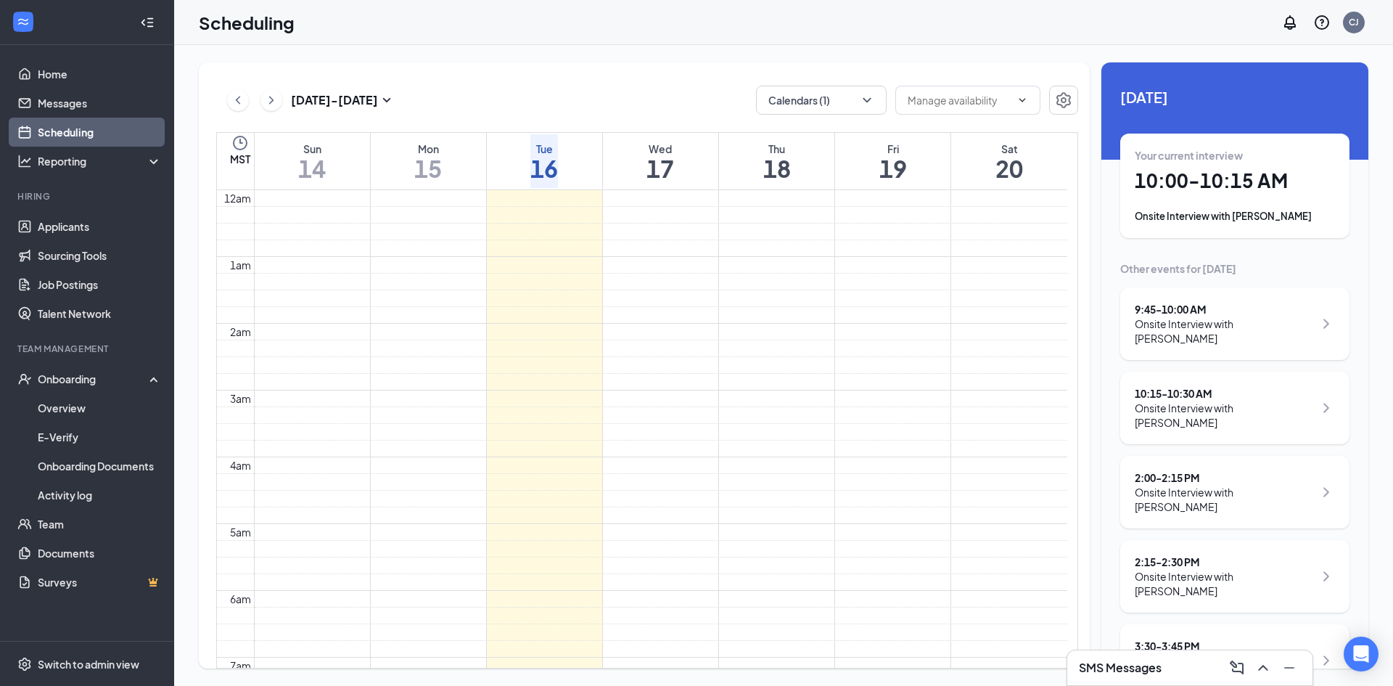
scroll to position [713, 0]
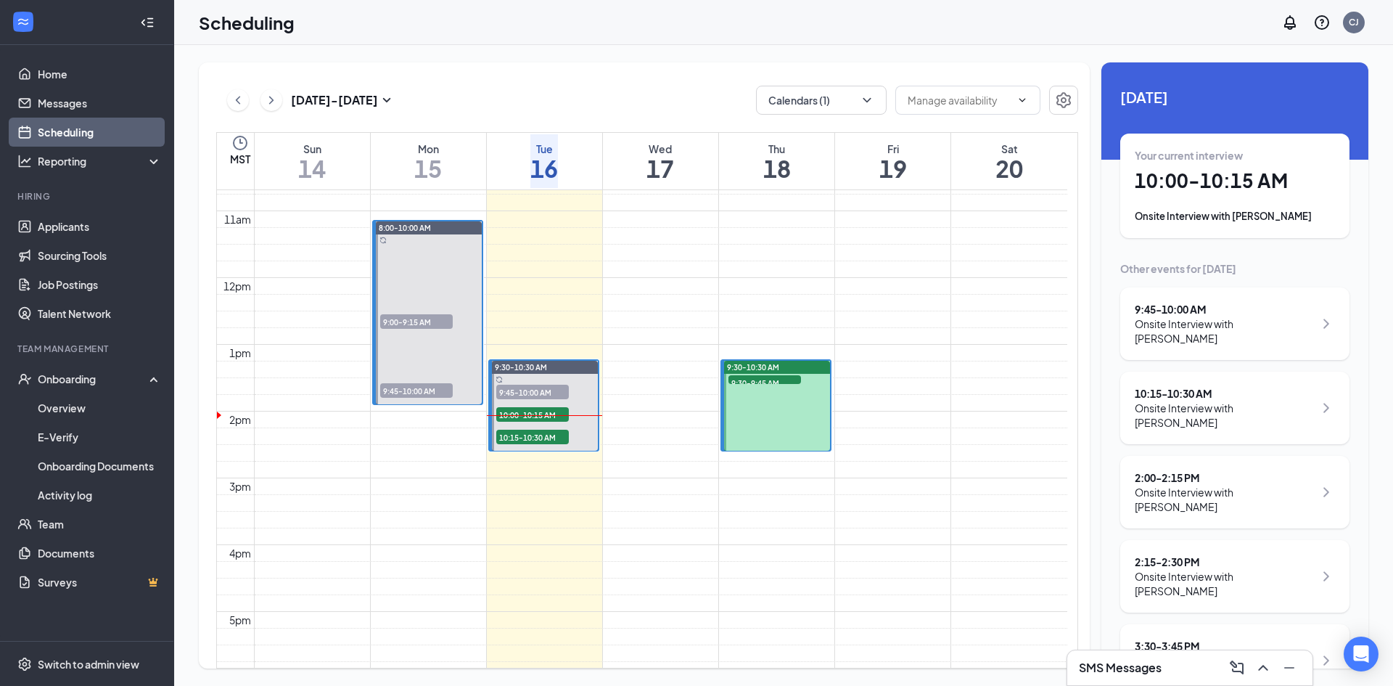
click at [1162, 176] on h1 "10:00 - 10:15 AM" at bounding box center [1235, 180] width 200 height 25
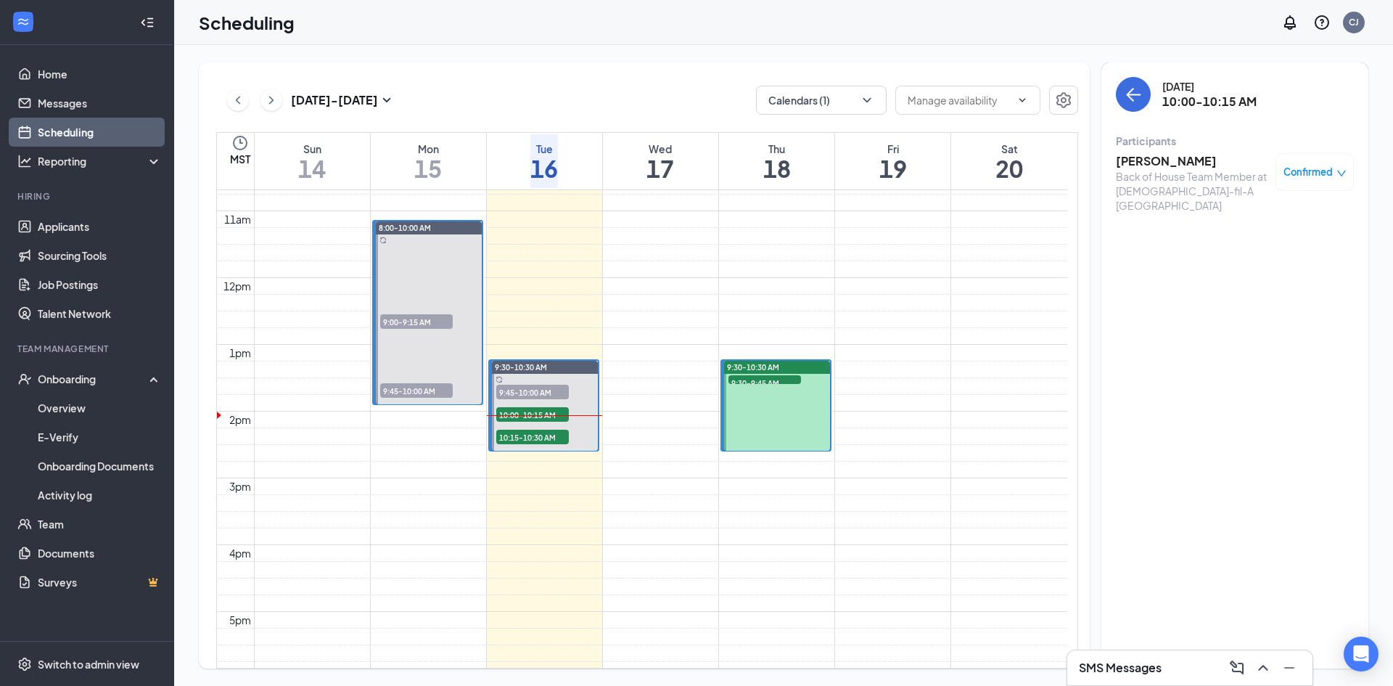
click at [1178, 160] on h3 "[PERSON_NAME]" at bounding box center [1192, 161] width 152 height 16
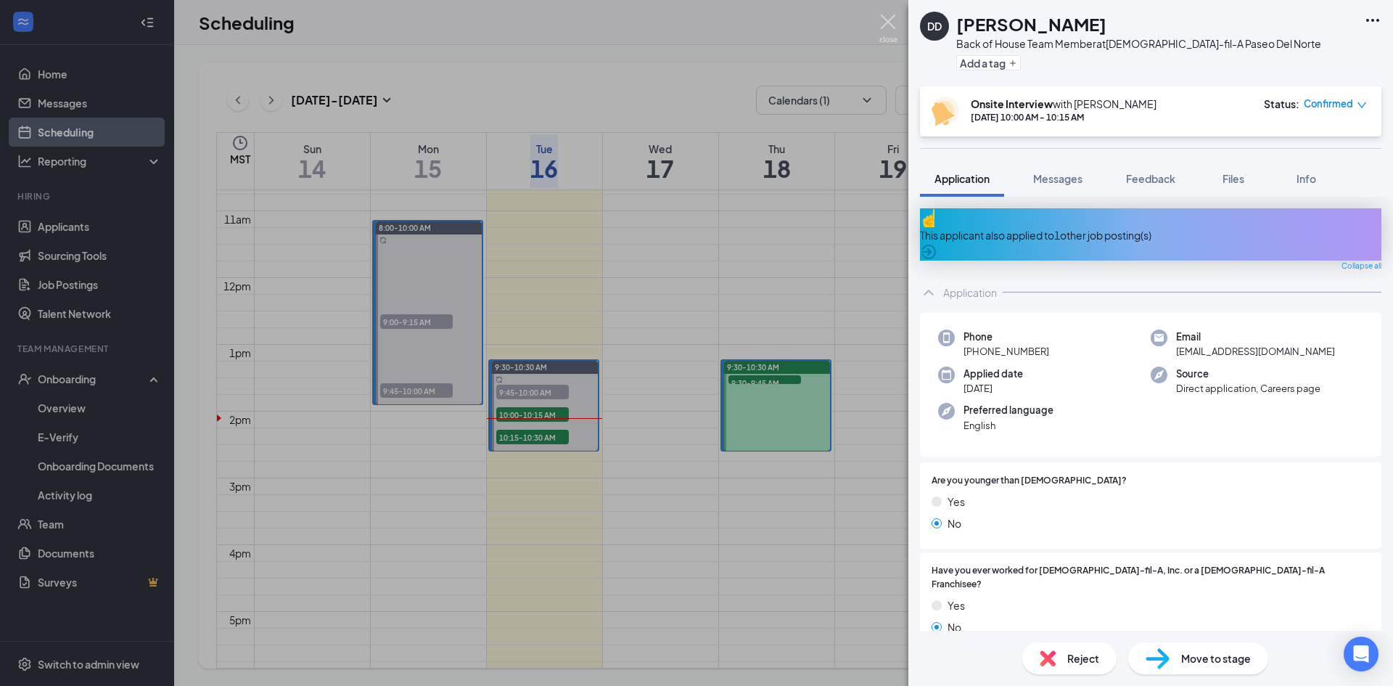
click at [884, 17] on img at bounding box center [888, 29] width 18 height 28
